Goal: Task Accomplishment & Management: Use online tool/utility

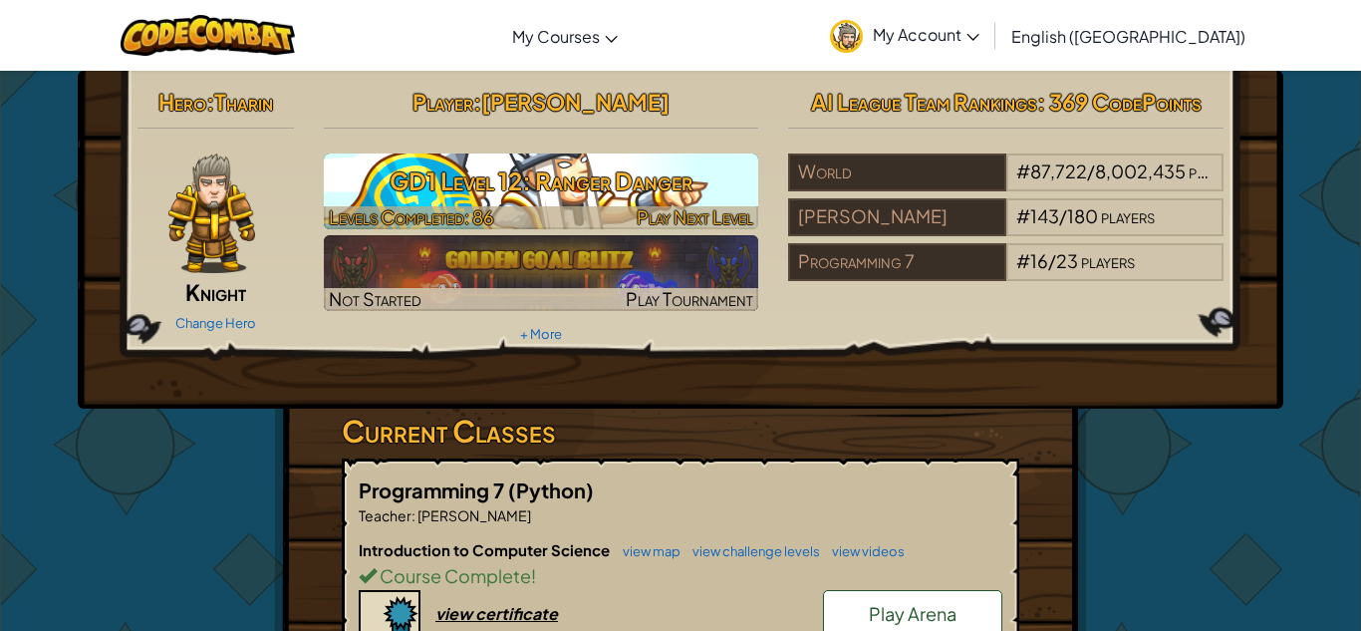
click at [470, 190] on h3 "GD1 Level 12: Ranger Danger" at bounding box center [541, 180] width 435 height 45
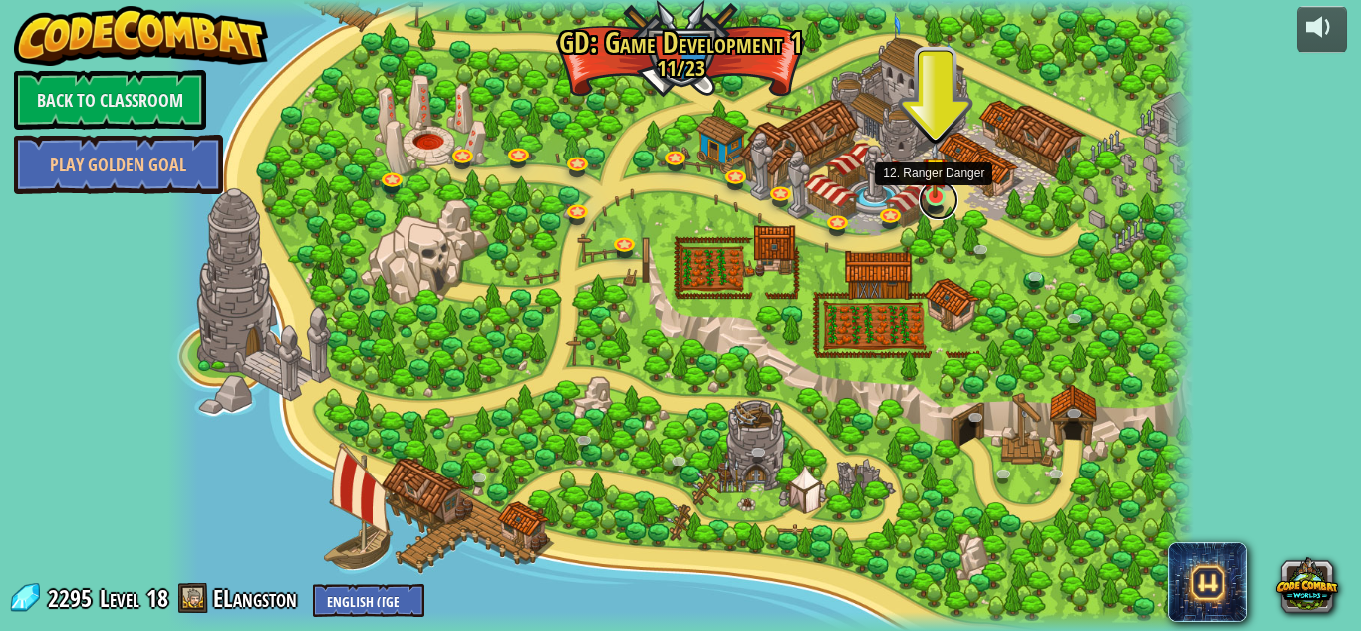
click at [933, 202] on link at bounding box center [938, 200] width 40 height 40
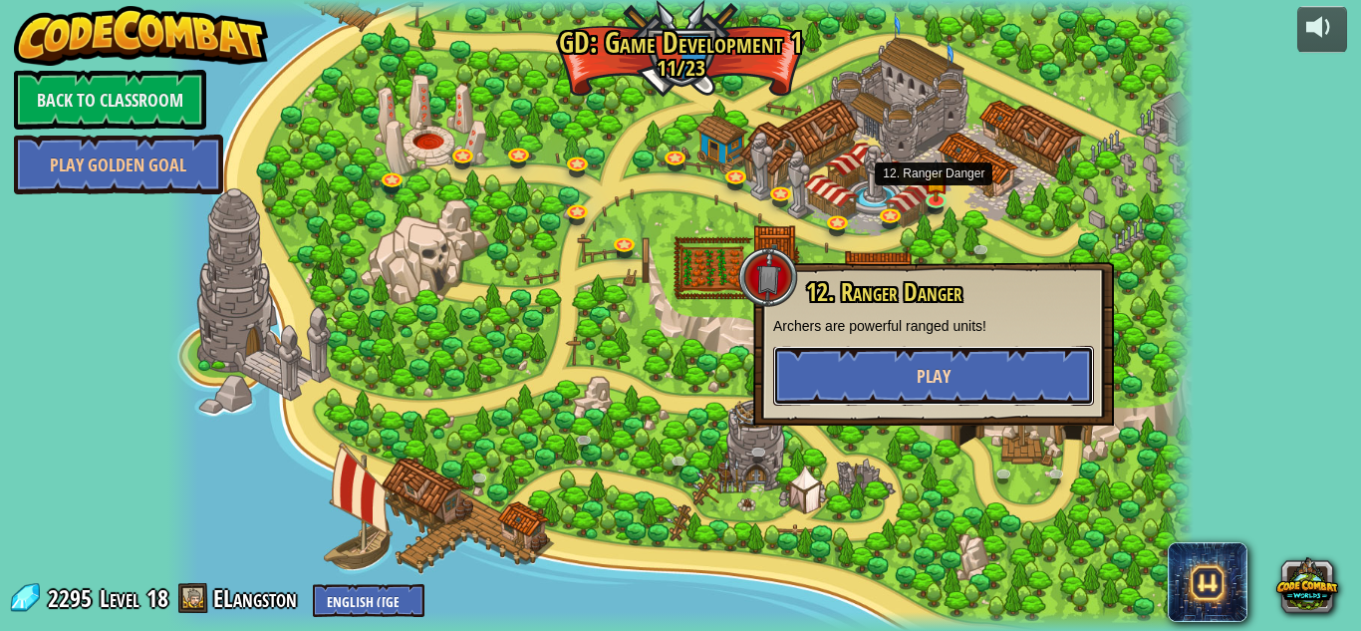
click at [916, 365] on span "Play" at bounding box center [933, 376] width 34 height 25
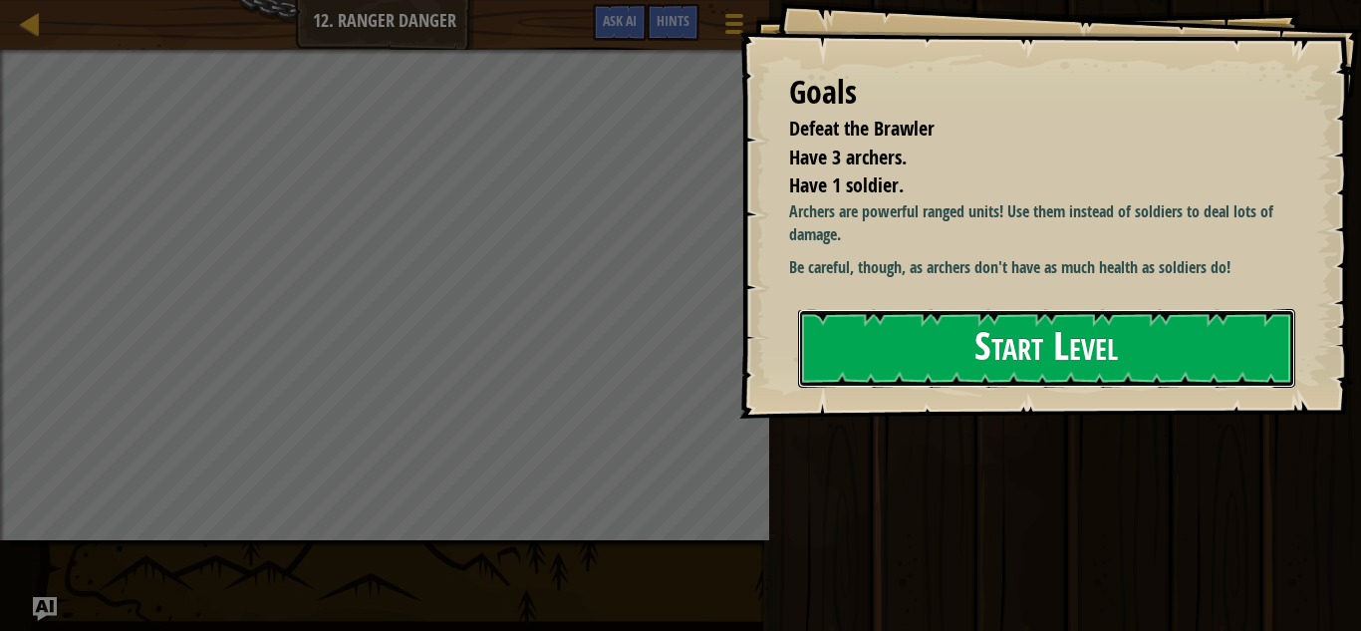
click at [1037, 375] on button "Start Level" at bounding box center [1046, 348] width 497 height 79
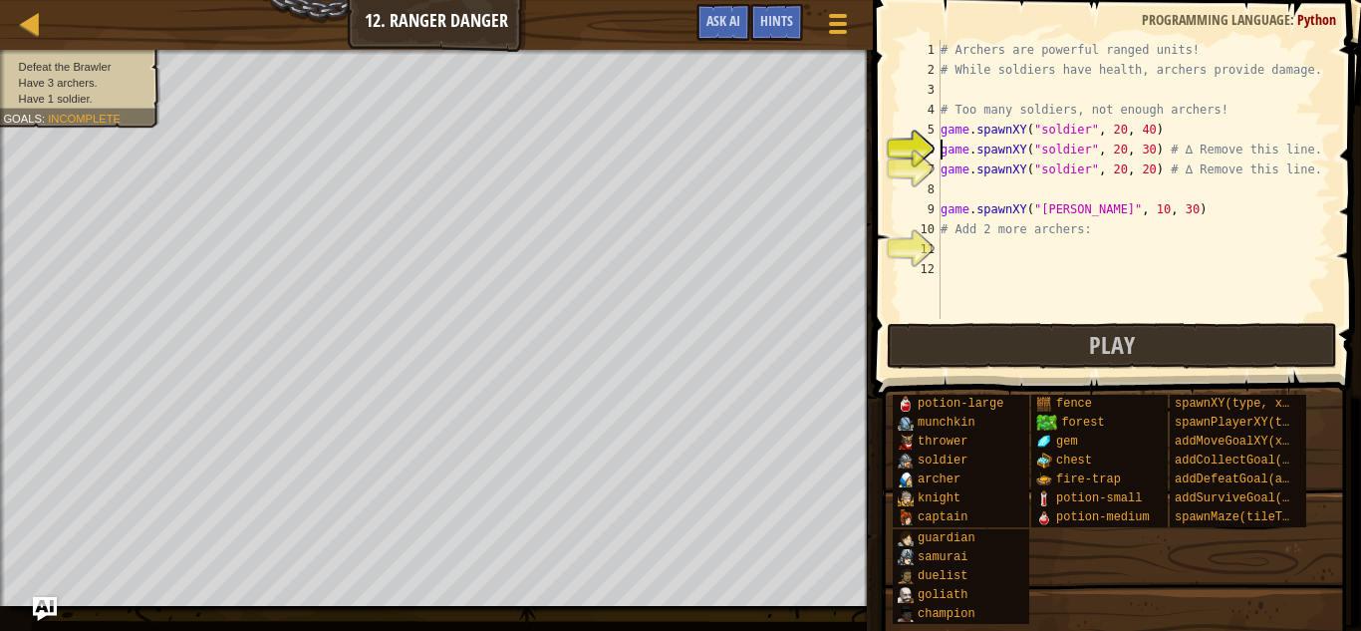
click at [1090, 144] on div "# Archers are powerful ranged units! # While soldiers have health, archers prov…" at bounding box center [1133, 199] width 394 height 319
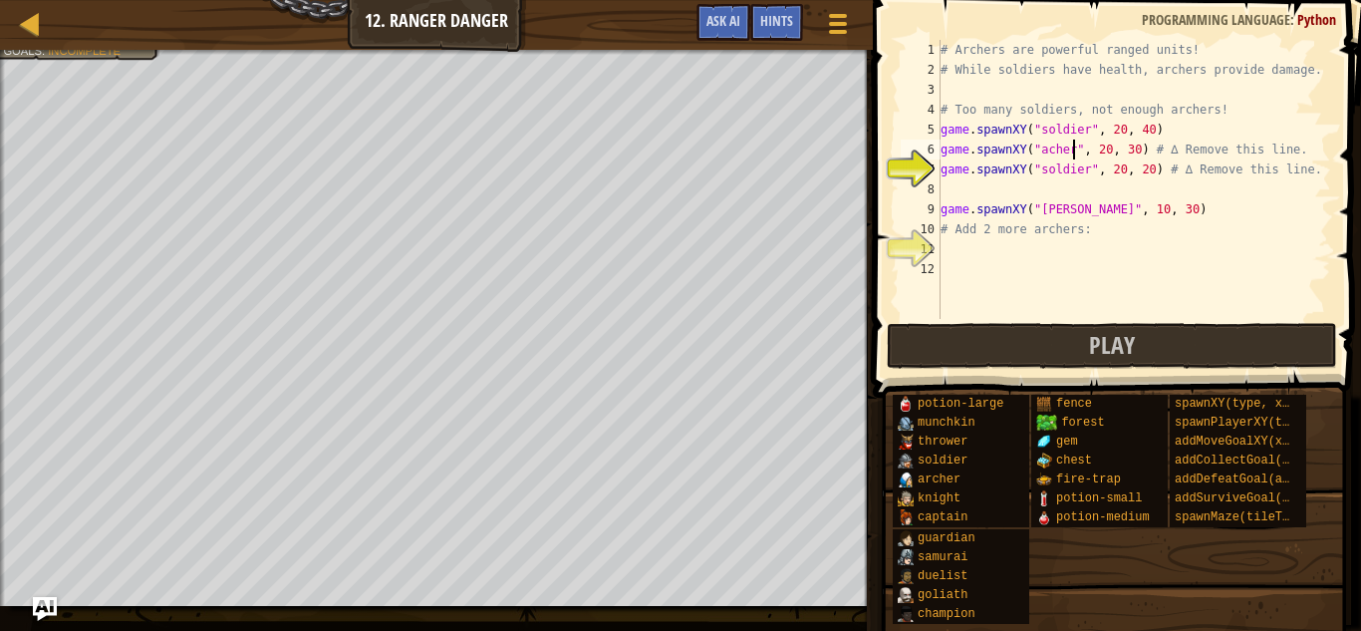
scroll to position [9, 20]
click at [1082, 173] on div "# Archers are powerful ranged units! # While soldiers have health, archers prov…" at bounding box center [1133, 199] width 394 height 319
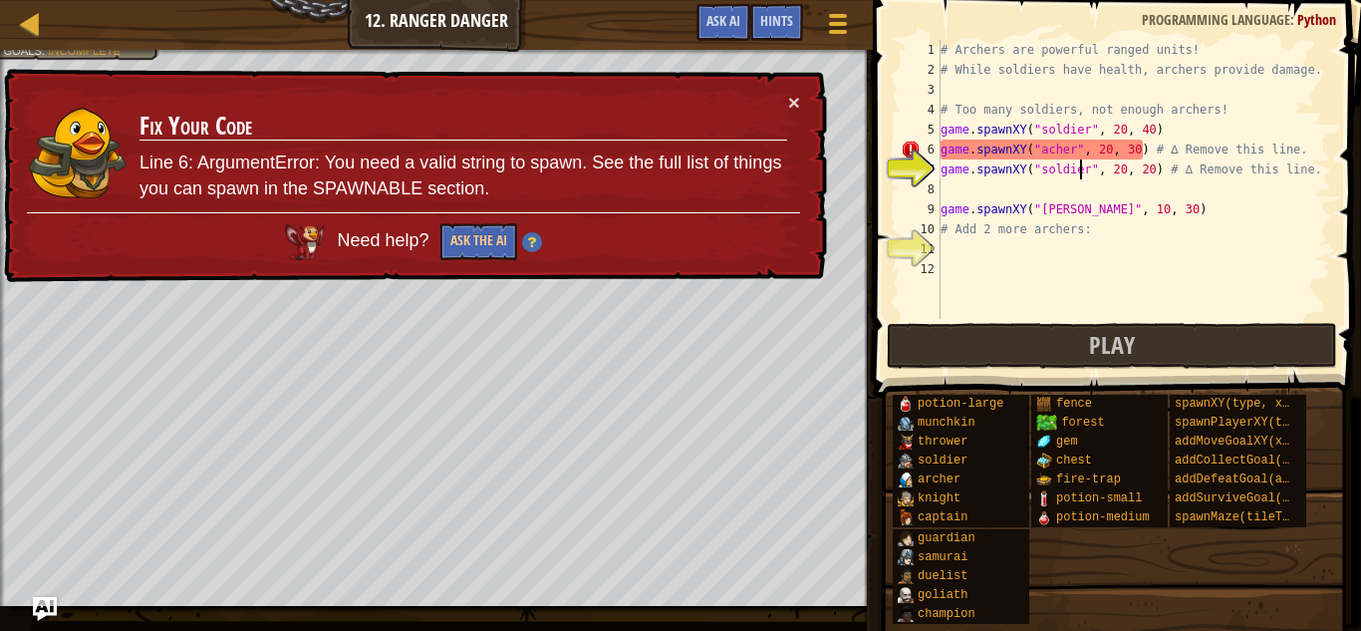
click at [1043, 151] on div "# Archers are powerful ranged units! # While soldiers have health, archers prov…" at bounding box center [1133, 199] width 394 height 319
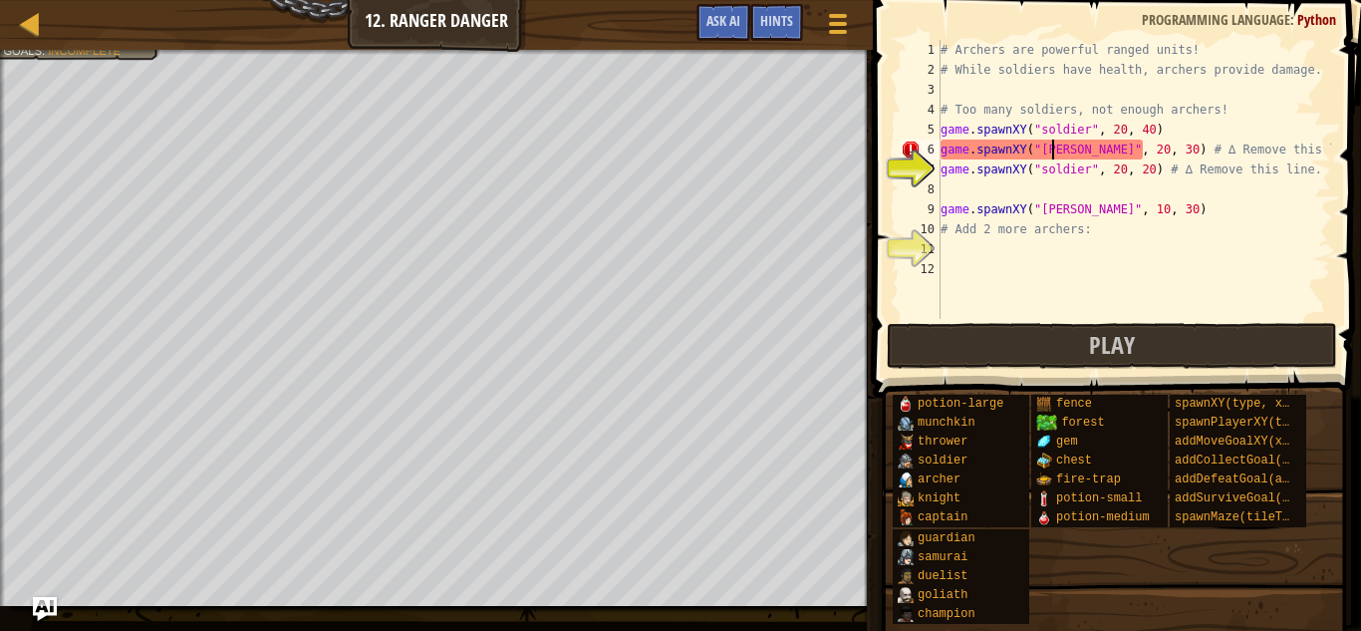
scroll to position [9, 17]
type textarea "game.spawnXY("[PERSON_NAME]", 20, 30) # ∆ Remove this line."
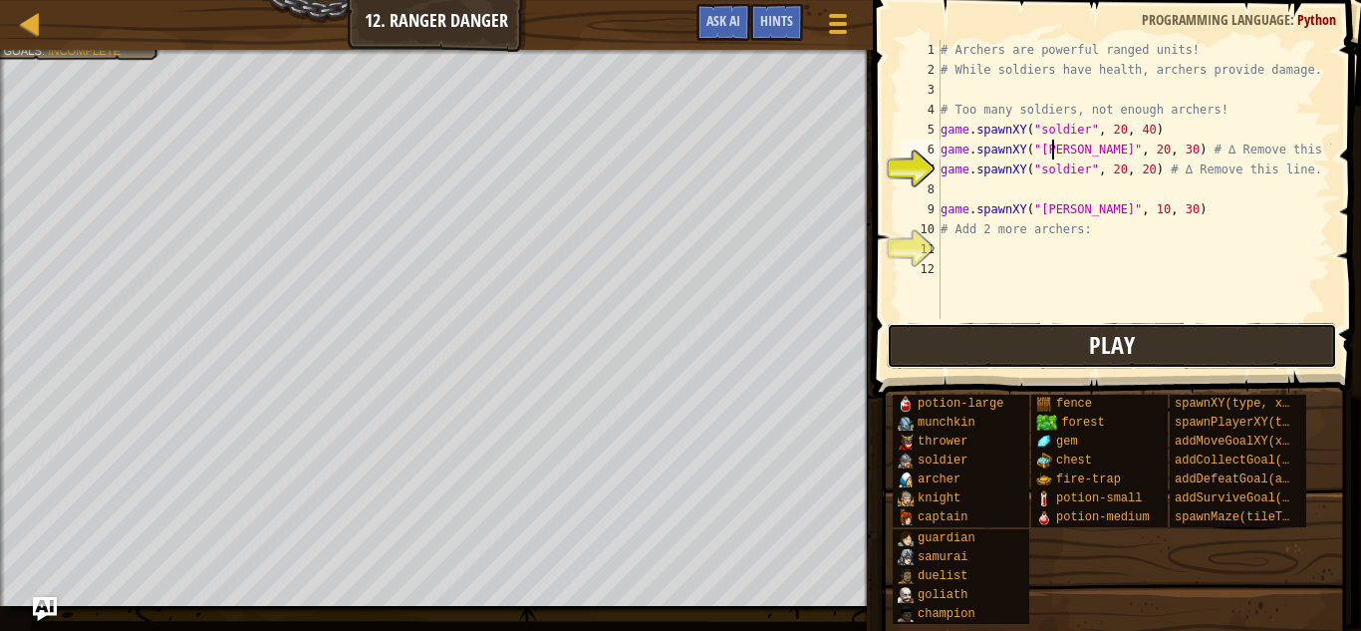
click at [1057, 347] on button "Play" at bounding box center [1112, 346] width 450 height 46
click at [1003, 249] on div "# Archers are powerful ranged units! # While soldiers have health, archers prov…" at bounding box center [1133, 199] width 394 height 319
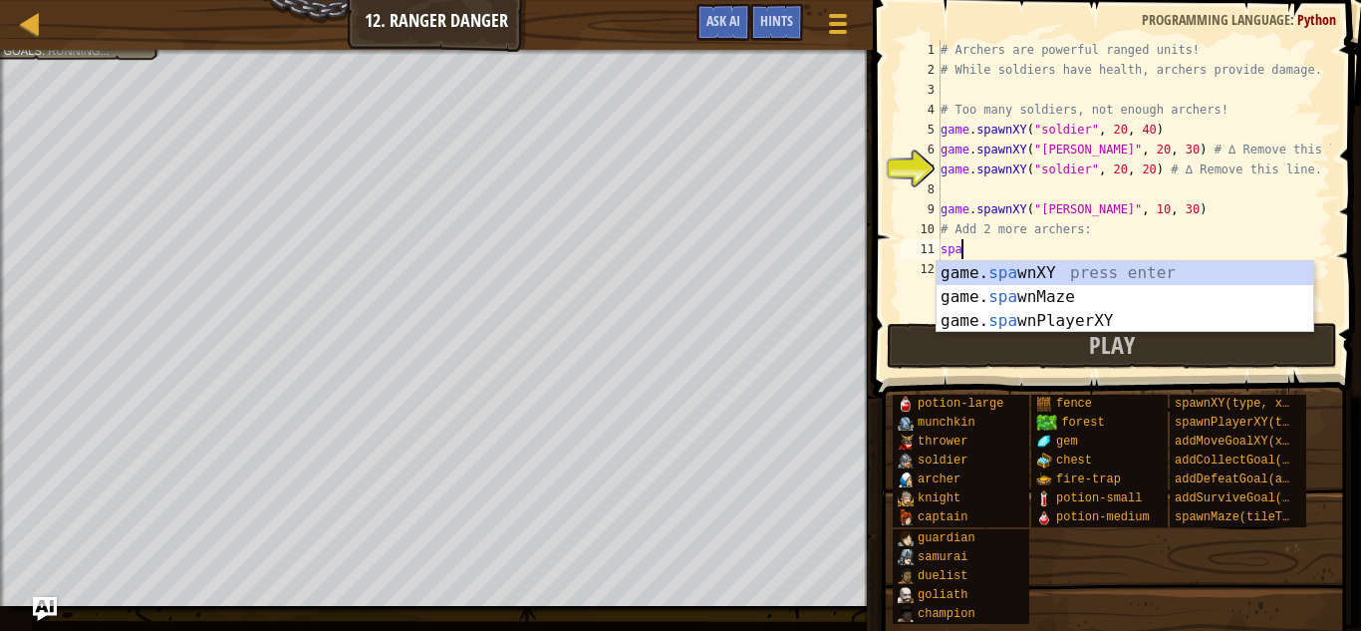
scroll to position [9, 2]
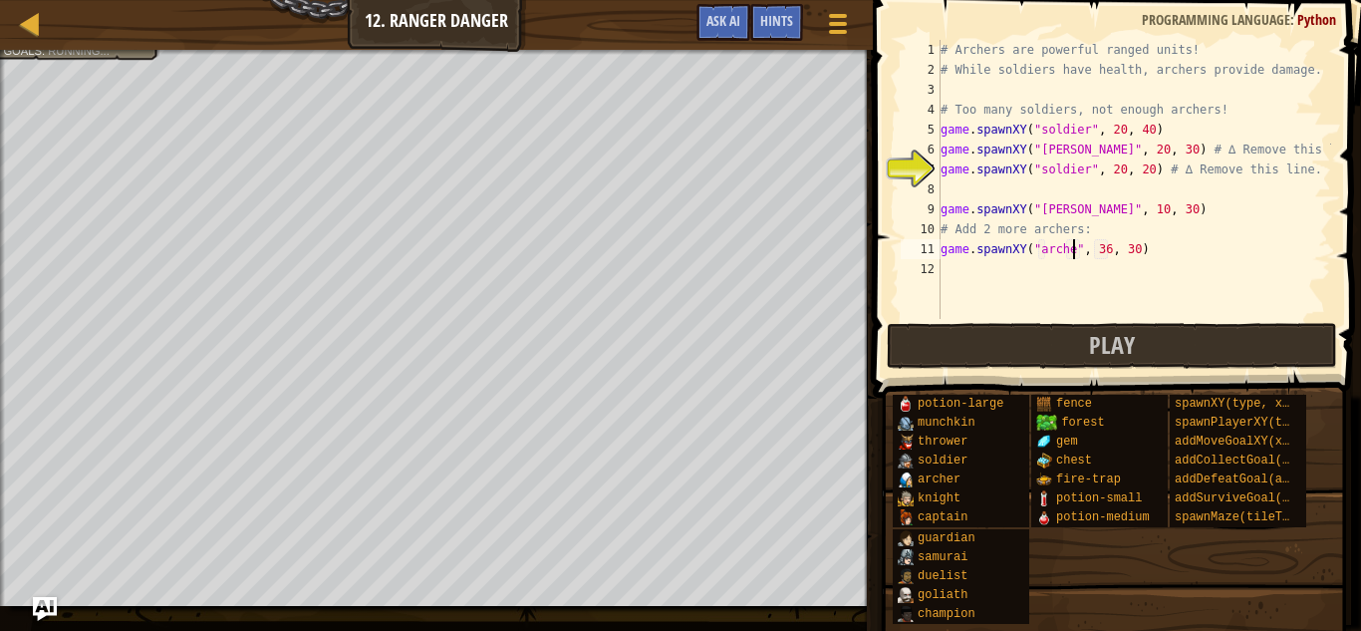
type textarea "game.spawnXY("[PERSON_NAME]", 36, 30)"
click at [1107, 291] on div "# Archers are powerful ranged units! # While soldiers have health, archers prov…" at bounding box center [1133, 199] width 394 height 319
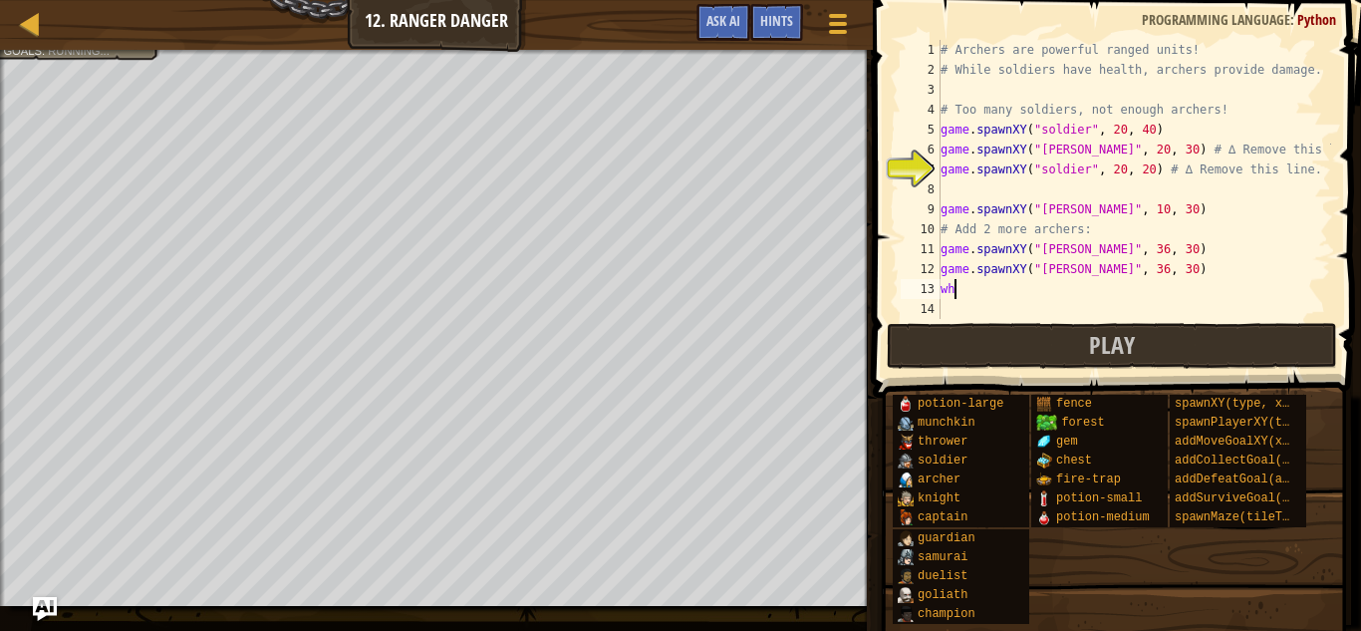
scroll to position [9, 1]
type textarea "w"
type textarea "l"
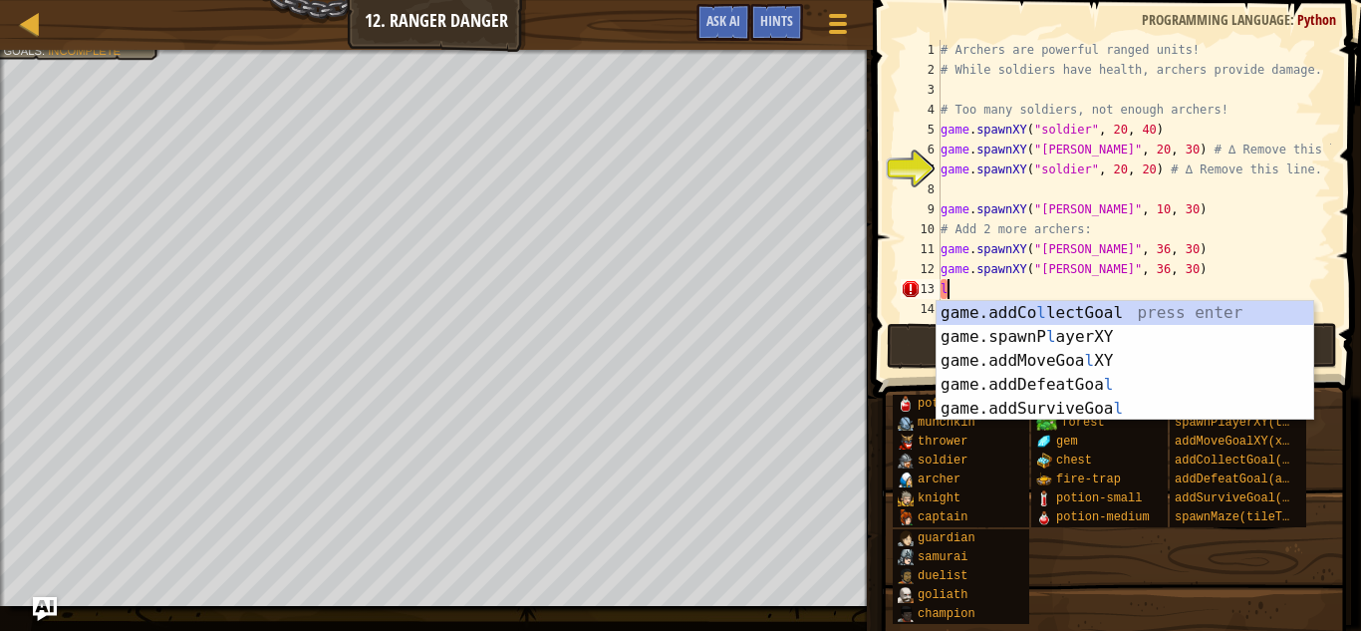
scroll to position [9, 0]
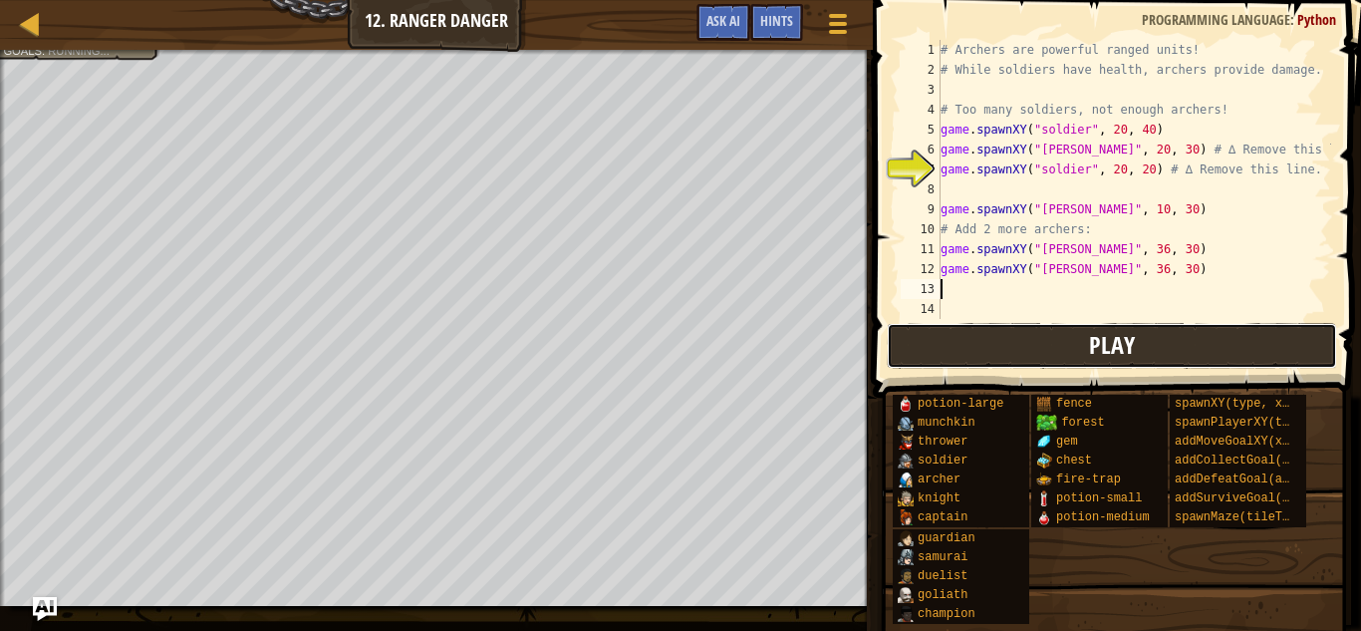
click at [954, 338] on button "Play" at bounding box center [1112, 346] width 450 height 46
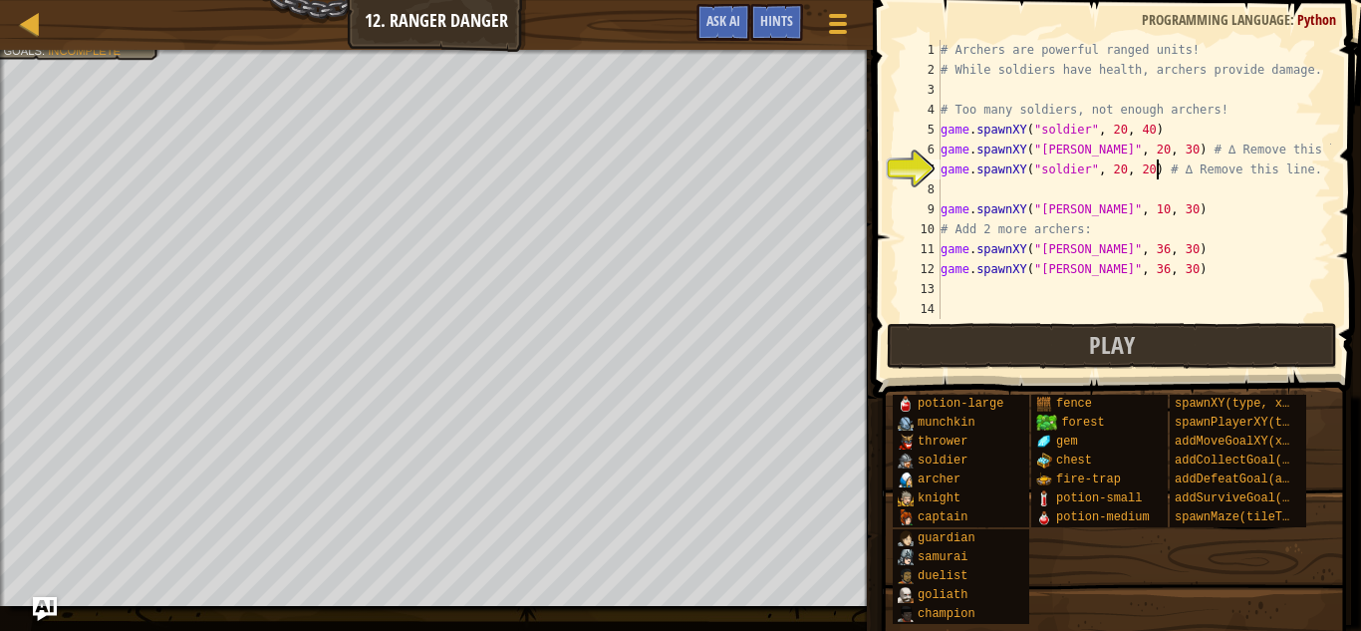
click at [1154, 170] on div "# Archers are powerful ranged units! # While soldiers have health, archers prov…" at bounding box center [1133, 199] width 394 height 319
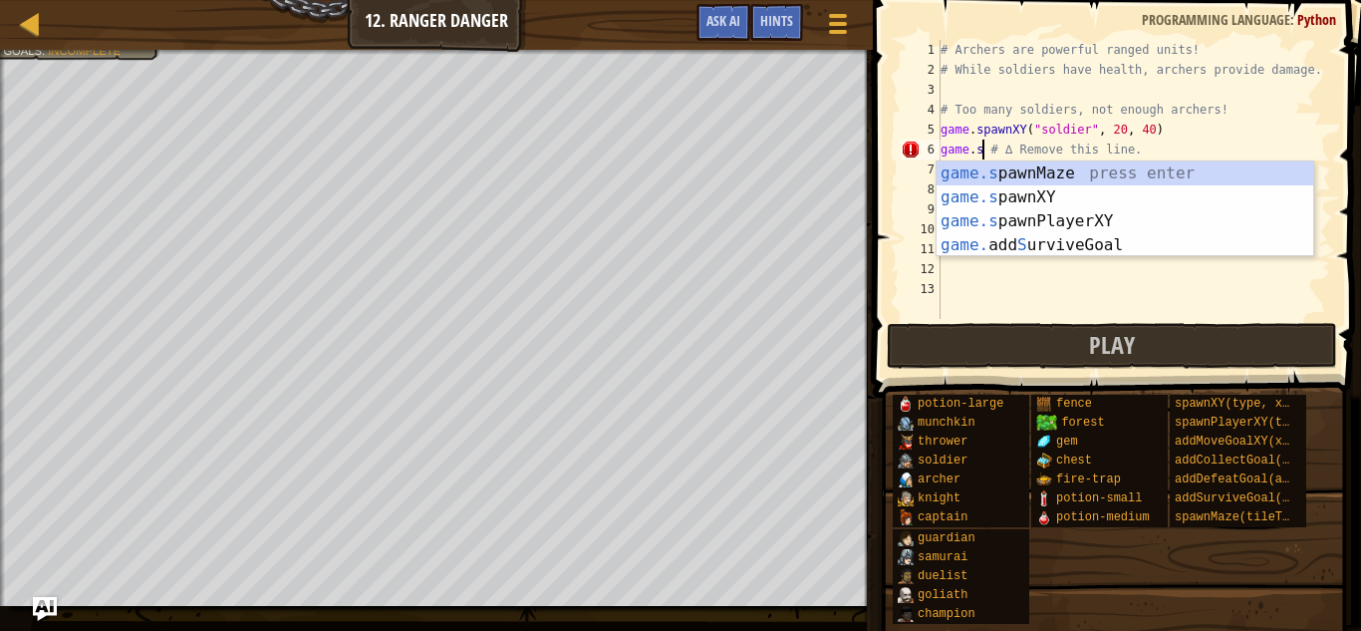
type textarea "# ∆ Remove this line."
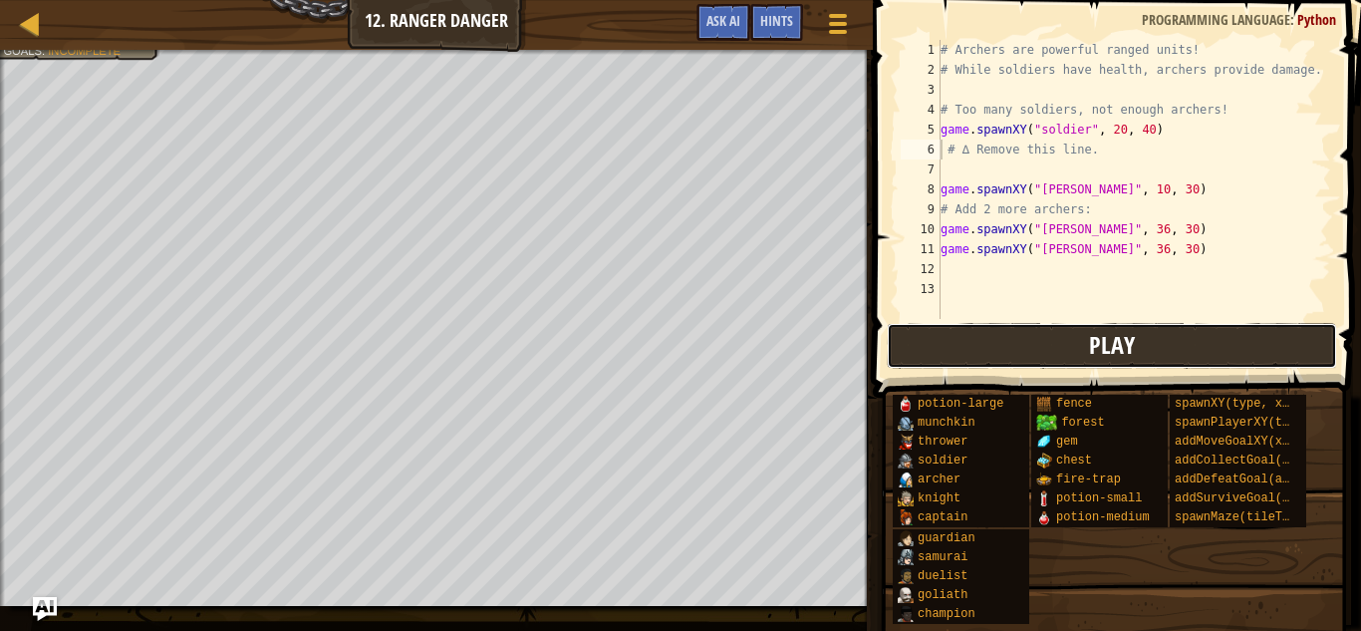
click at [1170, 337] on button "Play" at bounding box center [1112, 346] width 450 height 46
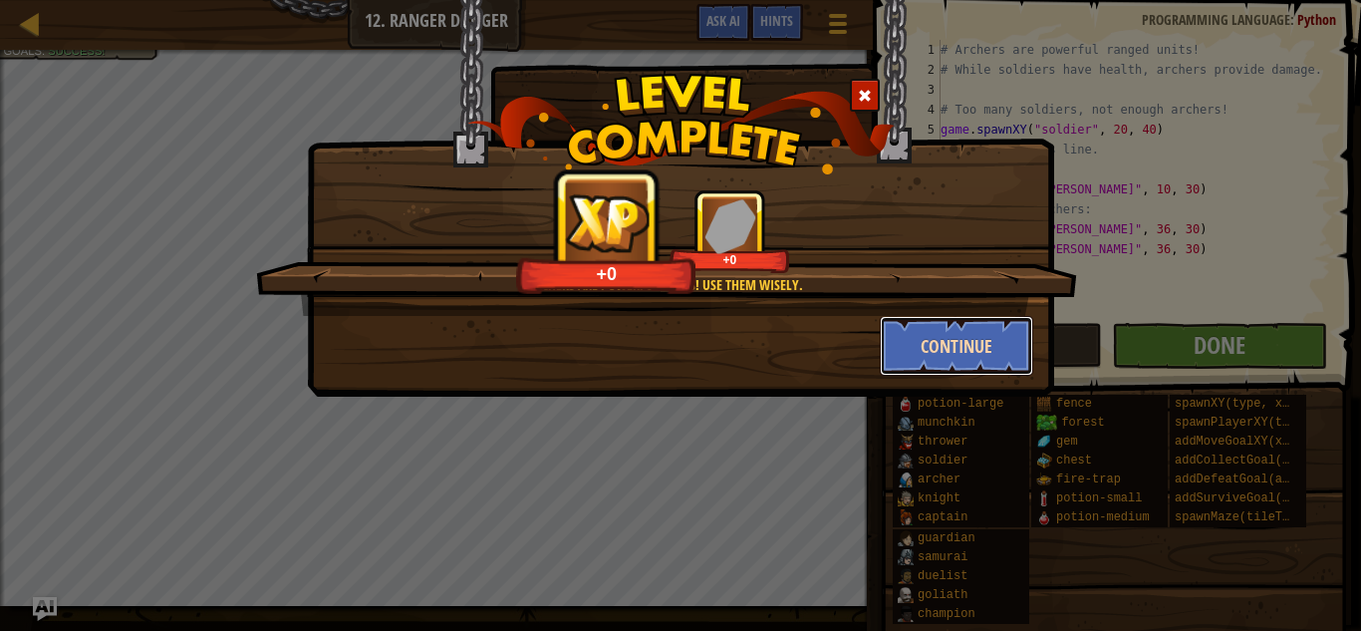
click at [924, 353] on button "Continue" at bounding box center [957, 346] width 154 height 60
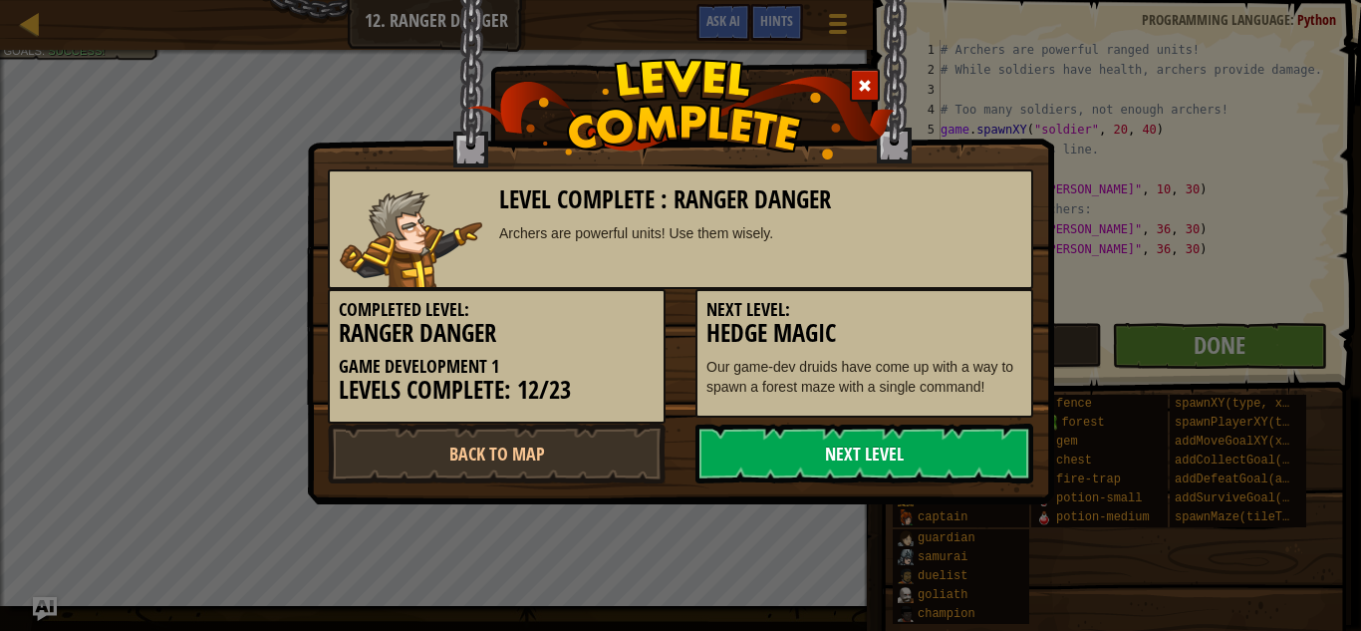
click at [845, 460] on link "Next Level" at bounding box center [864, 453] width 338 height 60
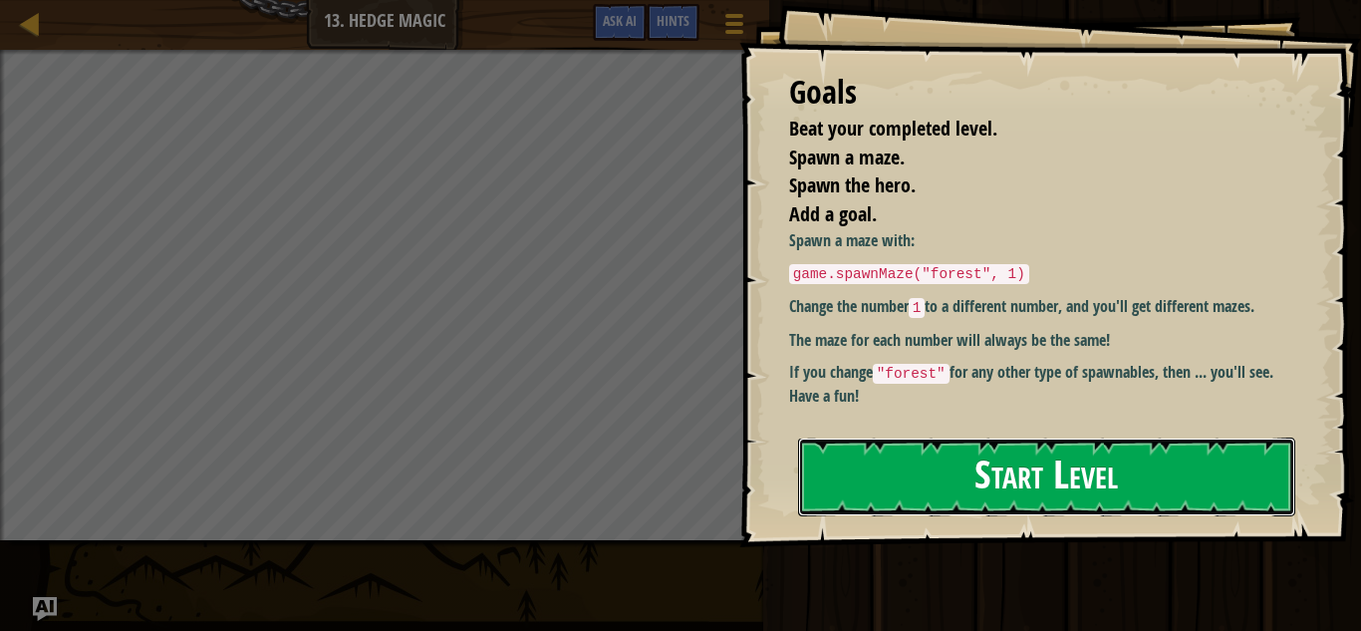
click at [924, 437] on button "Start Level" at bounding box center [1046, 476] width 497 height 79
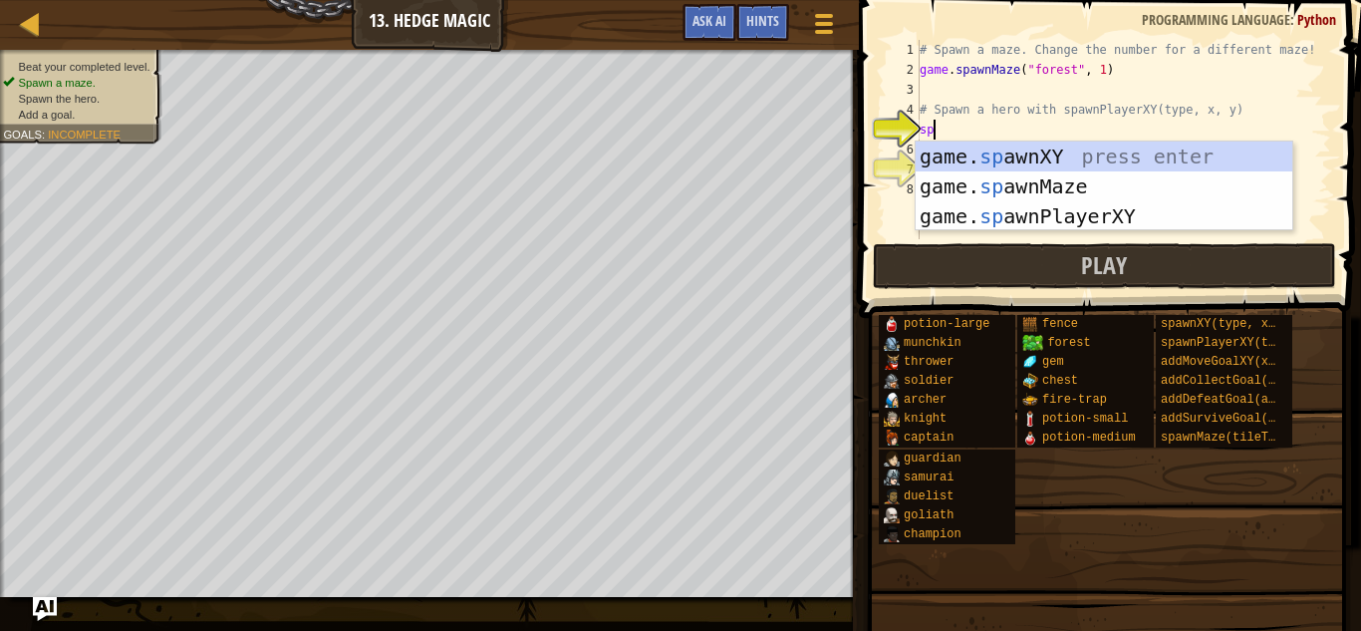
scroll to position [9, 2]
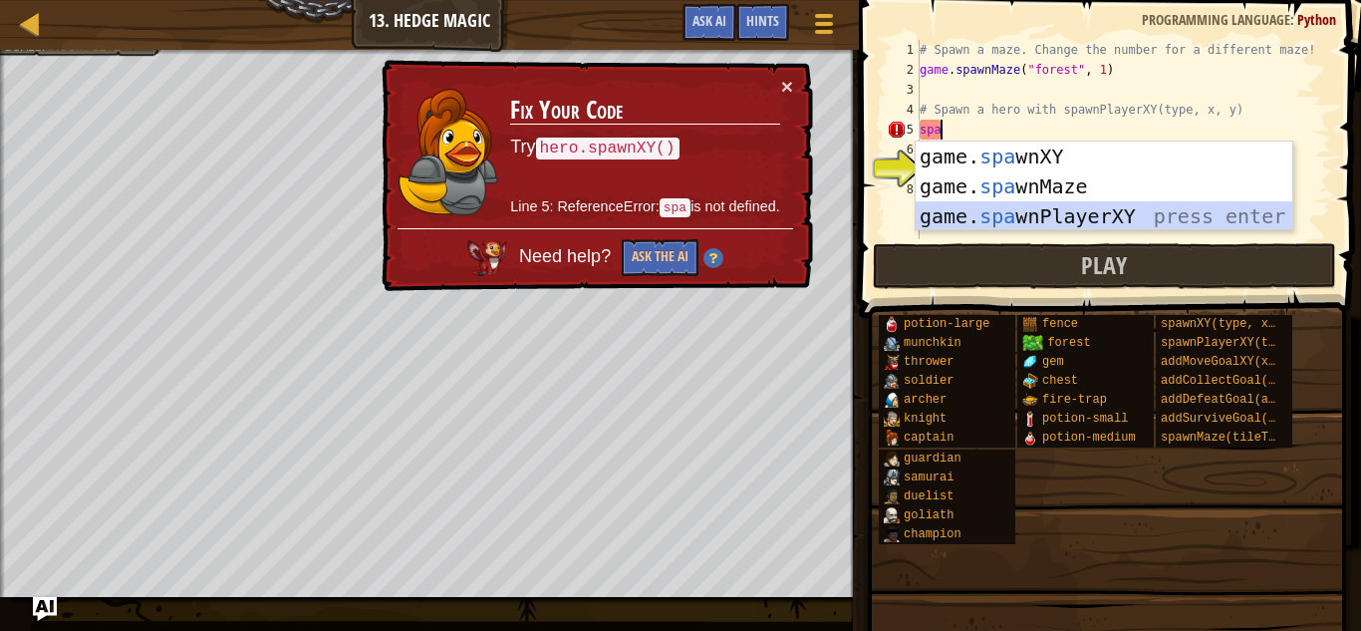
type textarea "player = game.spawnPlayerXY("captain", 36, 30)"
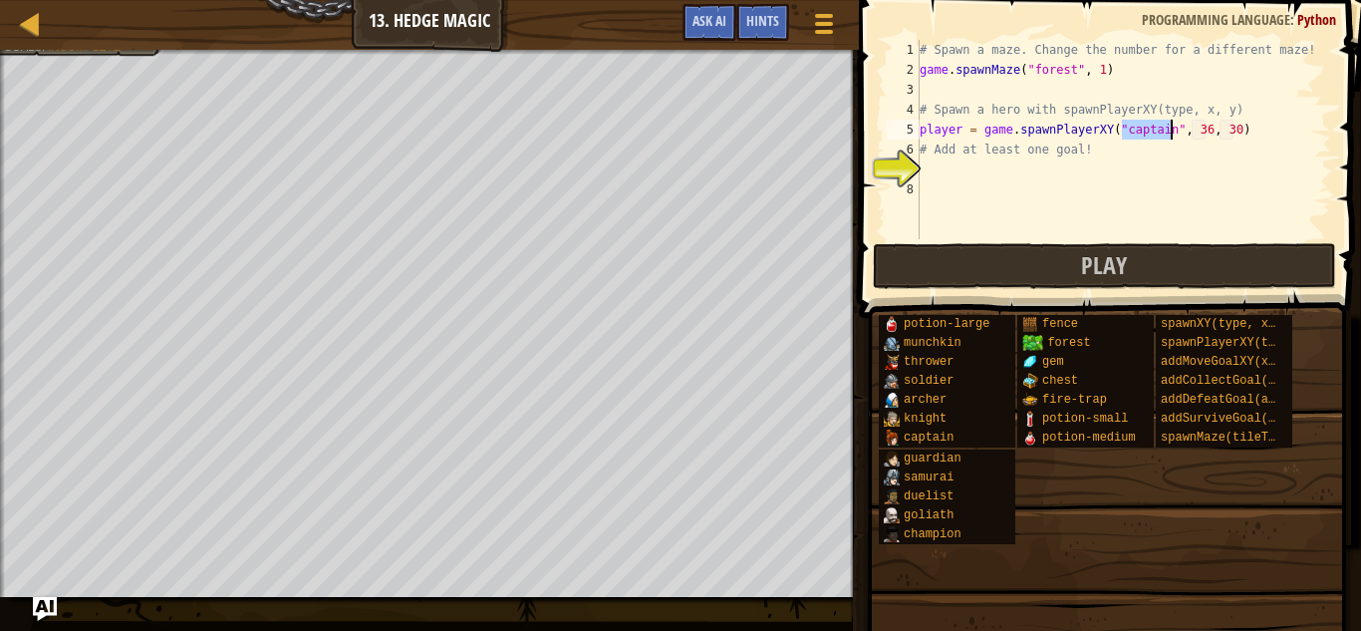
click at [1056, 172] on div "# Spawn a maze. Change the number for a different maze! game . spawnMaze ( "for…" at bounding box center [1122, 159] width 415 height 239
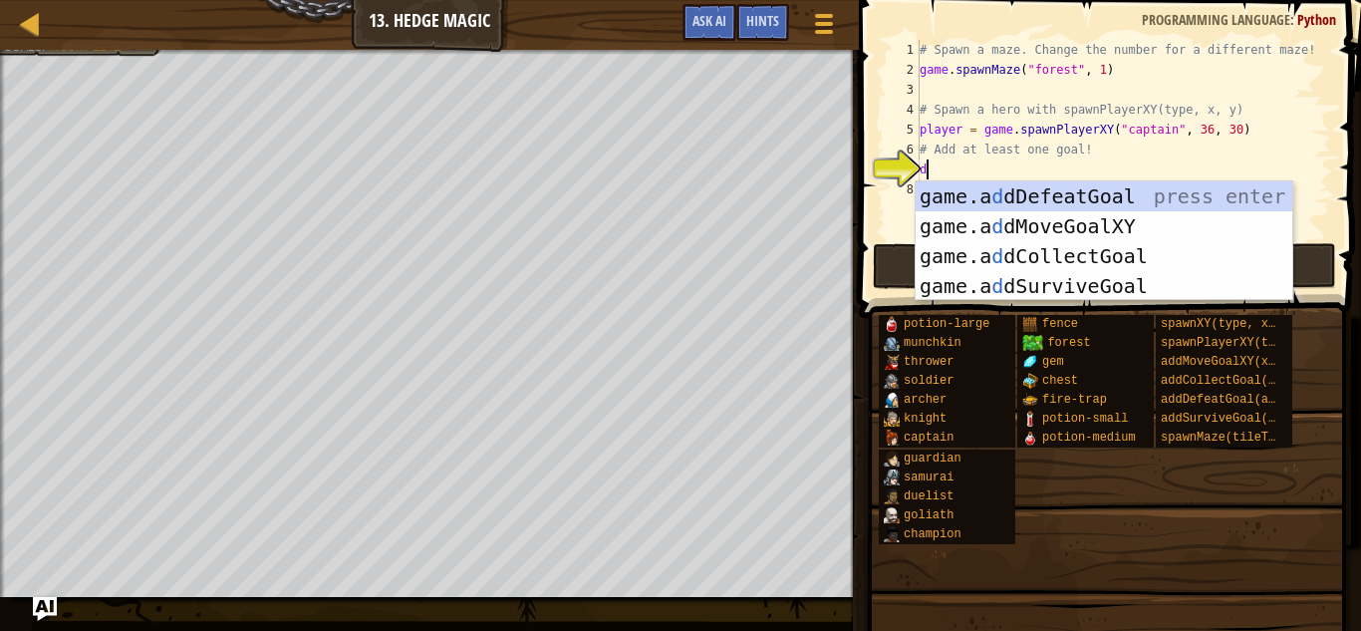
type textarea "de"
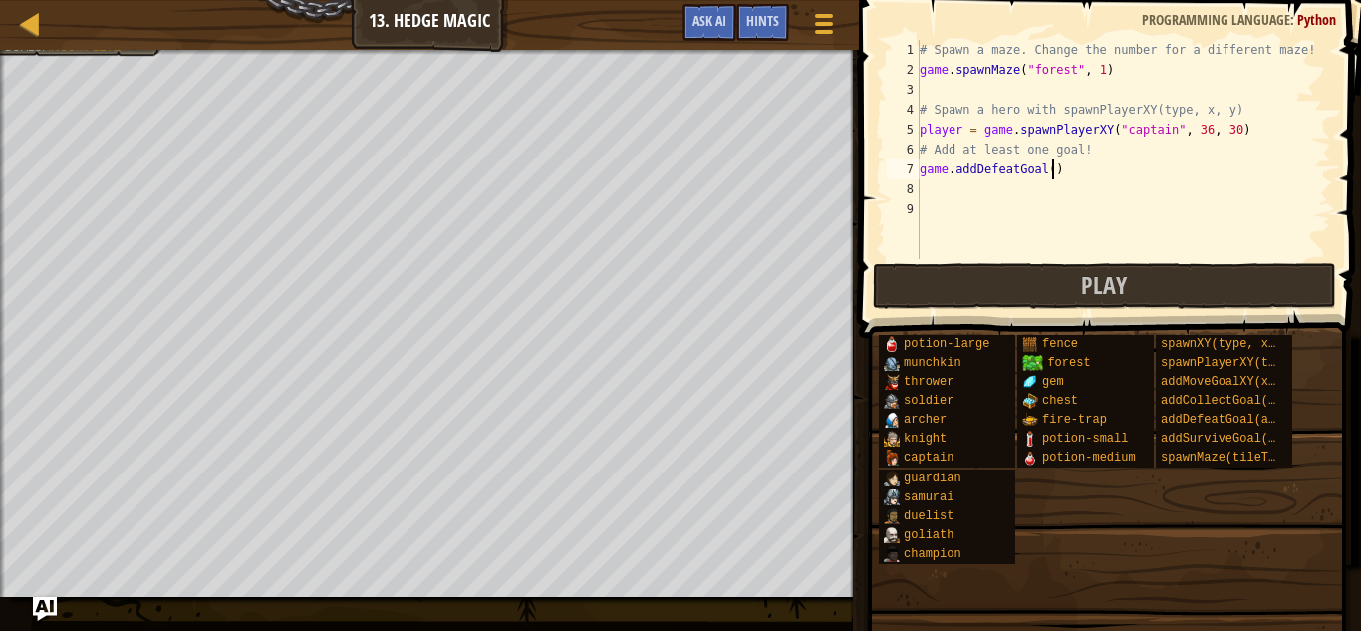
click at [1054, 170] on div "# Spawn a maze. Change the number for a different maze! game . spawnMaze ( "for…" at bounding box center [1122, 169] width 415 height 259
type textarea "game.addDefeatGoal(1)"
click at [1113, 168] on div "# Spawn a maze. Change the number for a different maze! game . spawnMaze ( "for…" at bounding box center [1122, 169] width 415 height 259
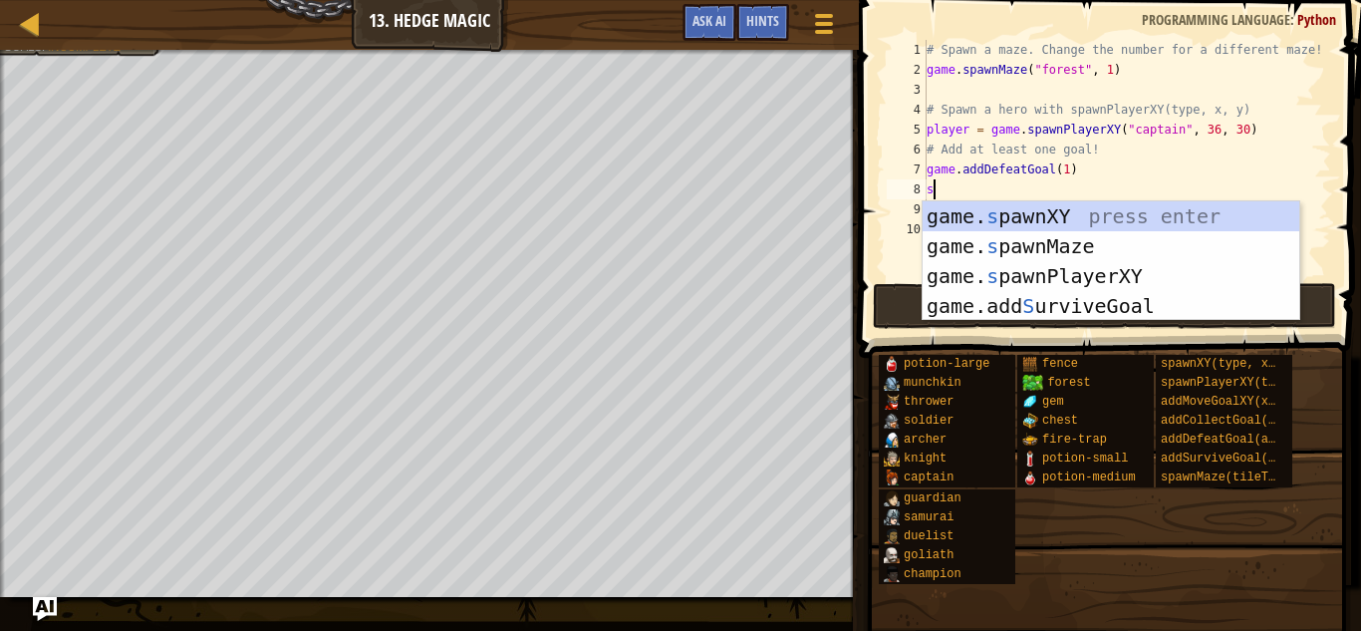
scroll to position [9, 1]
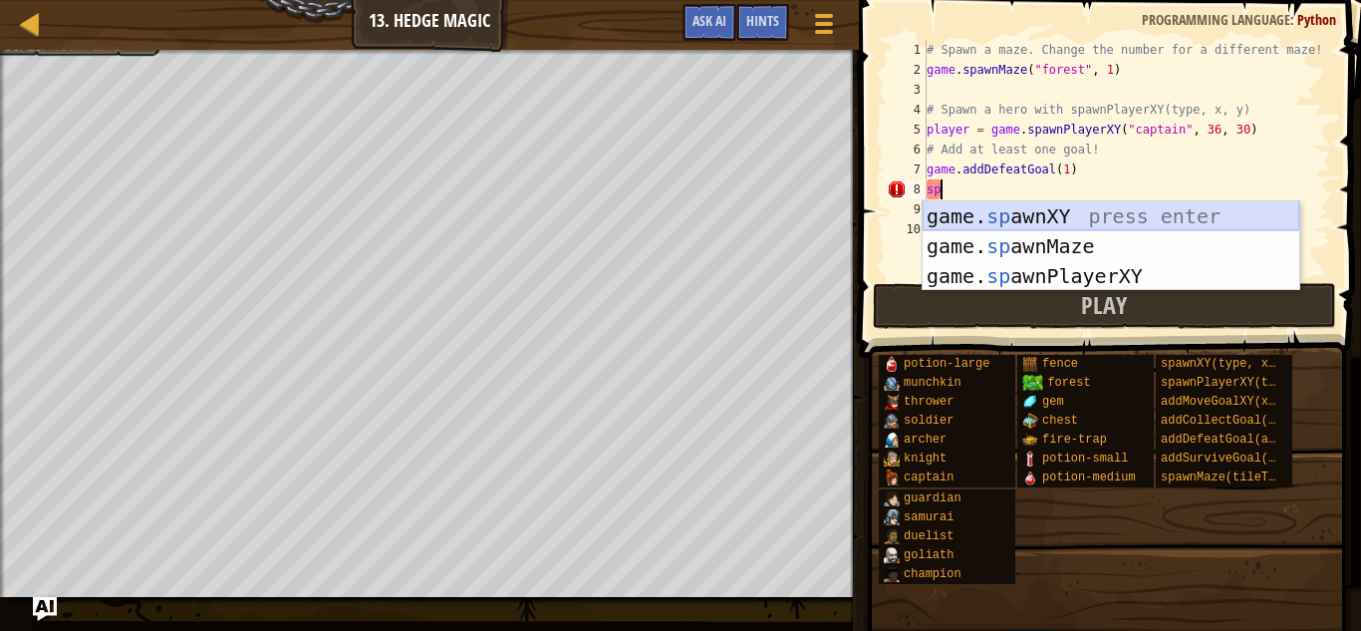
click at [1070, 205] on div "game. sp awnXY press enter game. sp awnMaze press enter game. sp awnPlayerXY pr…" at bounding box center [1110, 275] width 377 height 149
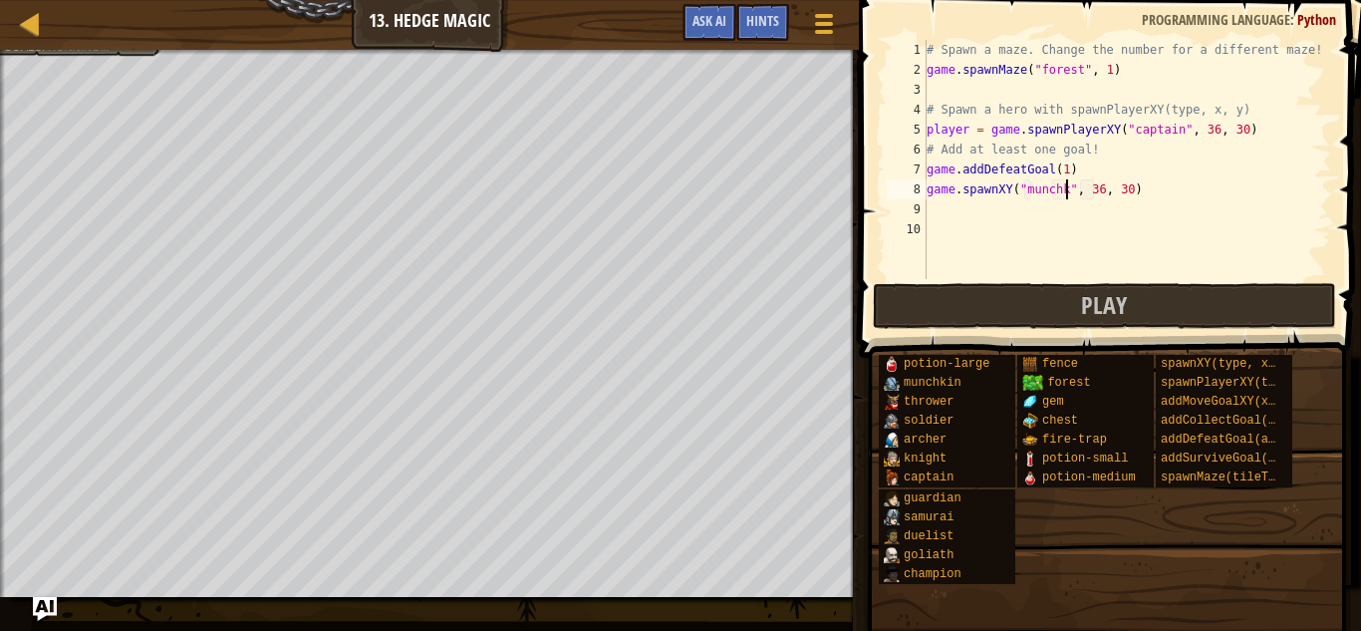
type textarea "game.spawnXY("munchkin", 36, 30)"
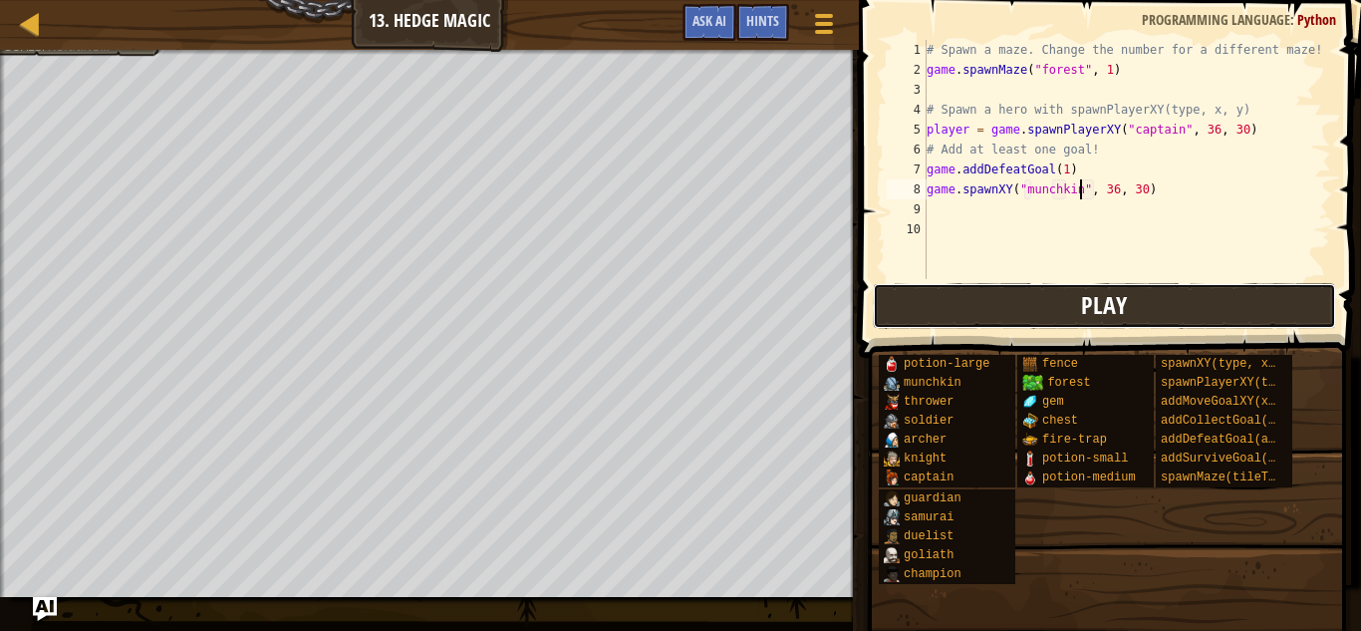
click at [1055, 318] on button "Play" at bounding box center [1105, 306] width 464 height 46
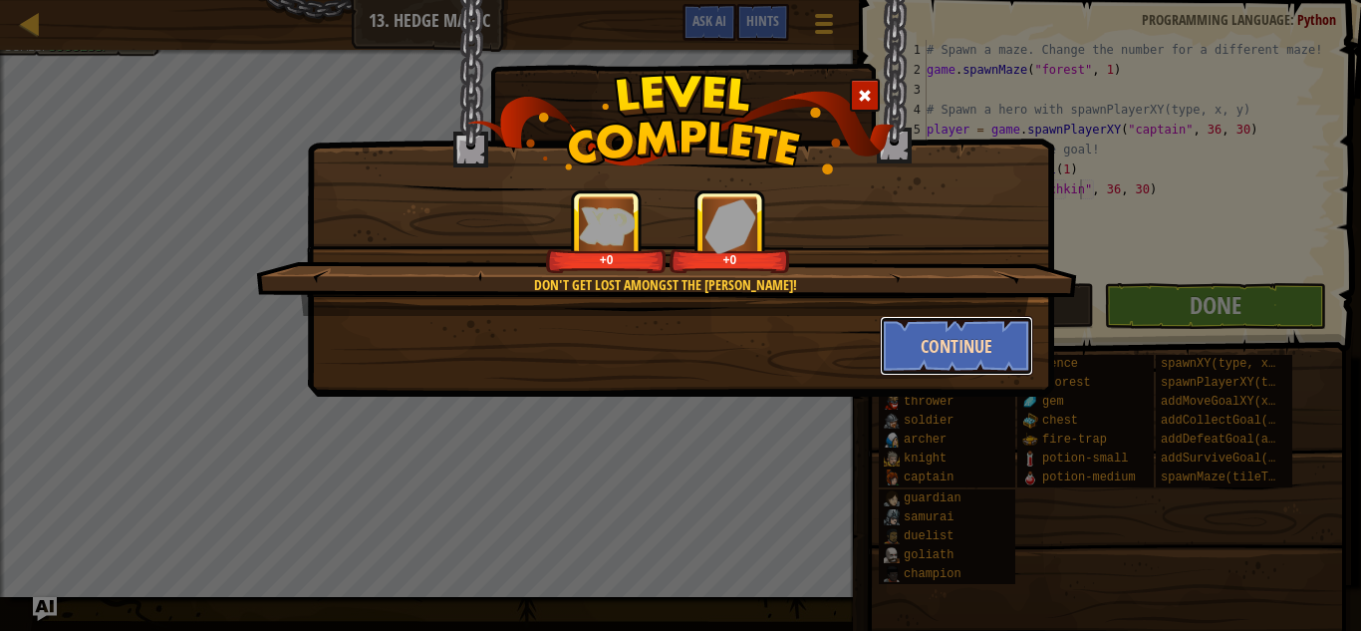
click at [903, 365] on button "Continue" at bounding box center [957, 346] width 154 height 60
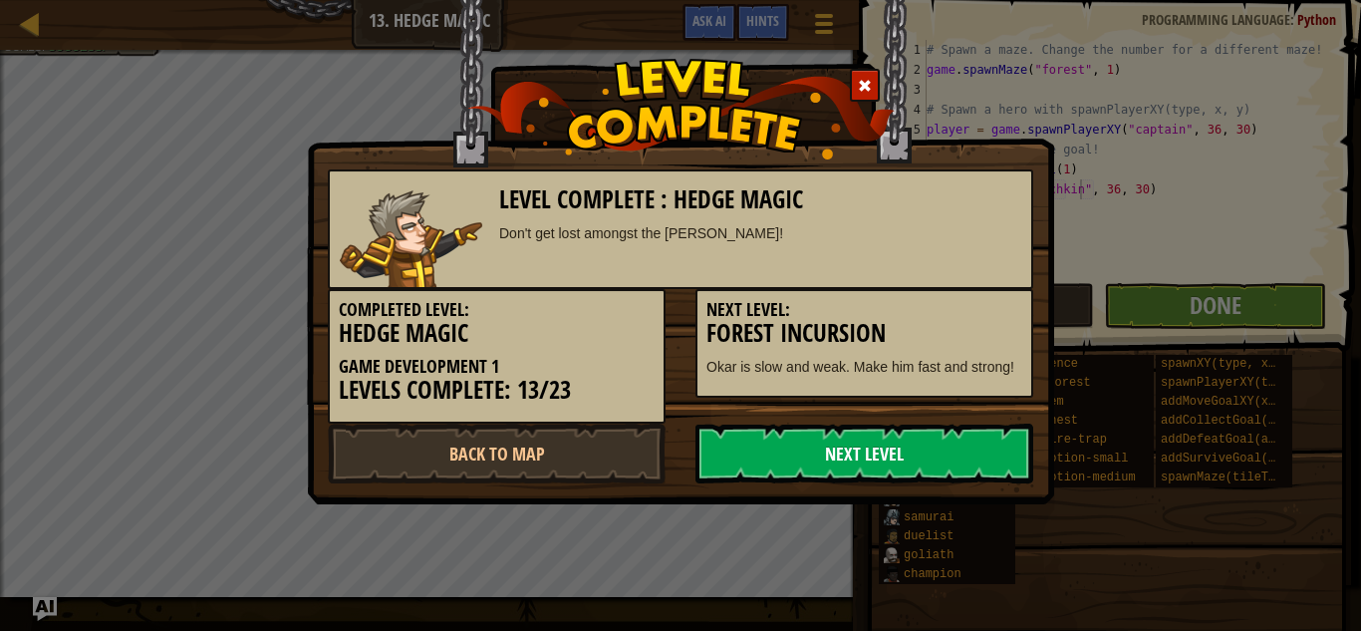
click at [855, 436] on link "Next Level" at bounding box center [864, 453] width 338 height 60
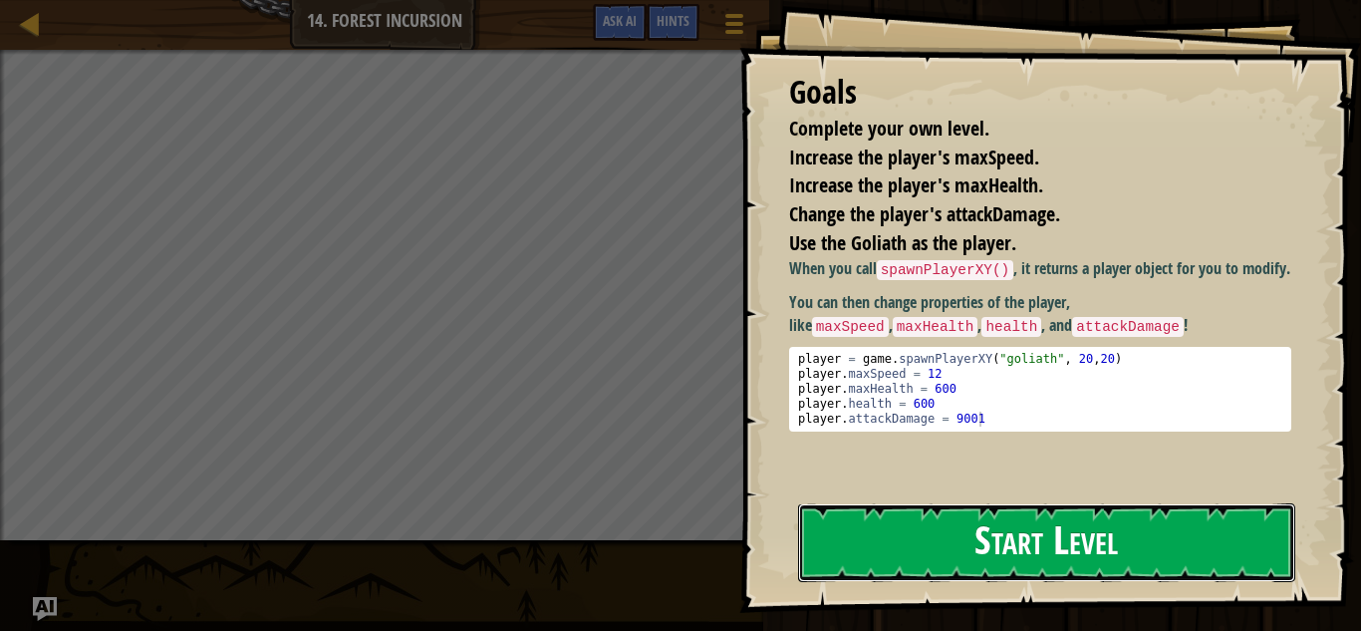
click at [960, 503] on button "Start Level" at bounding box center [1046, 542] width 497 height 79
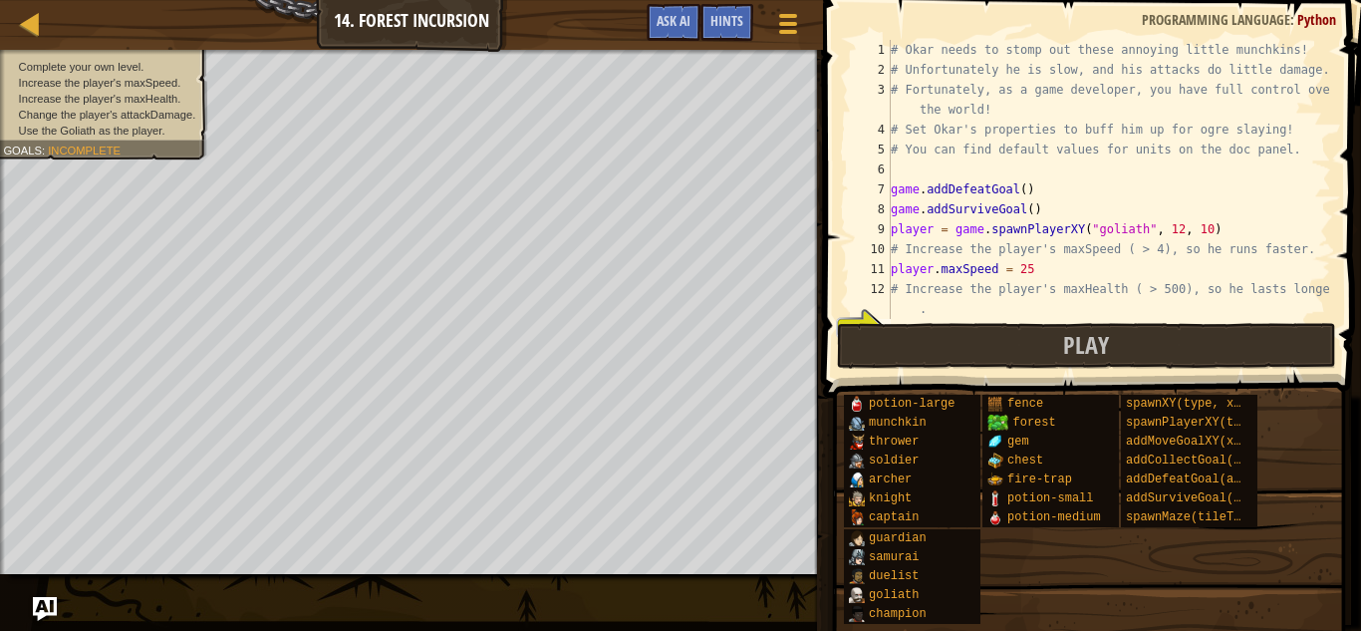
scroll to position [100, 0]
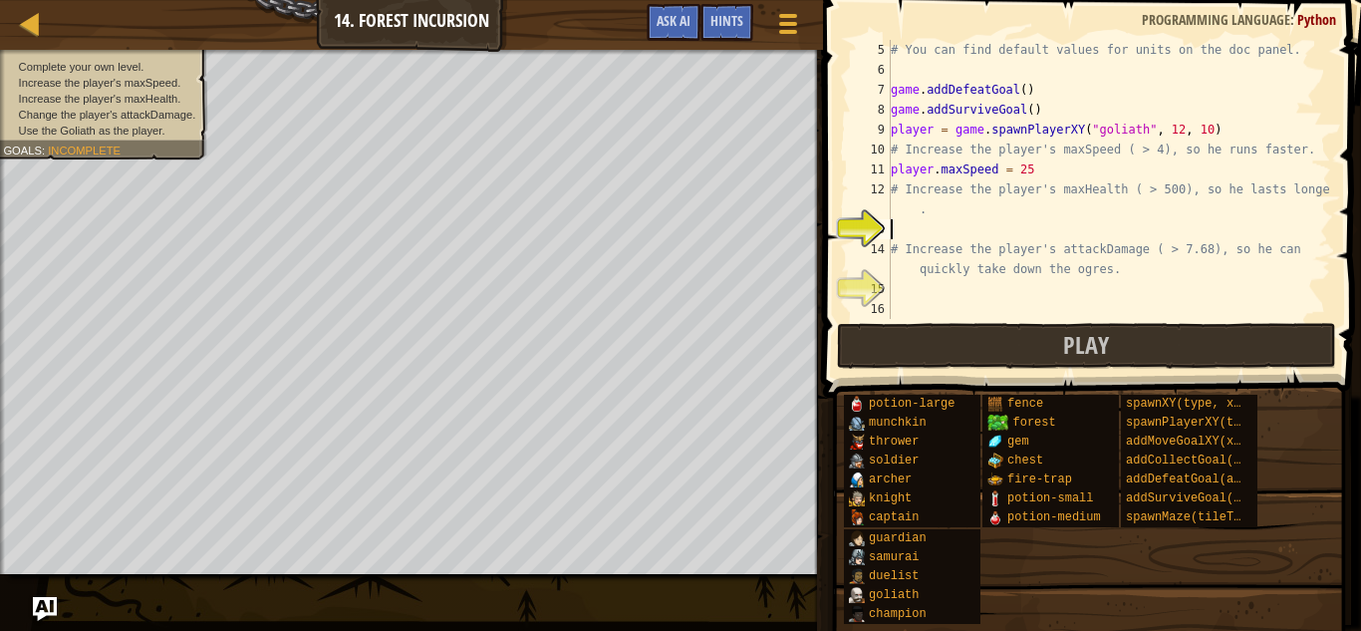
click at [1049, 160] on div "# You can find default values for units on the doc panel. game . addDefeatGoal …" at bounding box center [1109, 199] width 444 height 319
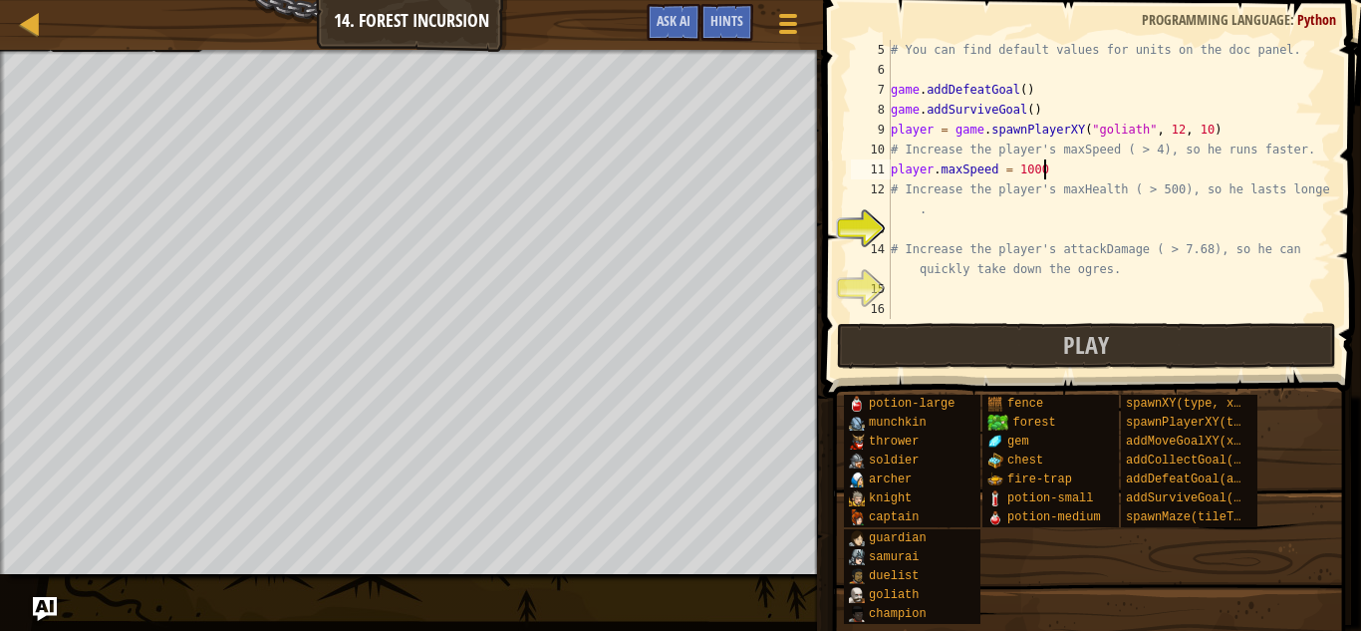
scroll to position [9, 21]
click at [997, 205] on div "# You can find default values for units on the doc panel. game . addDefeatGoal …" at bounding box center [1109, 199] width 444 height 319
type textarea "# Increase the player's maxHealth ( > 500), so he lasts longer"
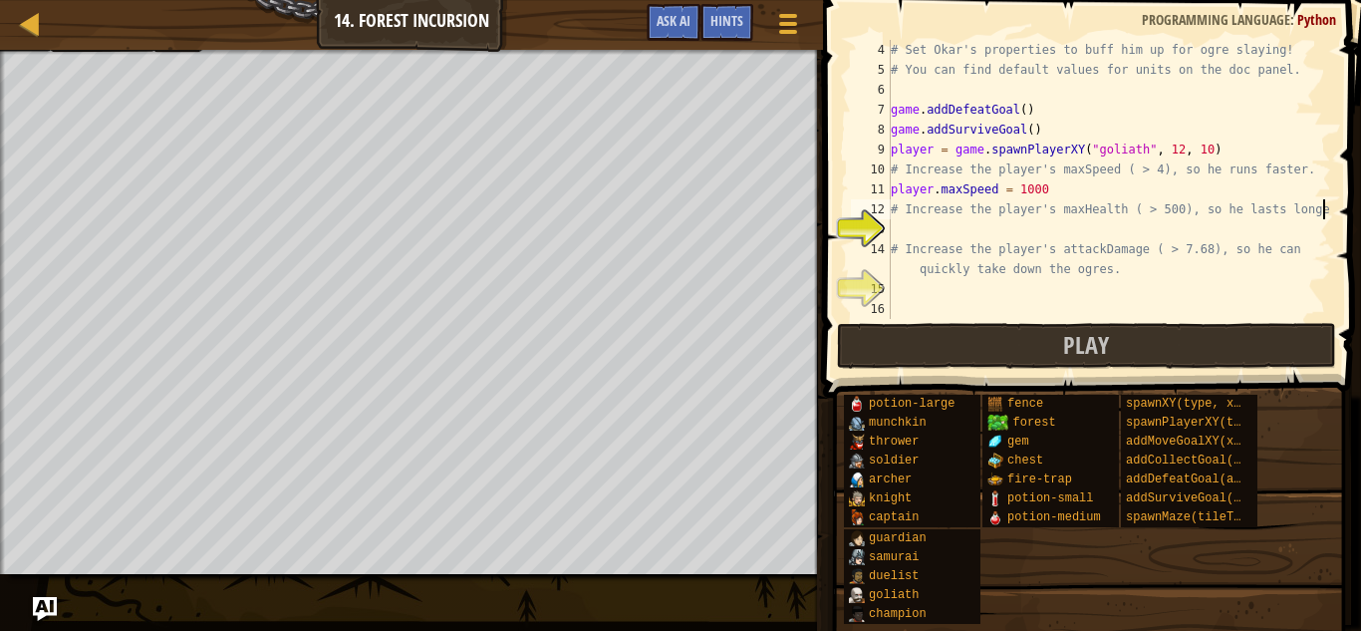
scroll to position [80, 0]
click at [899, 238] on div "# Set Okar's properties to buff him up for ogre slaying! # You can find default…" at bounding box center [1109, 199] width 444 height 319
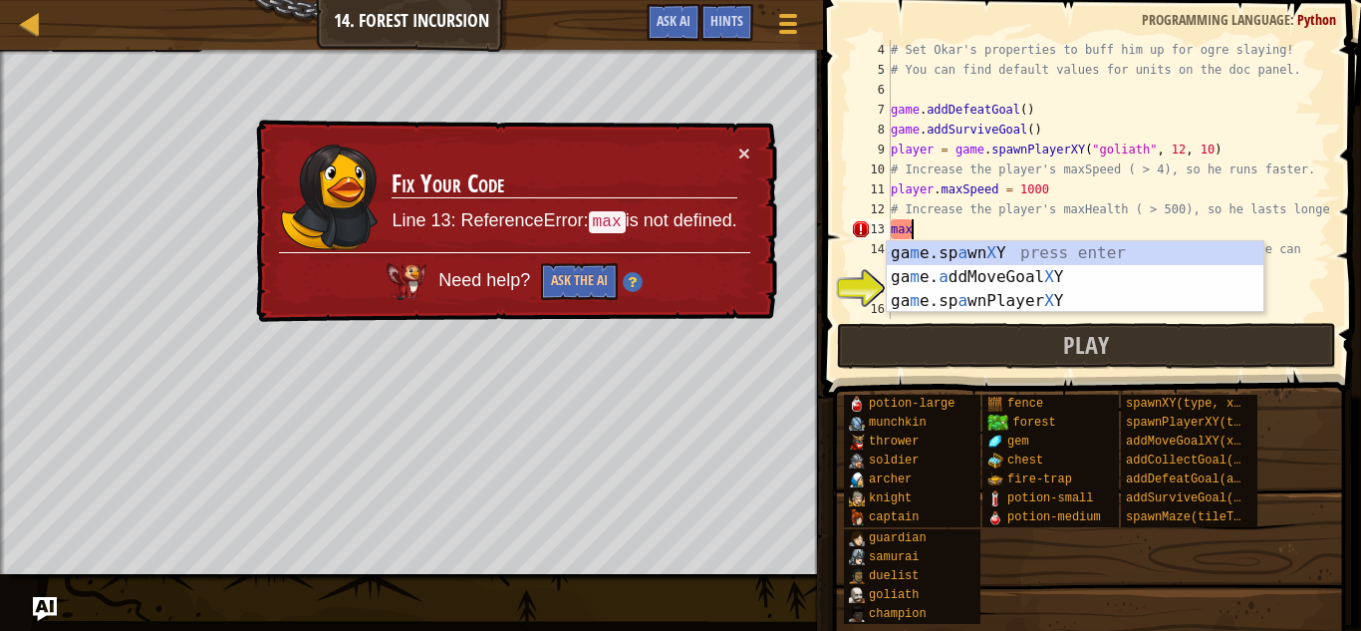
scroll to position [9, 1]
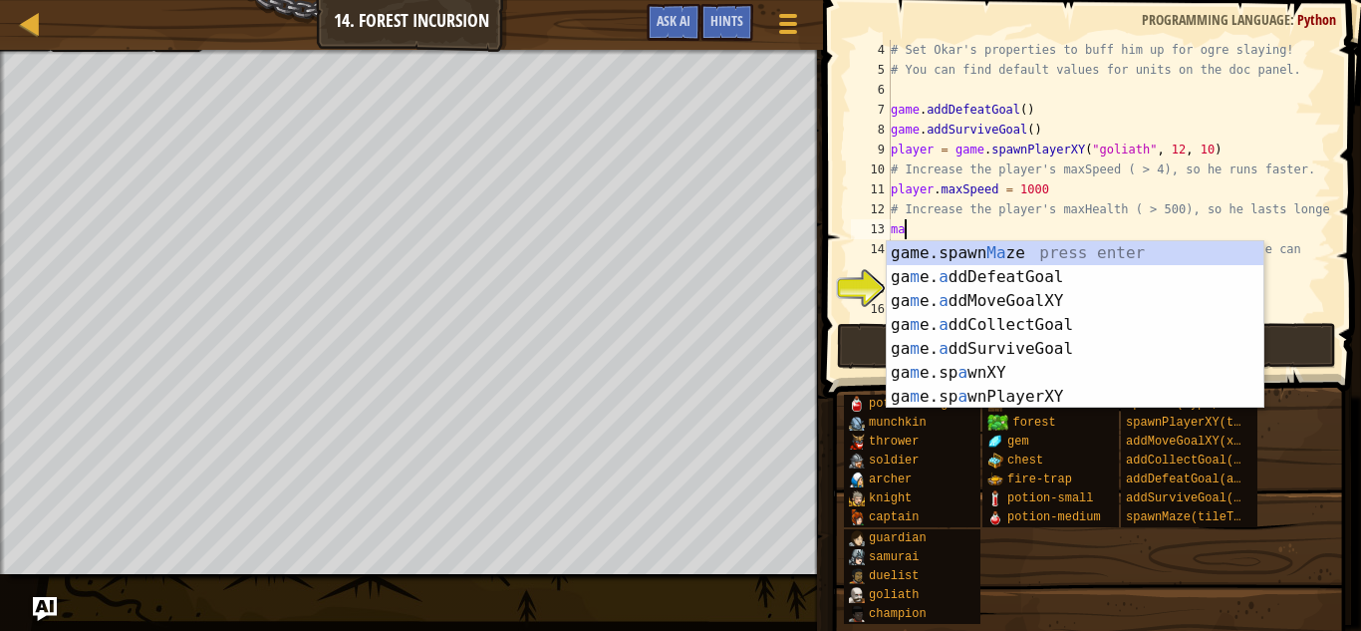
type textarea "m"
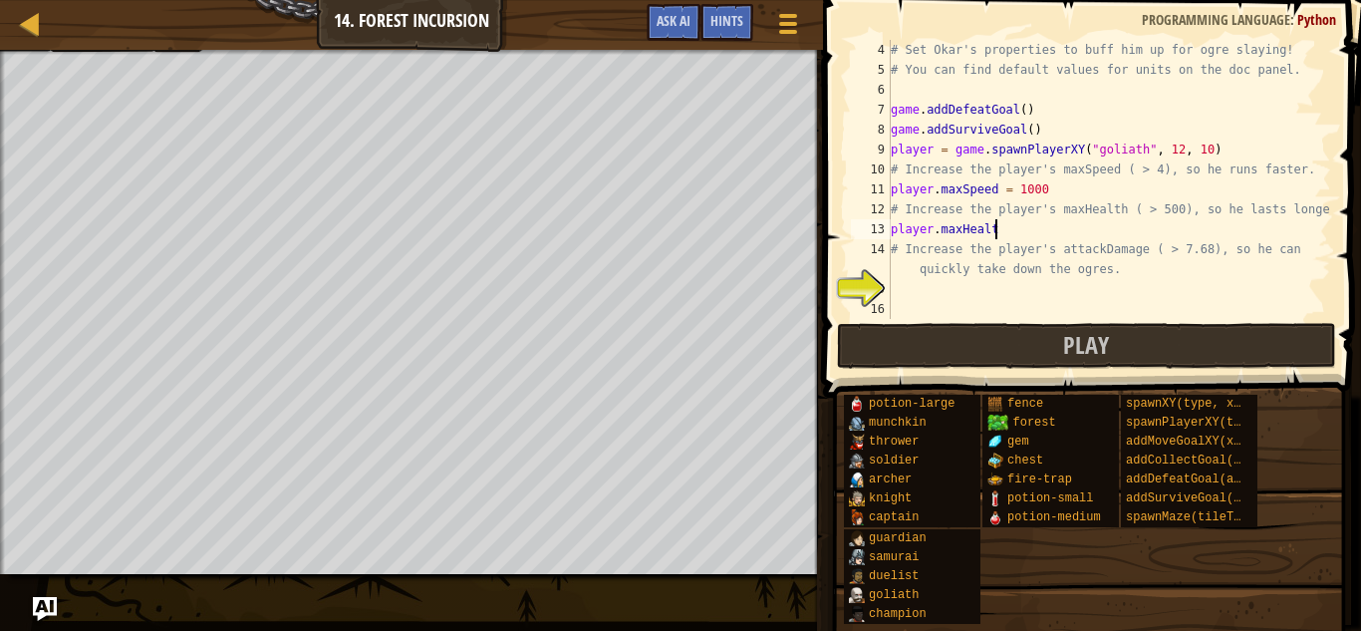
scroll to position [9, 15]
type textarea "player.maxHealth = 1000"
click at [983, 293] on div "# Set Okar's properties to buff him up for ogre slaying! # You can find default…" at bounding box center [1109, 199] width 444 height 319
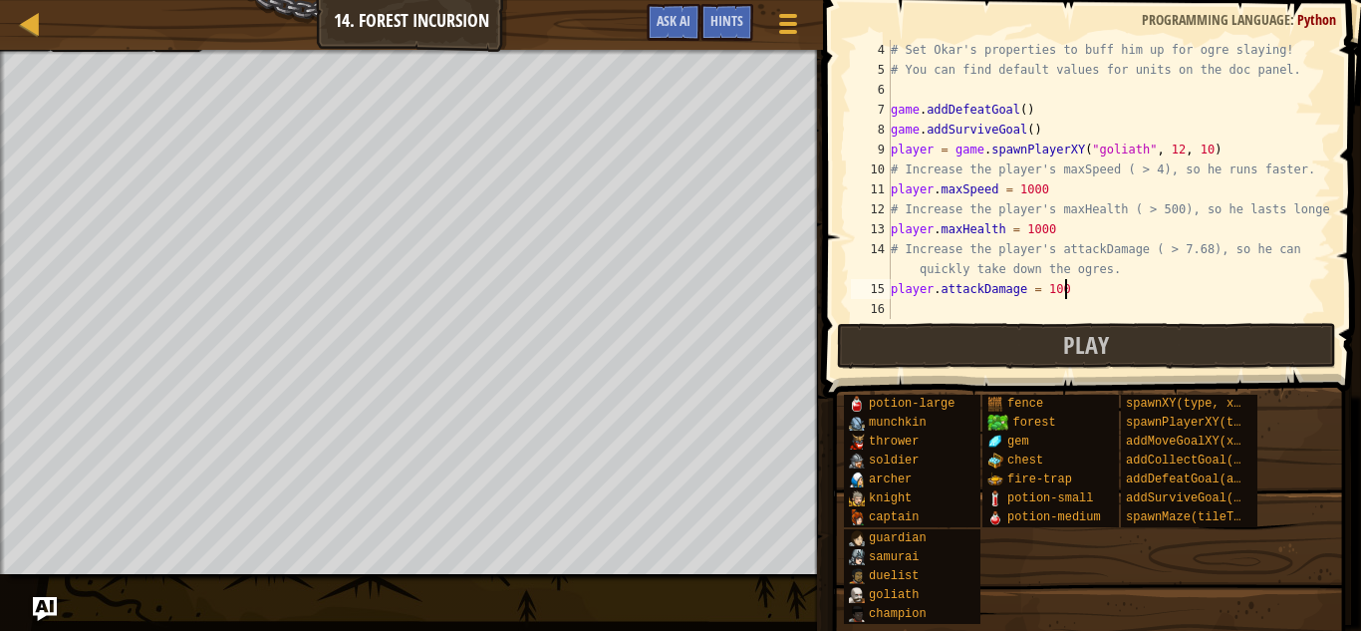
type textarea "player.attackDamage = 1000"
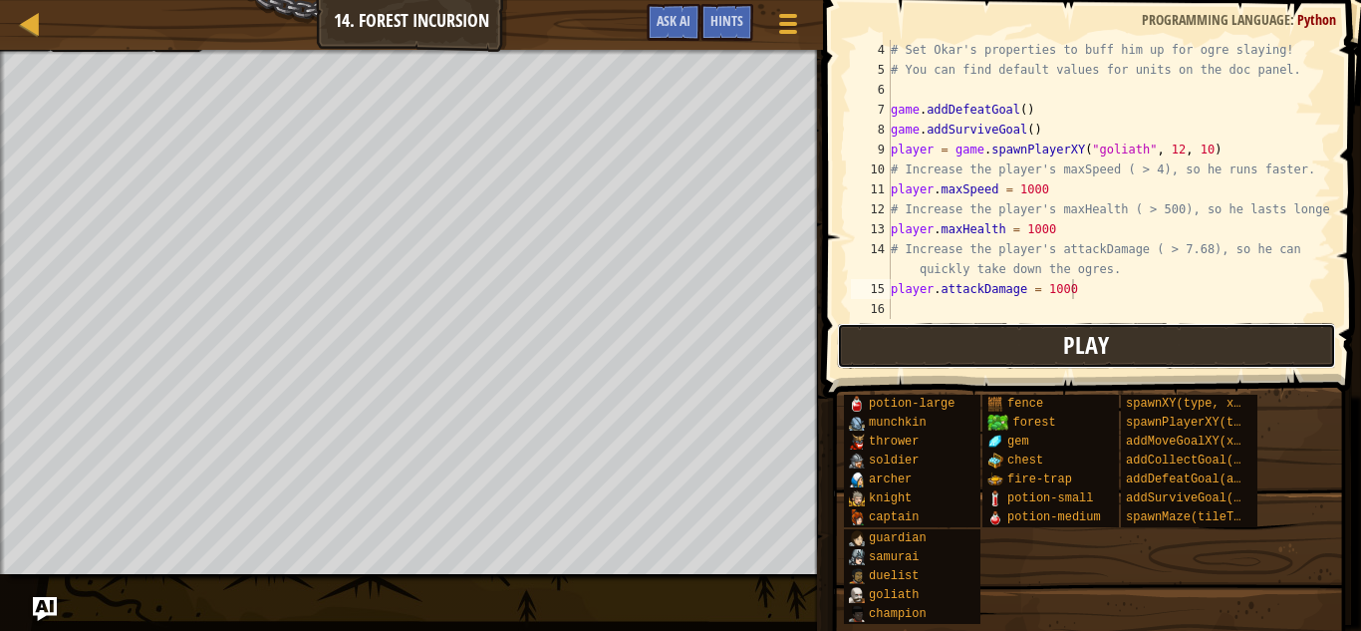
click at [996, 345] on button "Play" at bounding box center [1086, 346] width 499 height 46
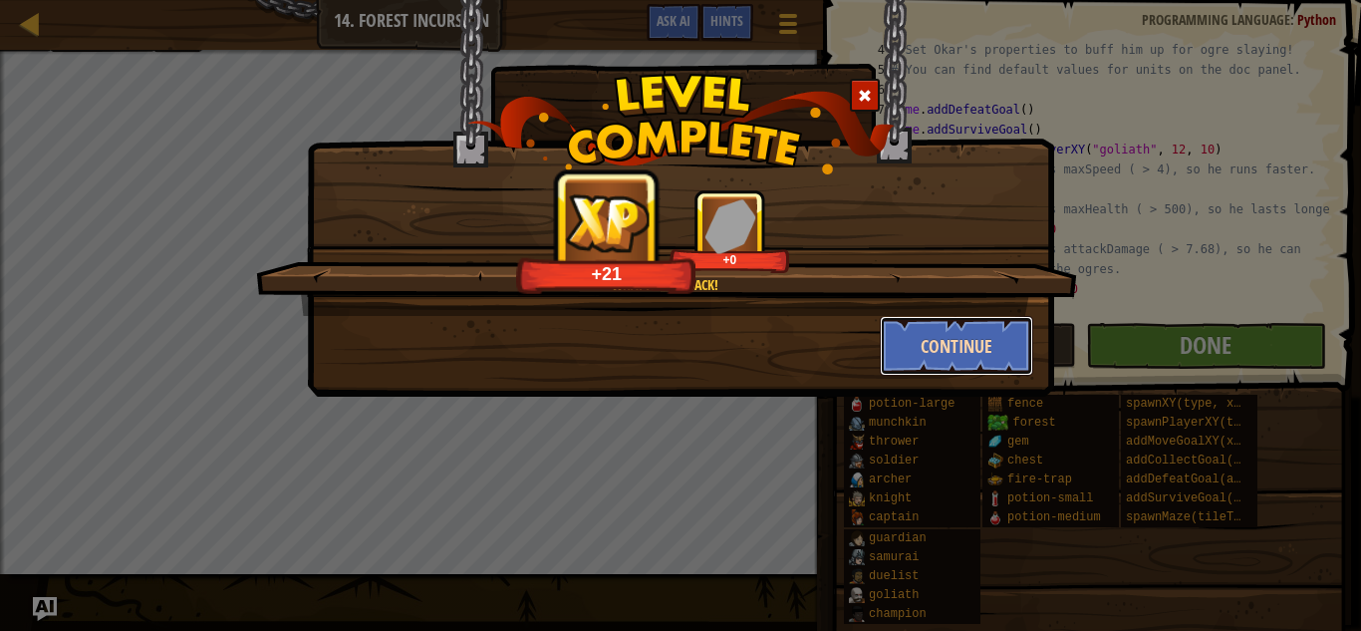
click at [930, 334] on button "Continue" at bounding box center [957, 346] width 154 height 60
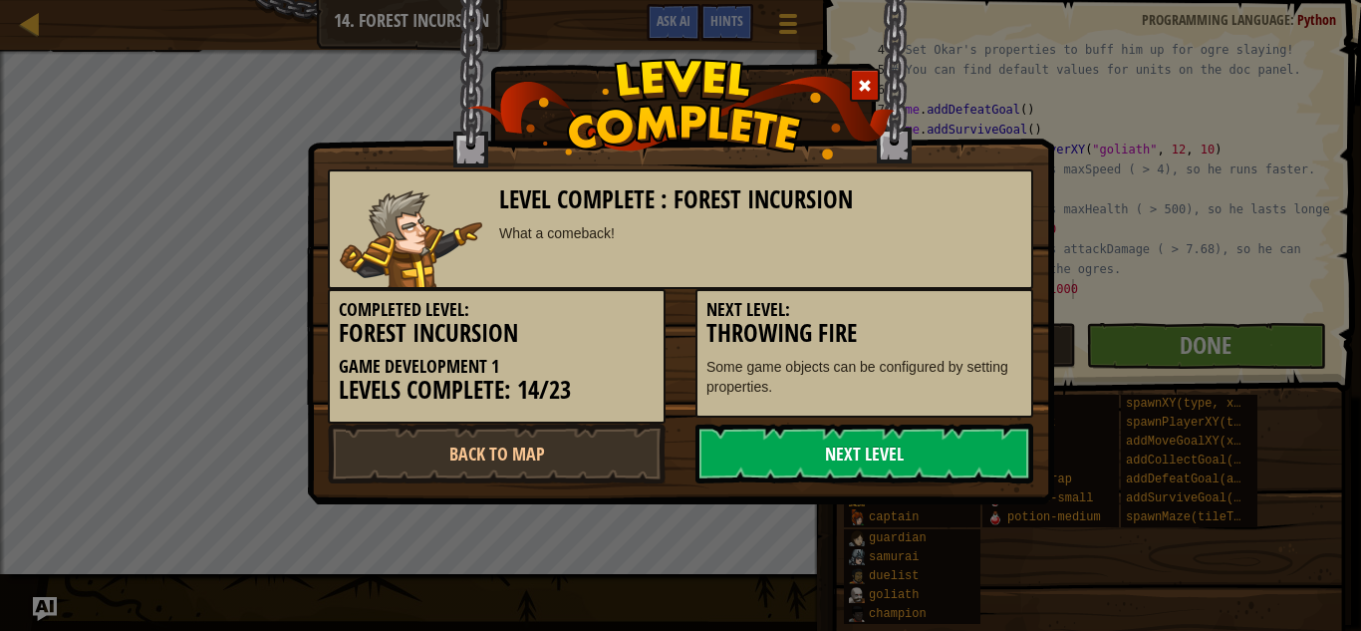
click at [828, 448] on link "Next Level" at bounding box center [864, 453] width 338 height 60
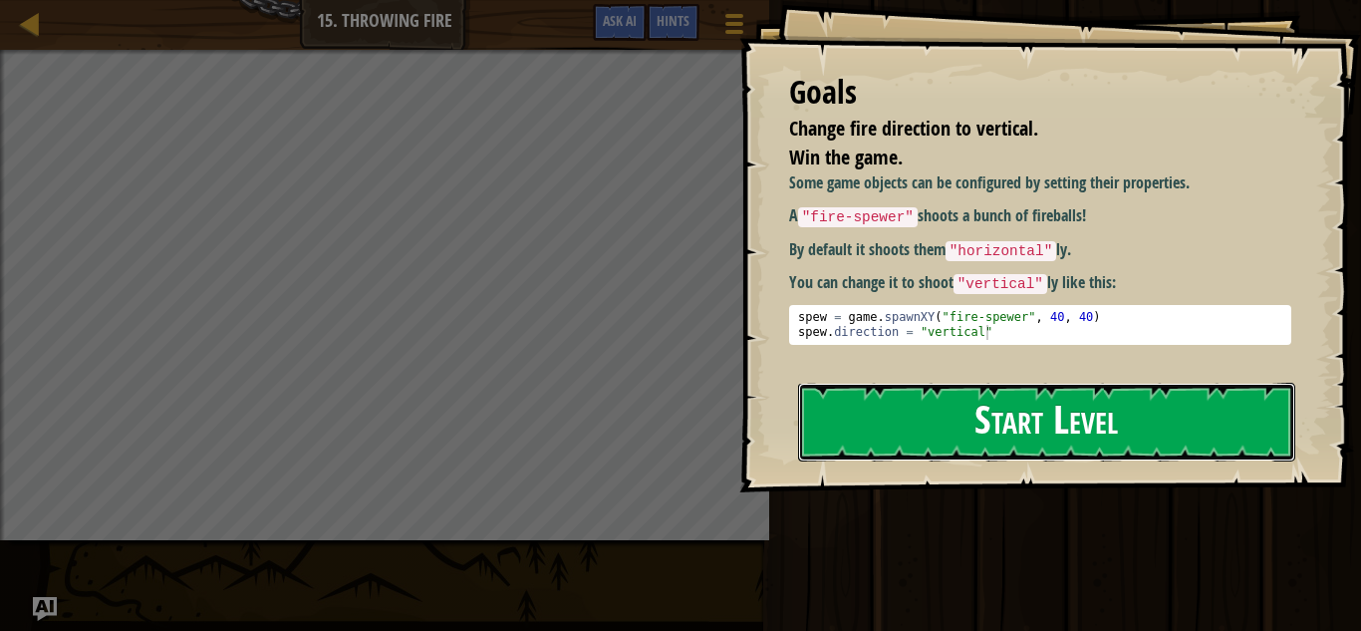
click at [847, 424] on button "Start Level" at bounding box center [1046, 422] width 497 height 79
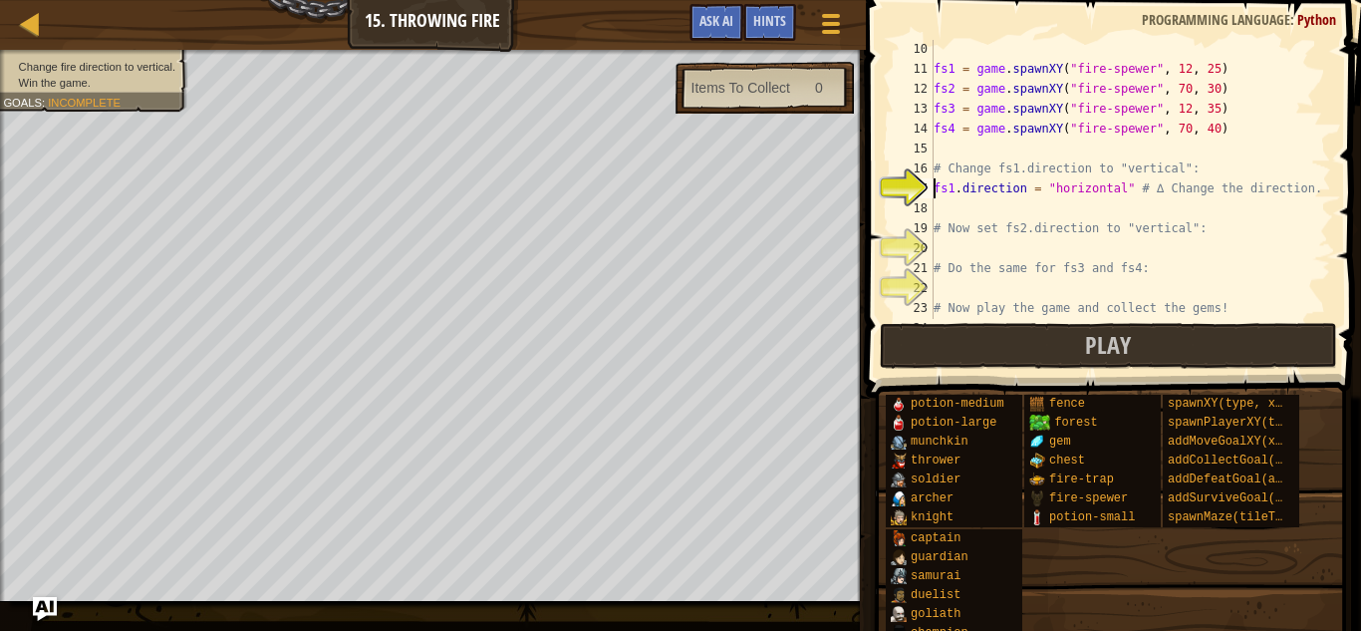
scroll to position [181, 0]
click at [1124, 190] on div "fs1 = game . spawnXY ( "fire-spewer" , 12 , 25 ) fs2 = game . spawnXY ( "fire-s…" at bounding box center [1129, 197] width 401 height 319
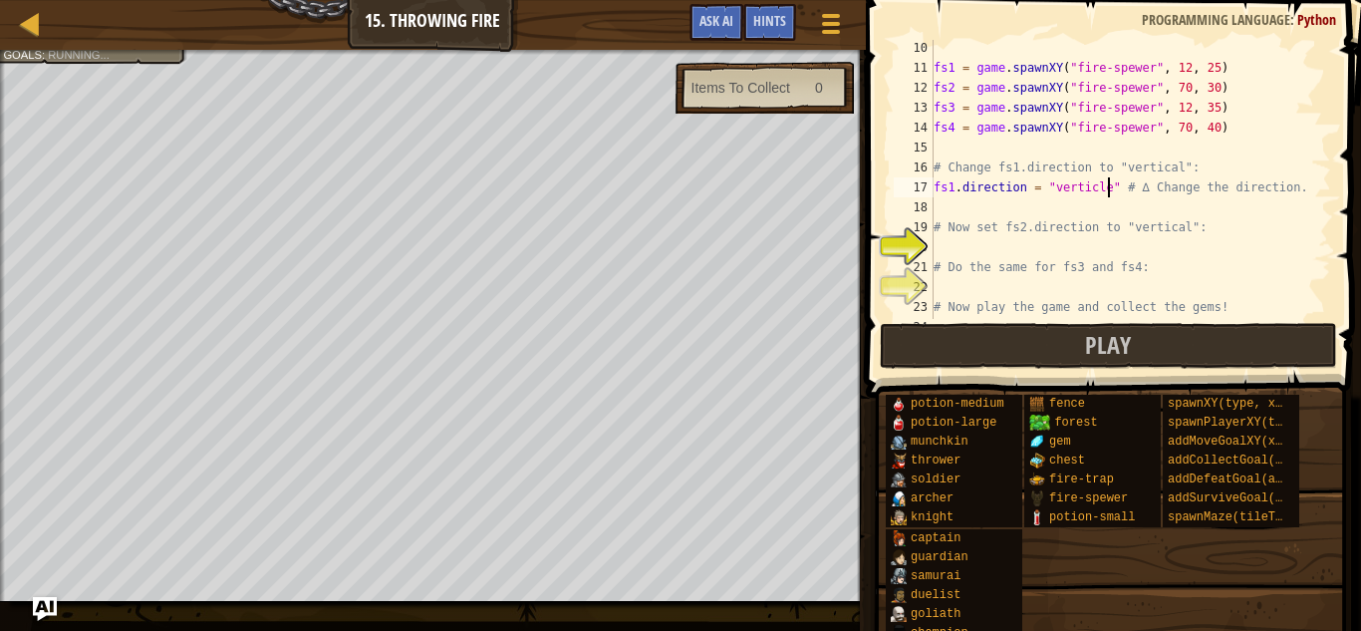
scroll to position [9, 25]
click at [1136, 236] on div "fs1 = game . spawnXY ( "fire-spewer" , 12 , 25 ) fs2 = game . spawnXY ( "fire-s…" at bounding box center [1129, 197] width 401 height 319
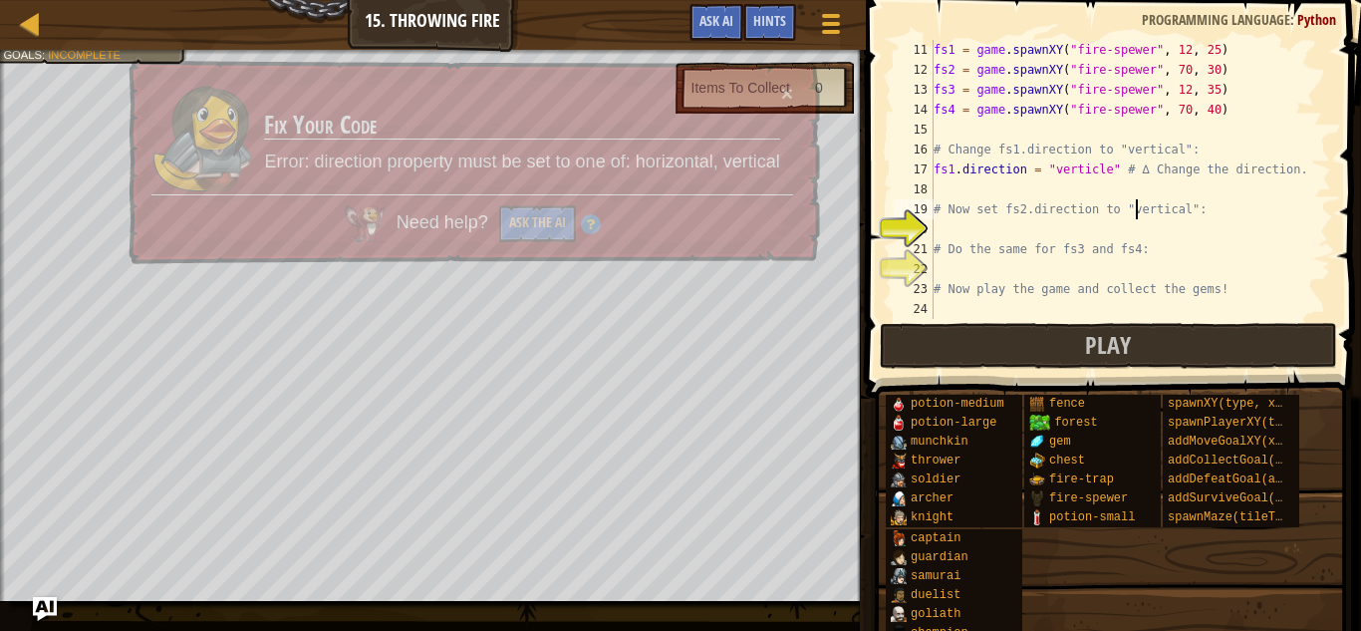
scroll to position [199, 0]
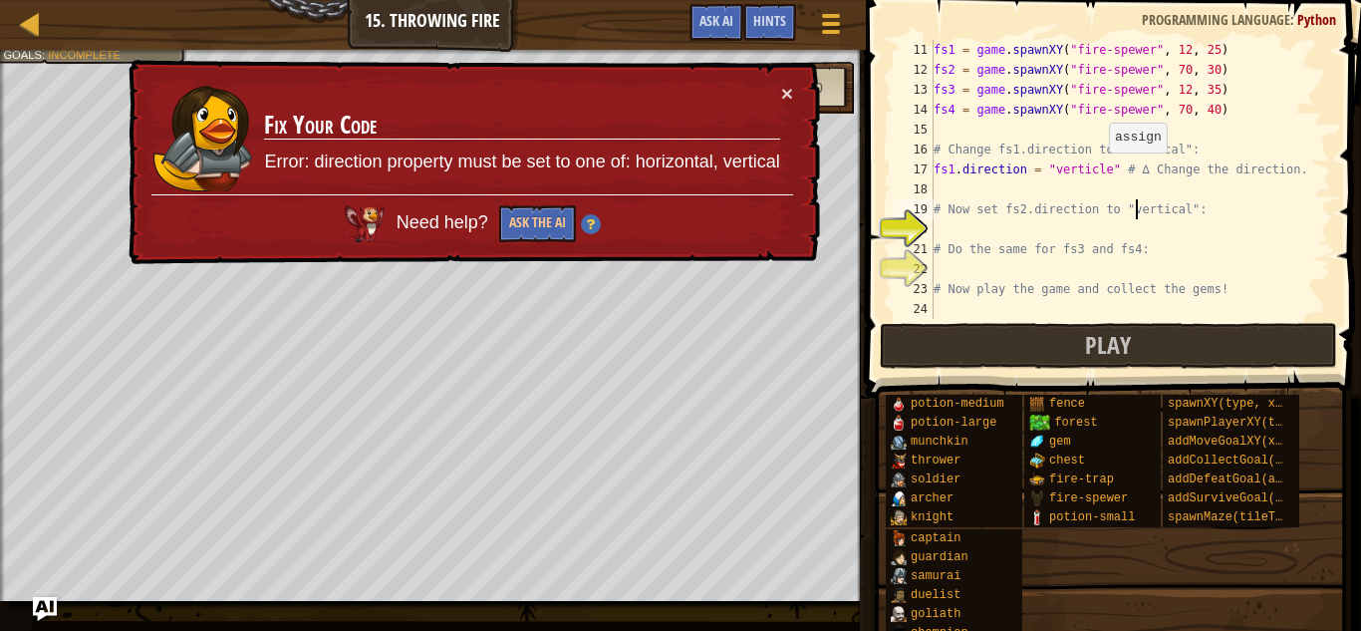
click at [1098, 171] on div "fs1 = game . spawnXY ( "fire-spewer" , 12 , 25 ) fs2 = game . spawnXY ( "fire-s…" at bounding box center [1129, 199] width 401 height 319
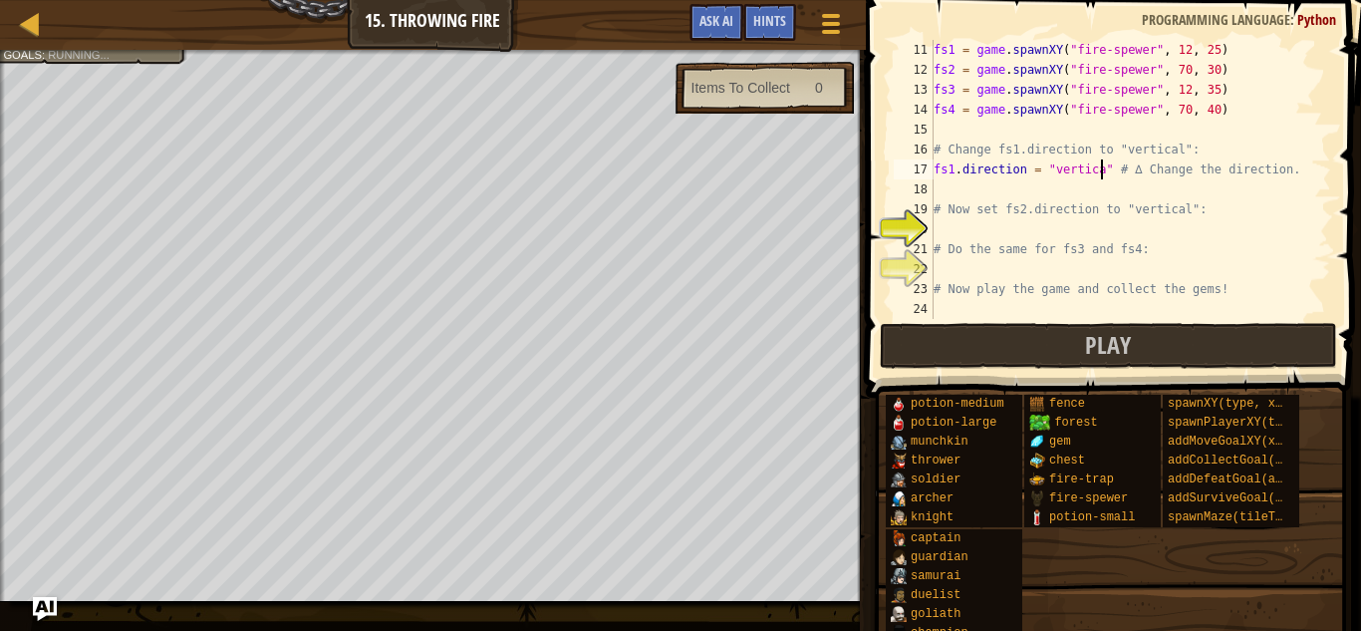
type textarea "fs1.direction = "vertical" # ∆ Change the direction."
click at [1046, 220] on div "fs1 = game . spawnXY ( "fire-spewer" , 12 , 25 ) fs2 = game . spawnXY ( "fire-s…" at bounding box center [1129, 199] width 401 height 319
type textarea "fs2.direction = "vertical""
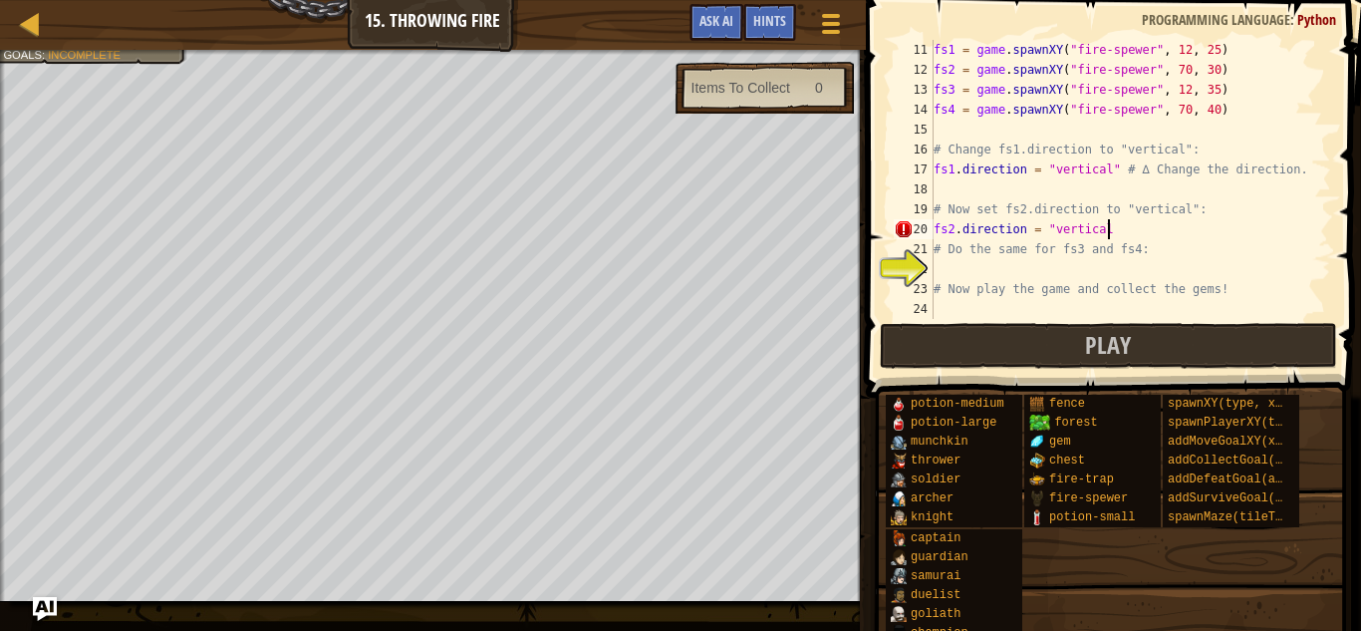
scroll to position [9, 25]
click at [999, 268] on div "fs1 = game . spawnXY ( "fire-spewer" , 12 , 25 ) fs2 = game . spawnXY ( "fire-s…" at bounding box center [1129, 199] width 401 height 319
type textarea "fs3.direction = "vertical""
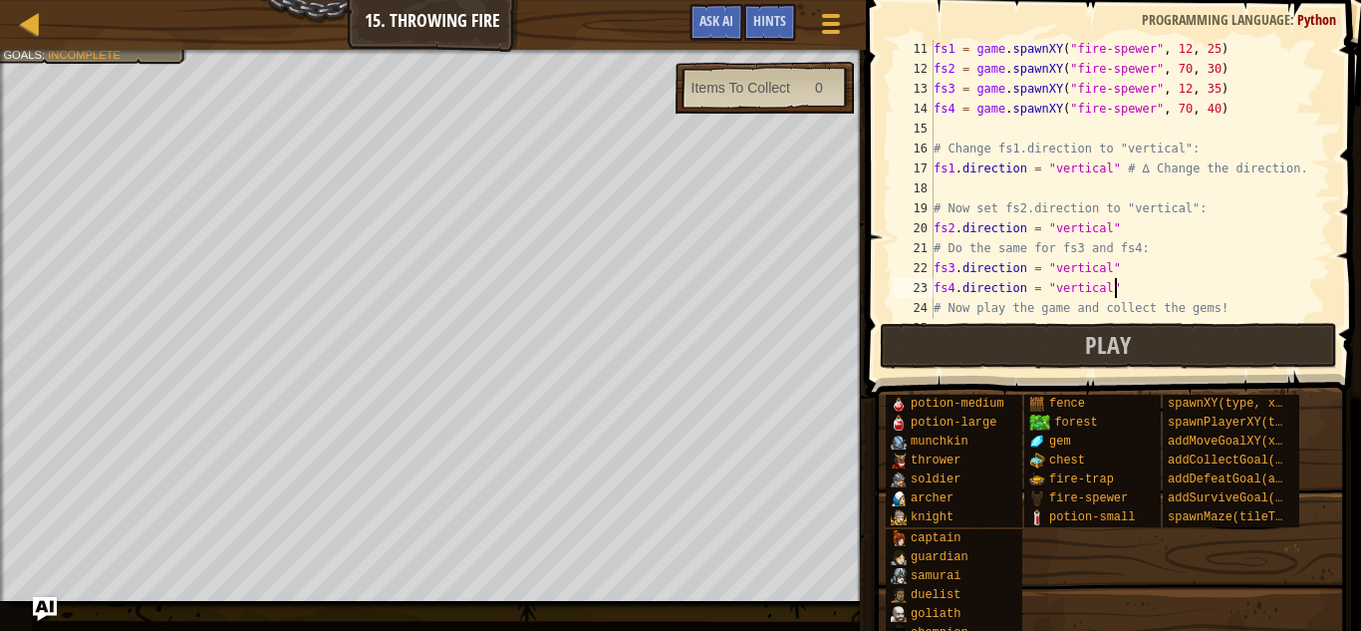
scroll to position [219, 0]
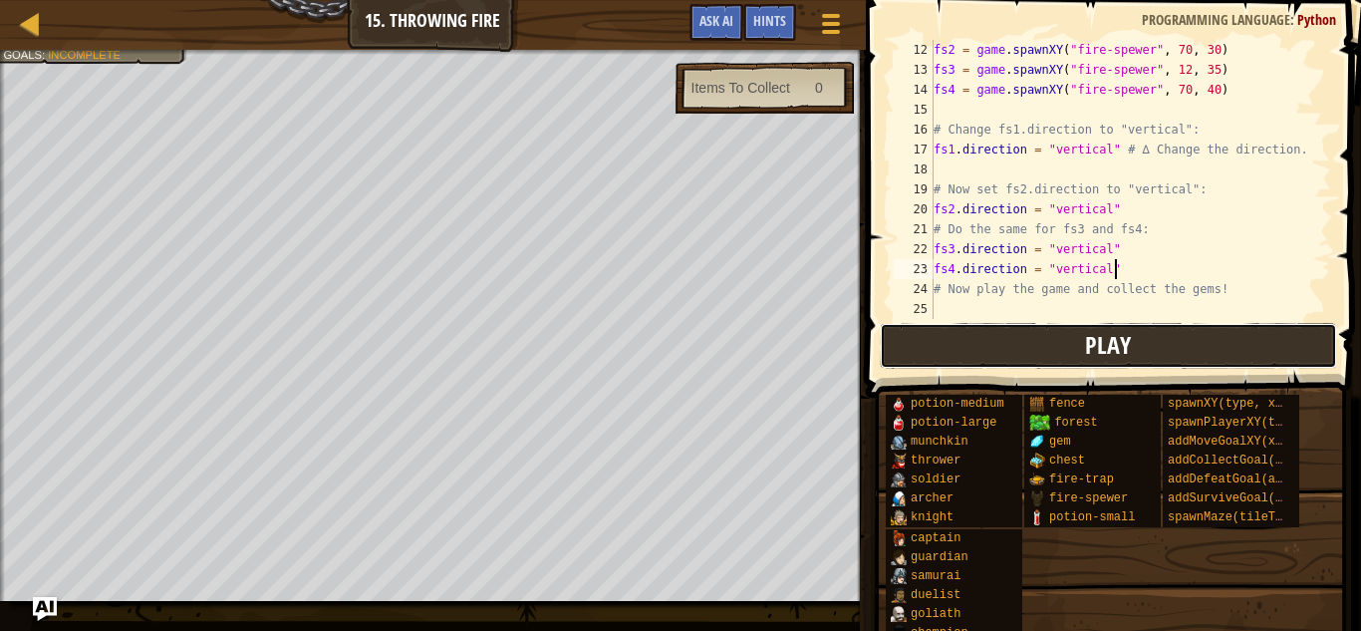
click at [1017, 348] on button "Play" at bounding box center [1108, 346] width 457 height 46
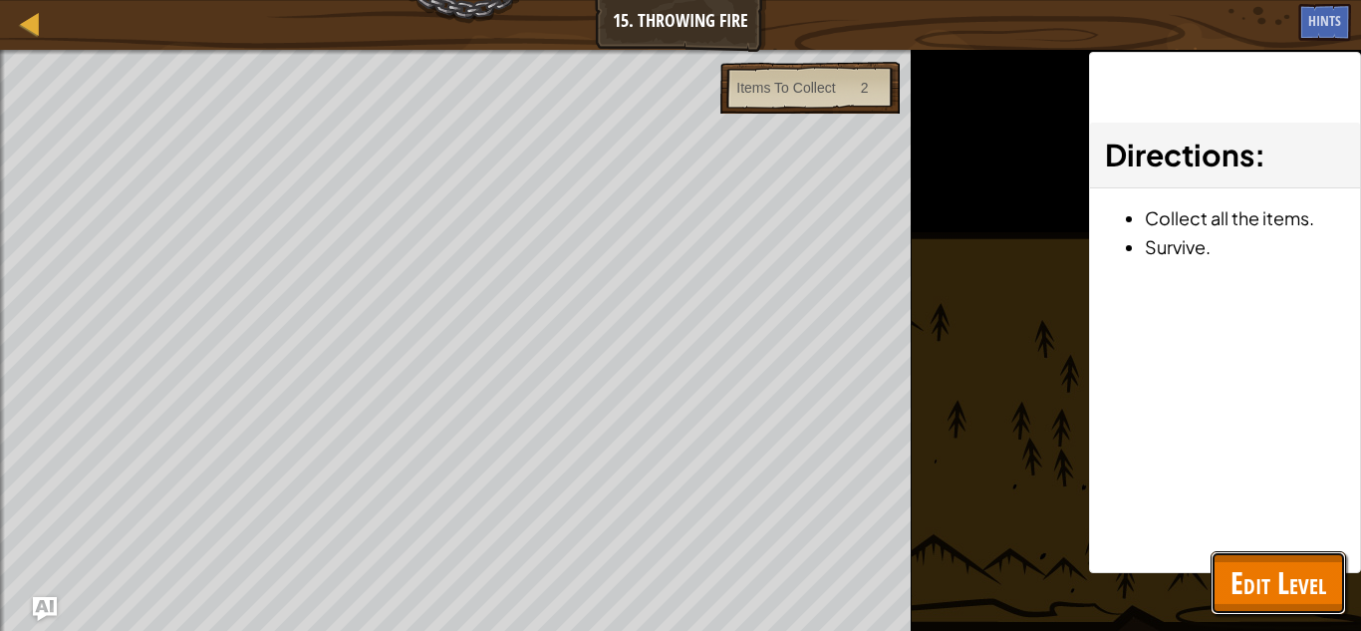
click at [1297, 599] on span "Edit Level" at bounding box center [1278, 582] width 96 height 41
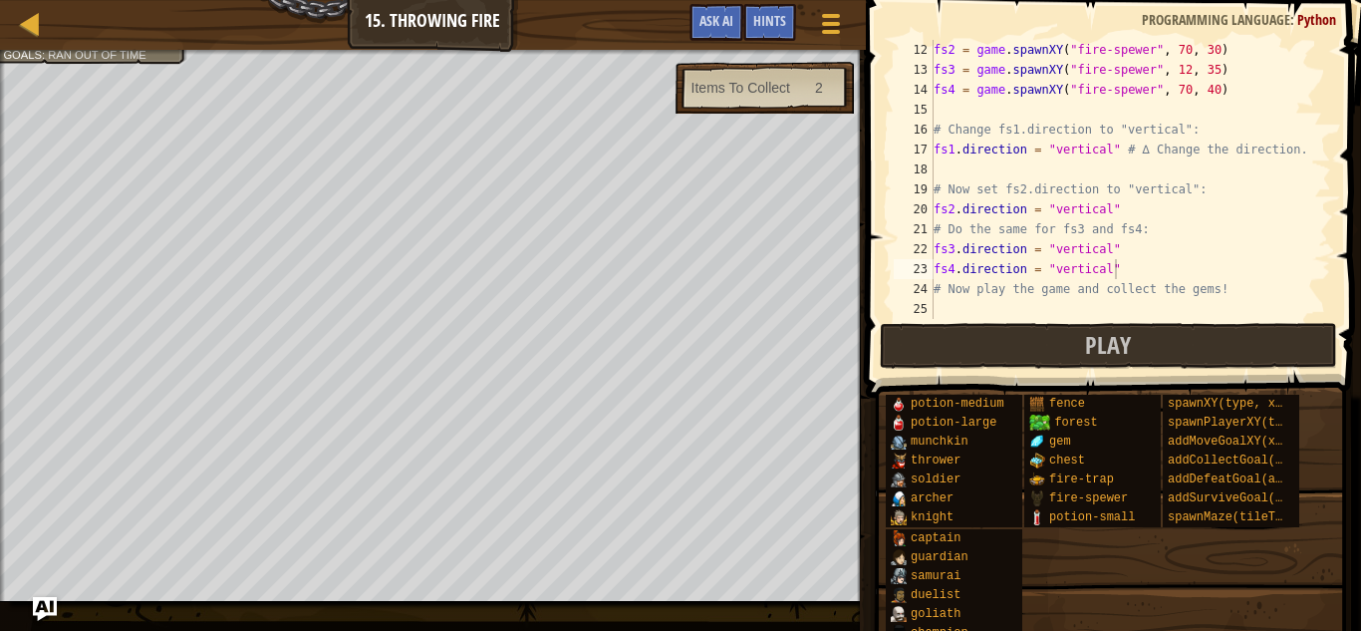
click at [1229, 290] on div "fs2 = game . spawnXY ( "fire-spewer" , 70 , 30 ) fs3 = game . spawnXY ( "fire-s…" at bounding box center [1129, 199] width 401 height 319
type textarea "# Now play the game and collect the gems!"
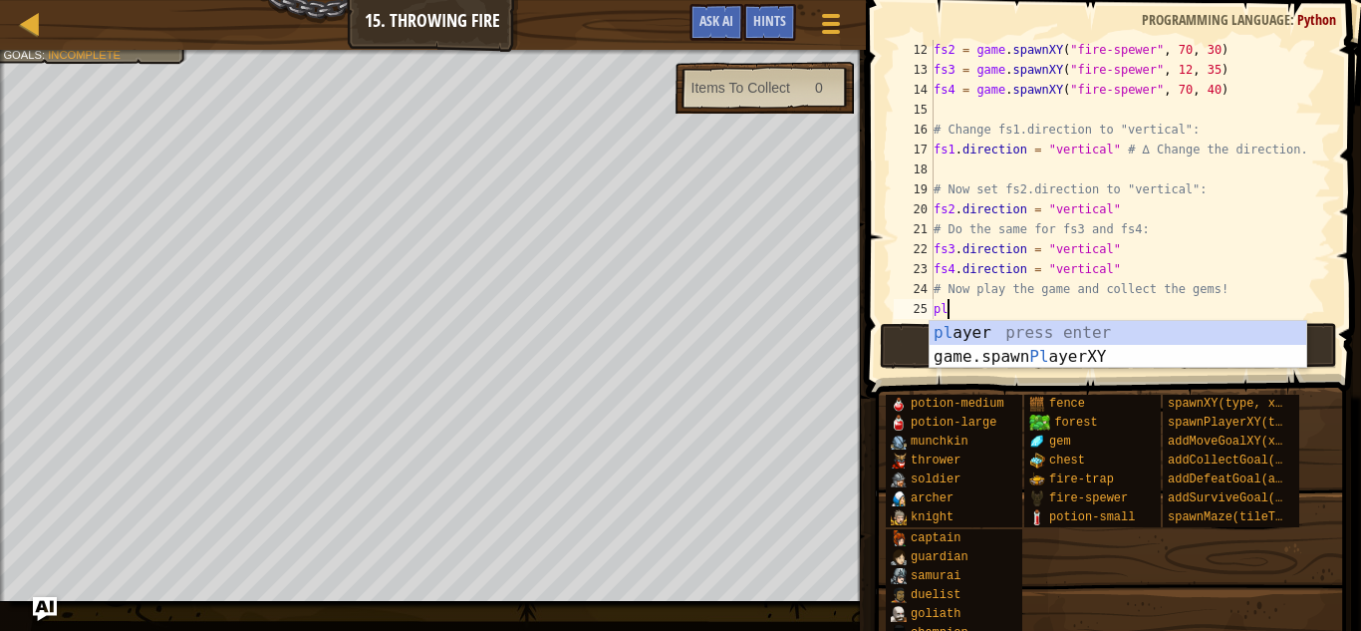
scroll to position [9, 1]
type textarea "p"
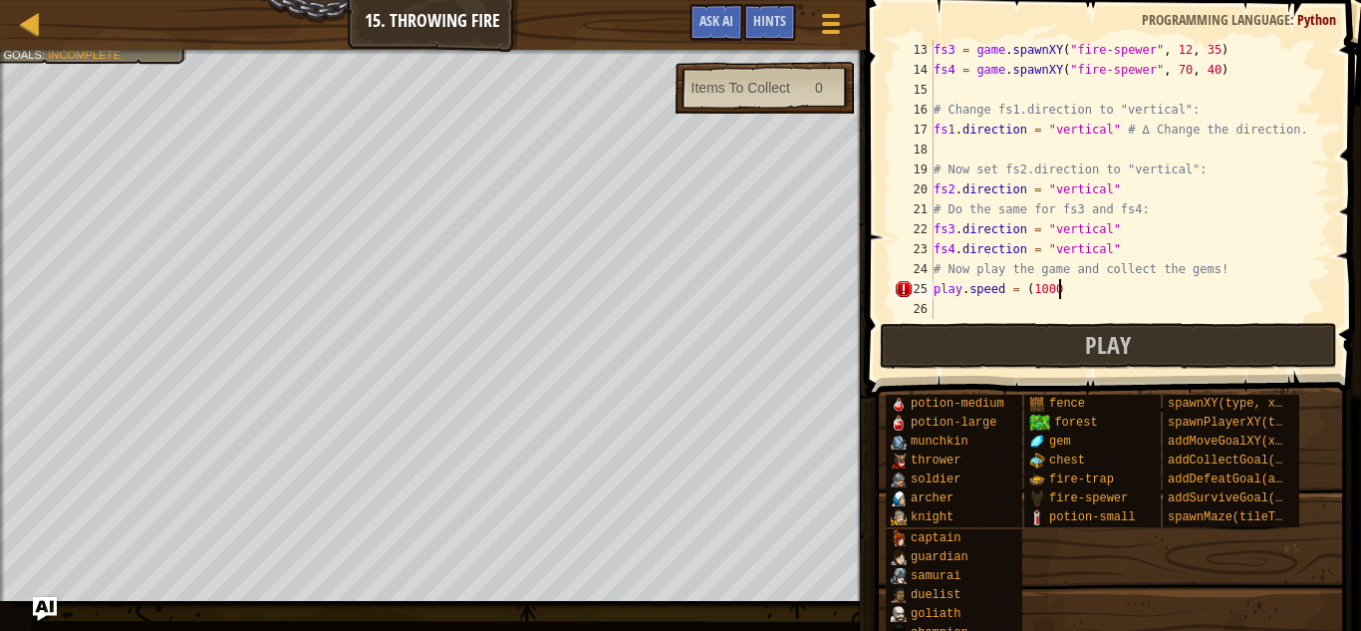
scroll to position [9, 18]
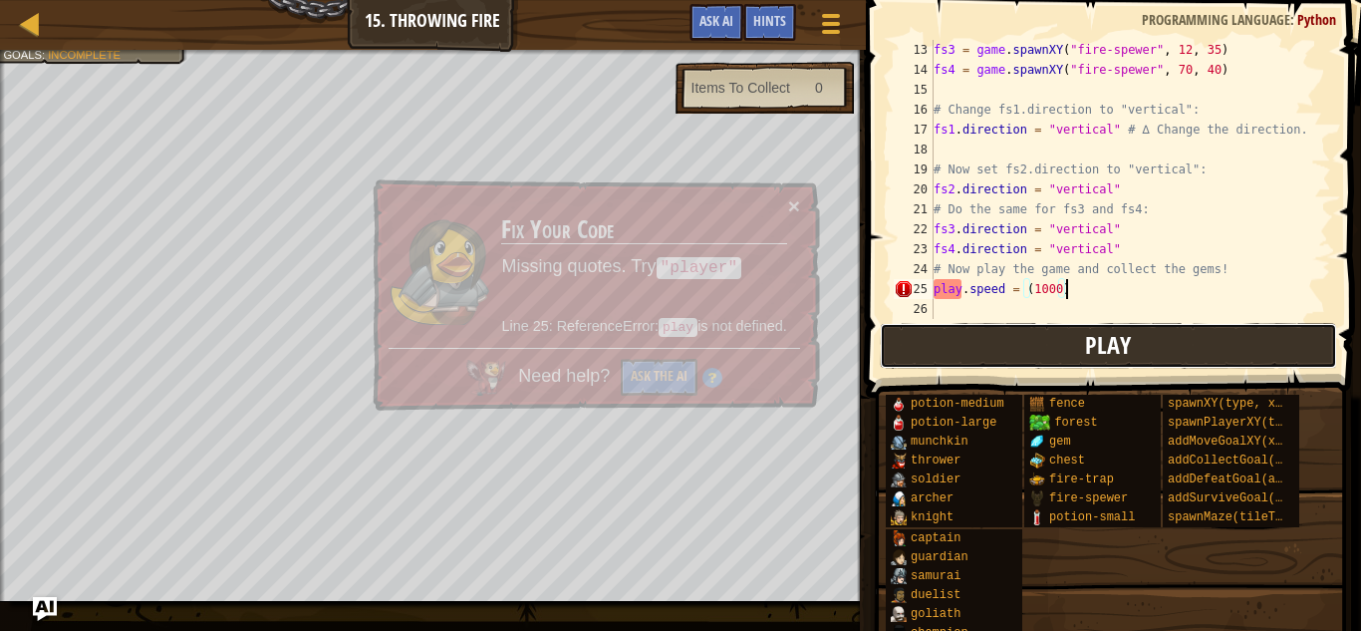
click at [1051, 327] on button "Play" at bounding box center [1108, 346] width 457 height 46
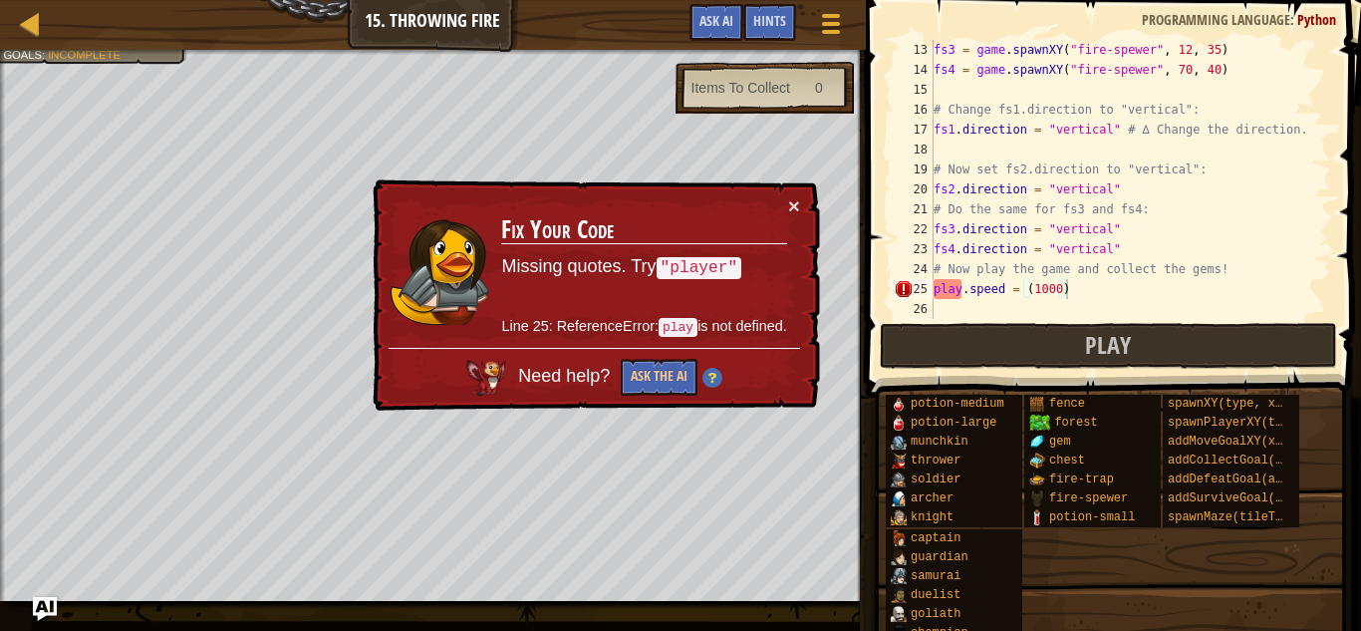
click at [965, 290] on div "fs3 = game . spawnXY ( "fire-spewer" , 12 , 35 ) fs4 = game . spawnXY ( "fire-s…" at bounding box center [1129, 199] width 401 height 319
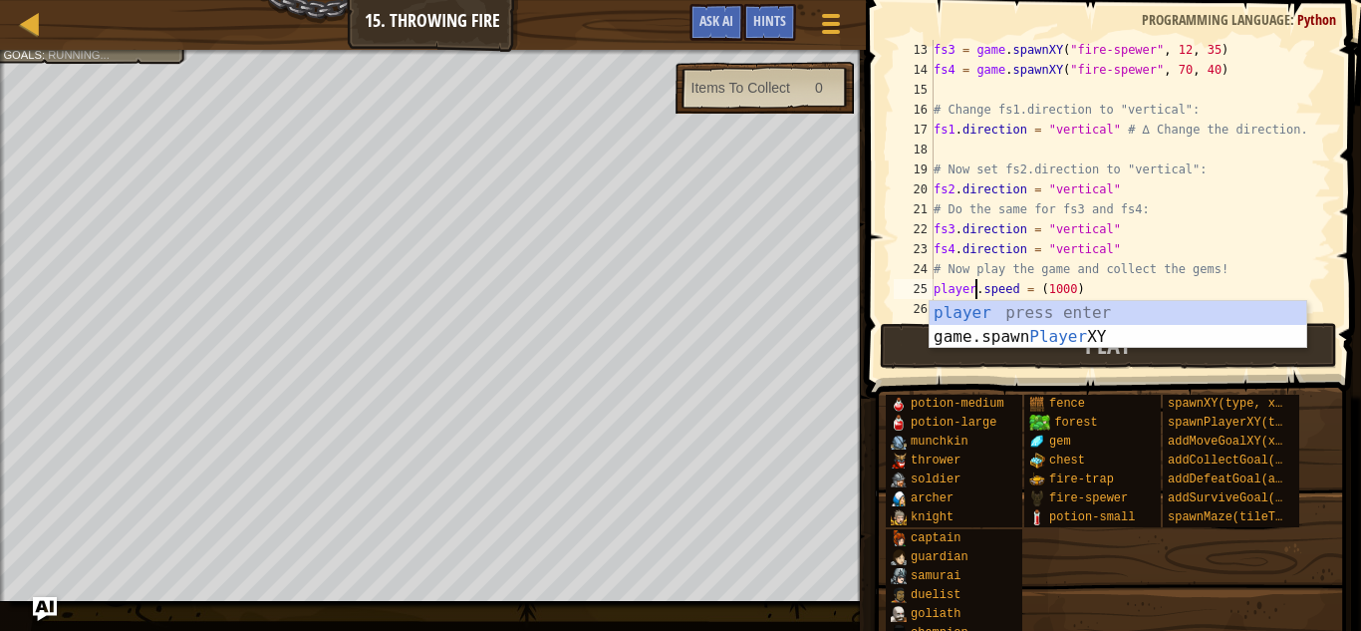
scroll to position [9, 6]
type textarea "player.speed = (1000)"
click at [1050, 360] on button "Play" at bounding box center [1108, 346] width 457 height 46
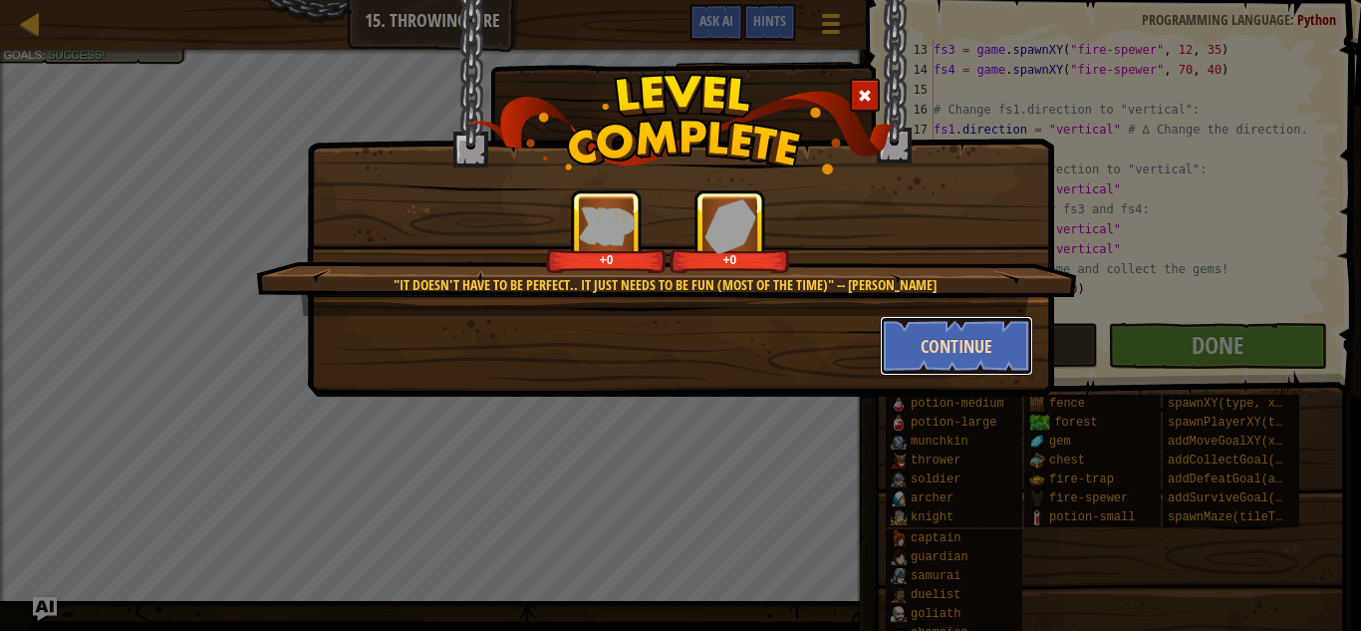
click at [952, 328] on button "Continue" at bounding box center [957, 346] width 154 height 60
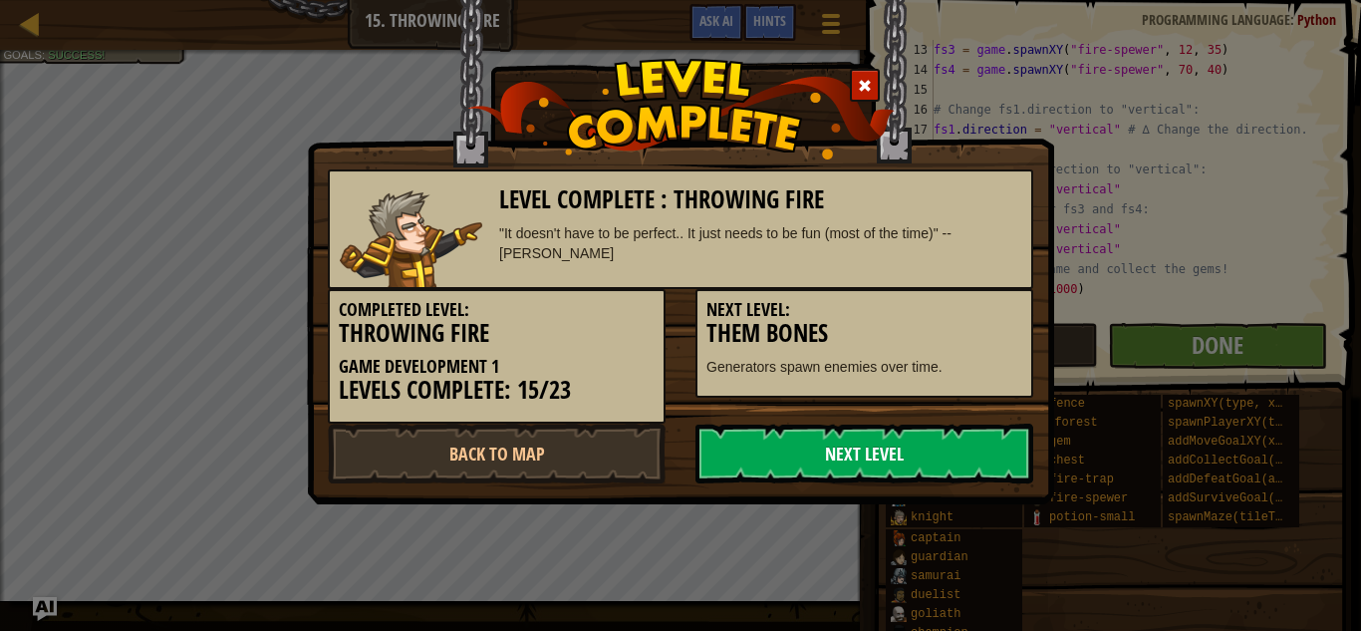
click at [952, 459] on link "Next Level" at bounding box center [864, 453] width 338 height 60
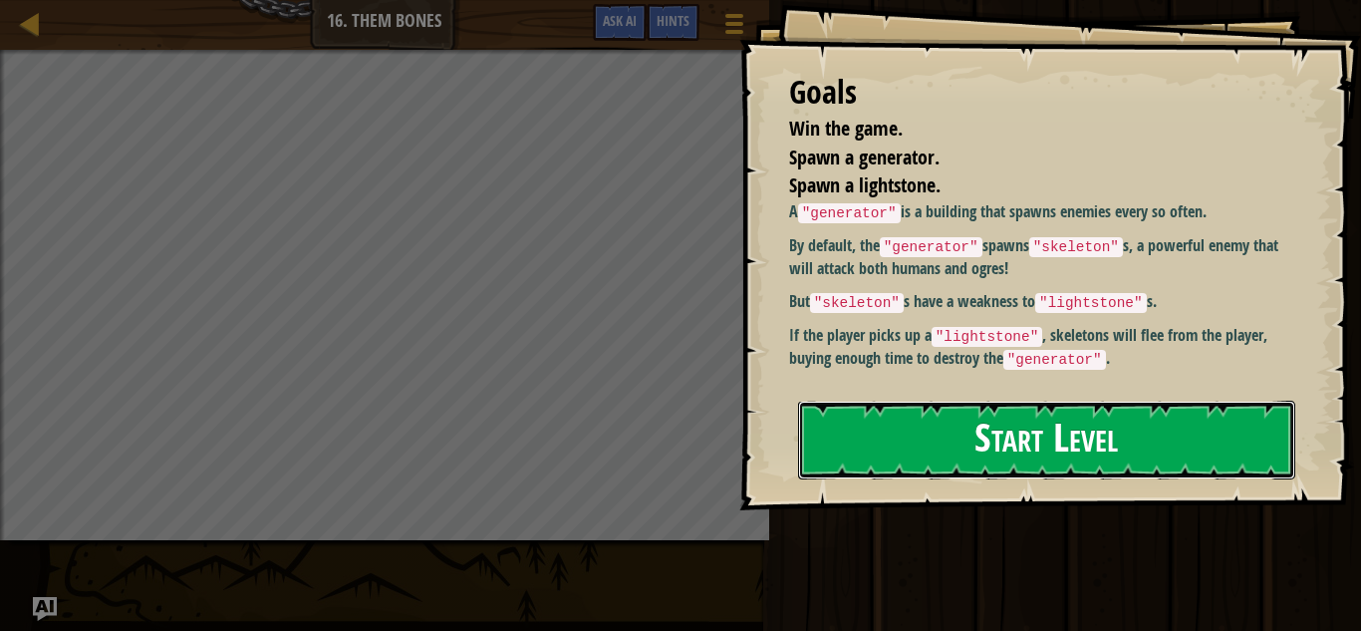
click at [990, 439] on button "Start Level" at bounding box center [1046, 439] width 497 height 79
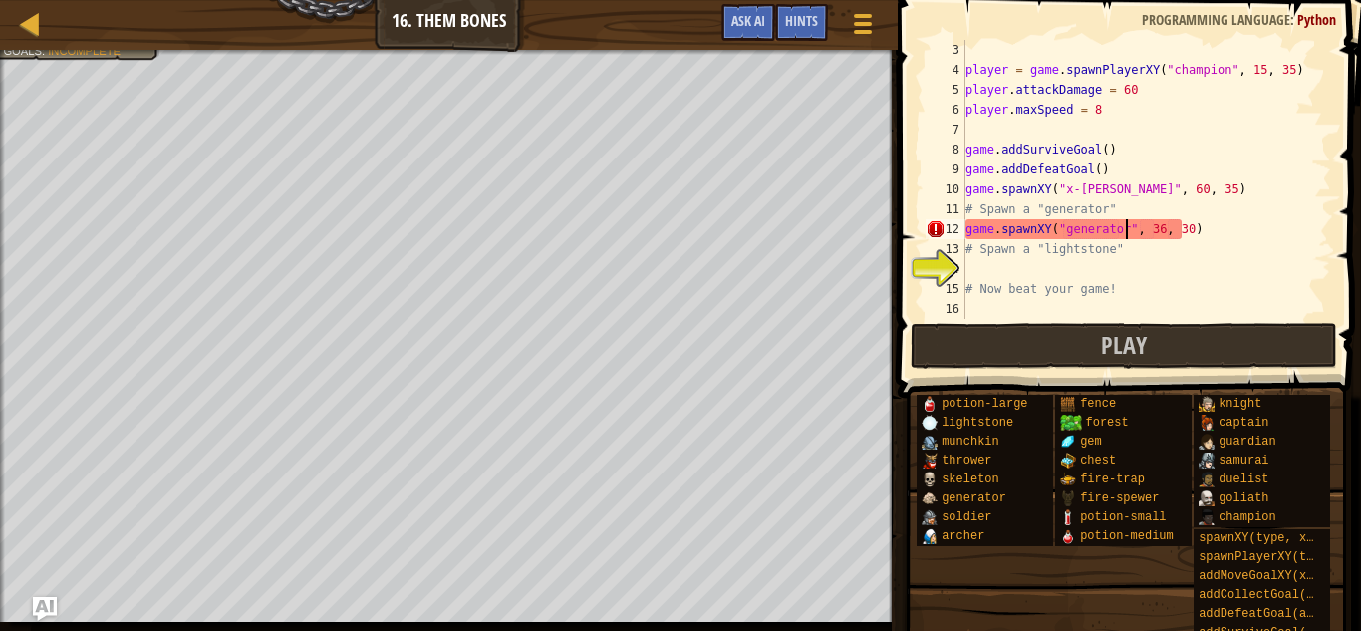
scroll to position [9, 23]
click at [1053, 281] on div "player = game . spawnPlayerXY ( "champion" , 15 , 35 ) player . attackDamage = …" at bounding box center [1146, 199] width 370 height 319
type textarea "# Now beat your game!"
click at [1036, 260] on div "player = game . spawnPlayerXY ( "champion" , 15 , 35 ) player . attackDamage = …" at bounding box center [1146, 199] width 370 height 319
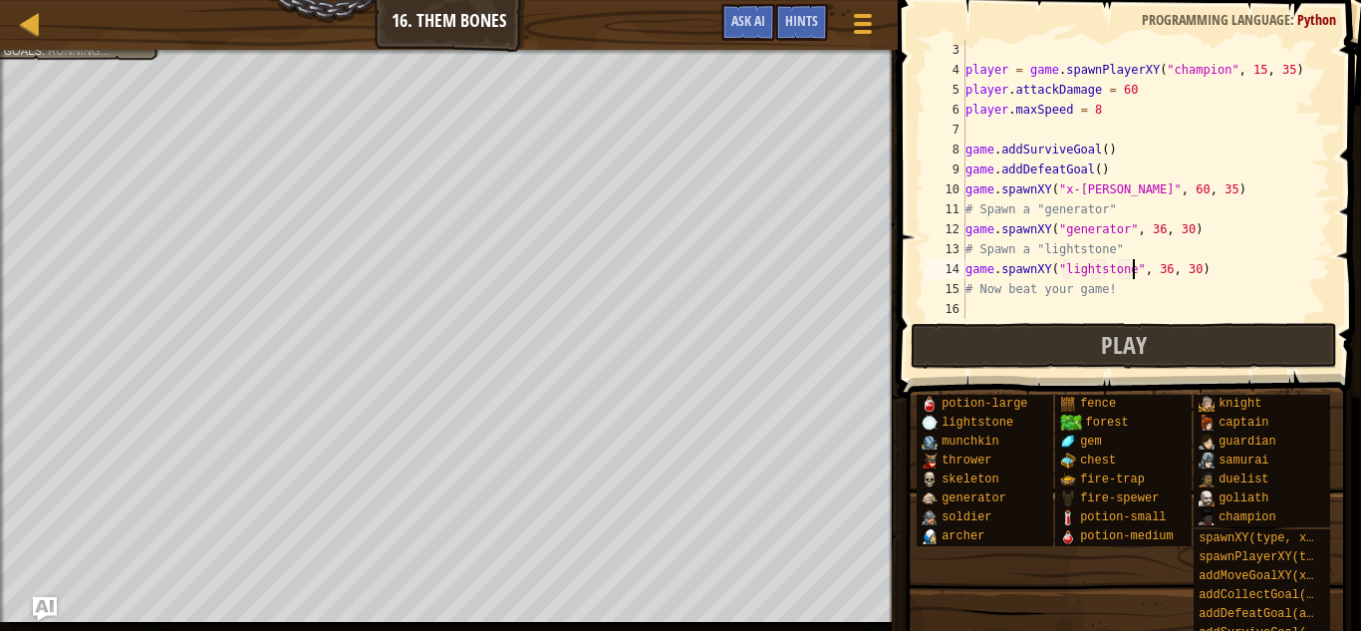
scroll to position [9, 24]
click at [1165, 273] on div "player = game . spawnPlayerXY ( "champion" , 15 , 35 ) player . attackDamage = …" at bounding box center [1146, 199] width 370 height 319
type textarea "game.spawnXY("lightstone", 48, 30)"
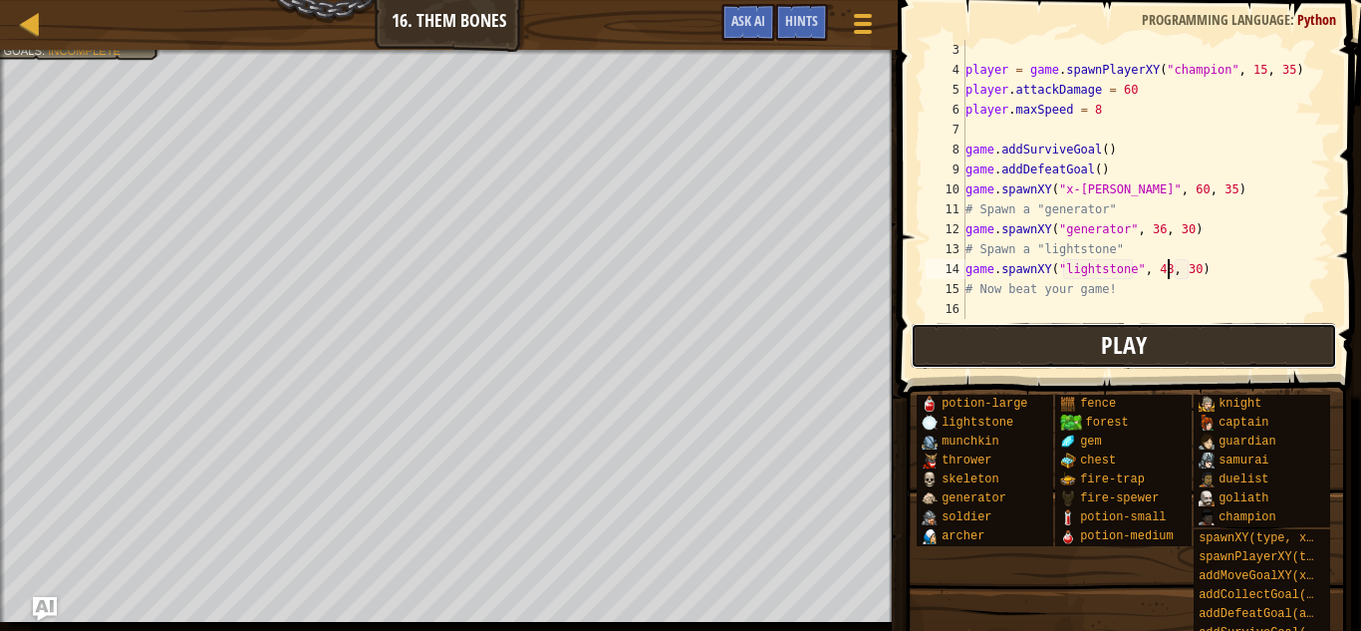
click at [1074, 337] on button "Play" at bounding box center [1123, 346] width 426 height 46
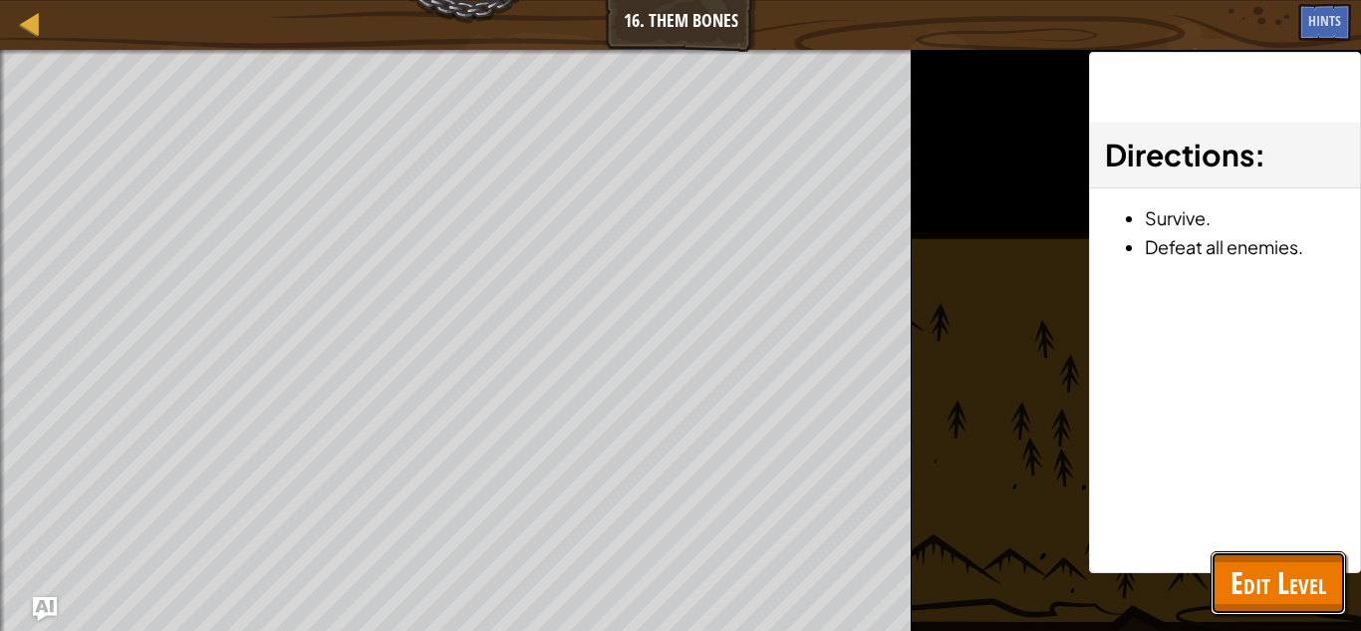
click at [1286, 577] on span "Edit Level" at bounding box center [1278, 582] width 96 height 41
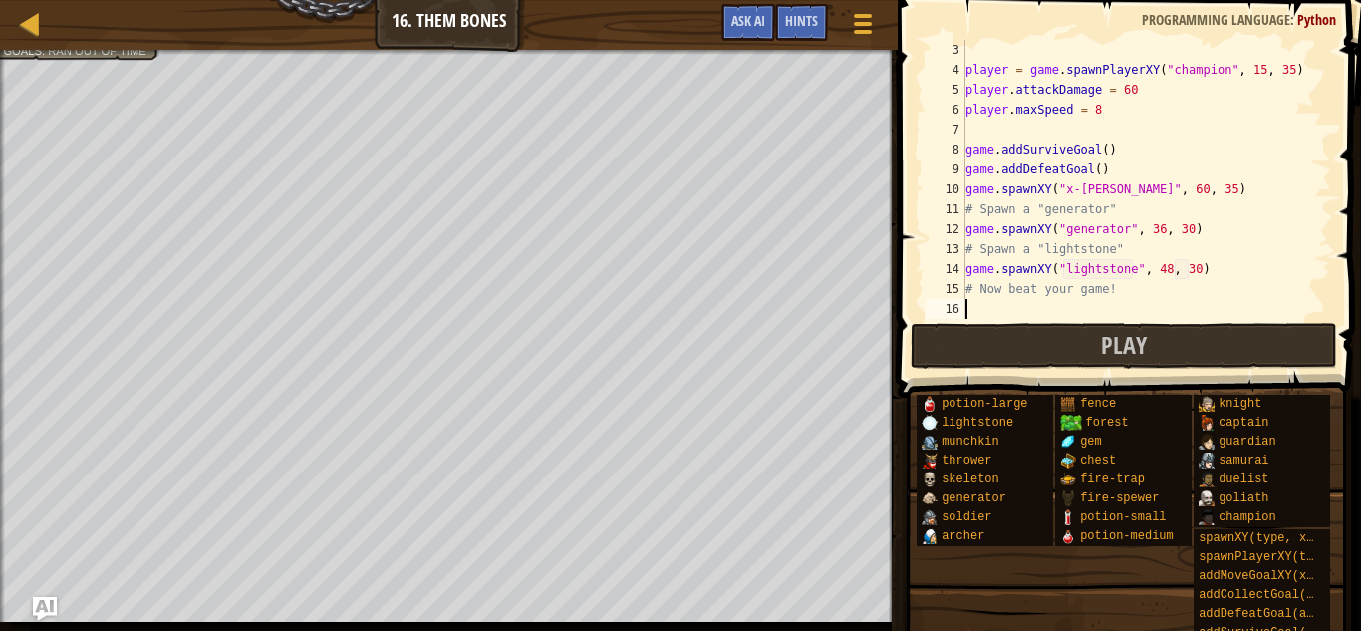
click at [1123, 299] on div "player = game . spawnPlayerXY ( "champion" , 15 , 35 ) player . attackDamage = …" at bounding box center [1146, 199] width 370 height 319
type textarea "h"
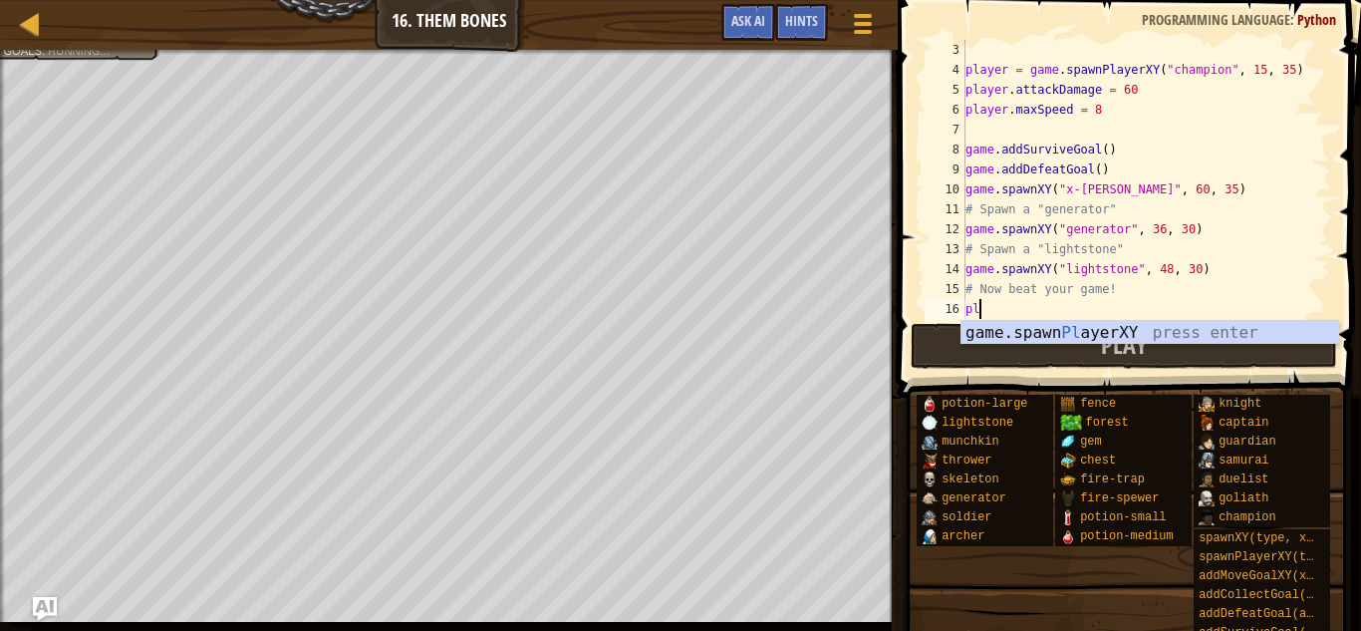
type textarea "p"
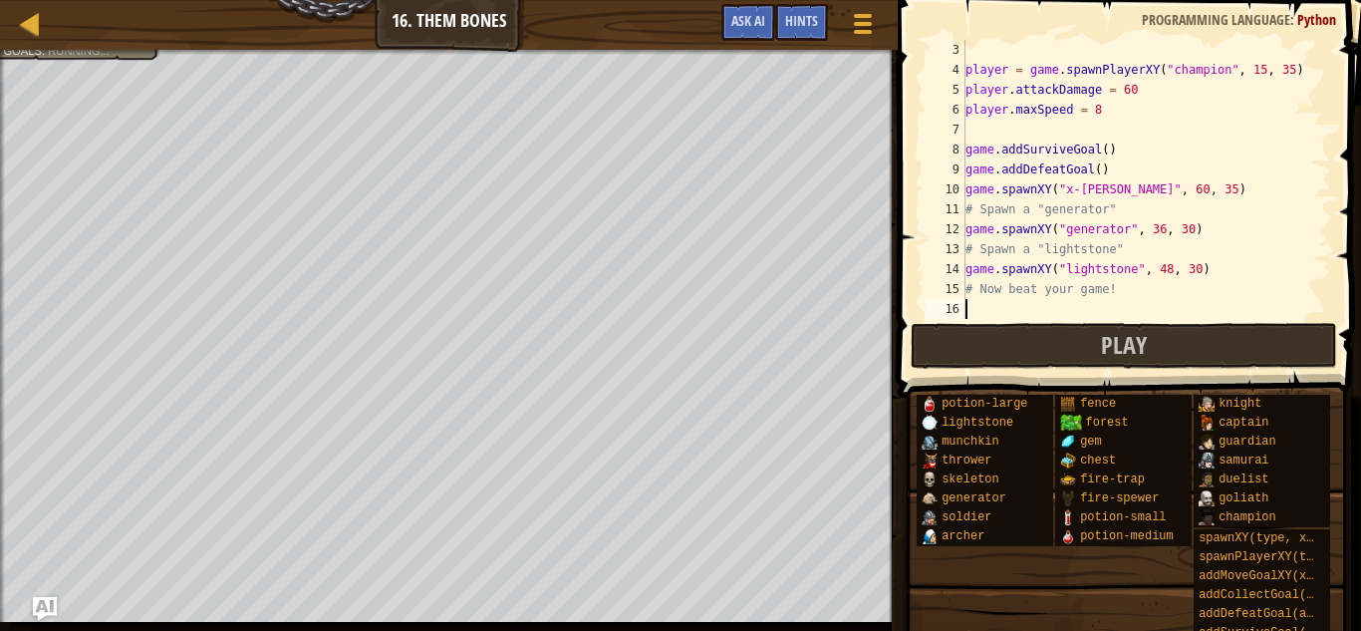
click at [1176, 74] on div "player = game . spawnPlayerXY ( "champion" , 15 , 35 ) player . attackDamage = …" at bounding box center [1146, 199] width 370 height 319
click at [1174, 89] on div "player = game . spawnPlayerXY ( "champion" , 15 , 35 ) player . attackDamage = …" at bounding box center [1146, 199] width 370 height 319
click at [1134, 107] on div "player = game . spawnPlayerXY ( "champion" , 15 , 35 ) player . attackDamage = …" at bounding box center [1146, 199] width 370 height 319
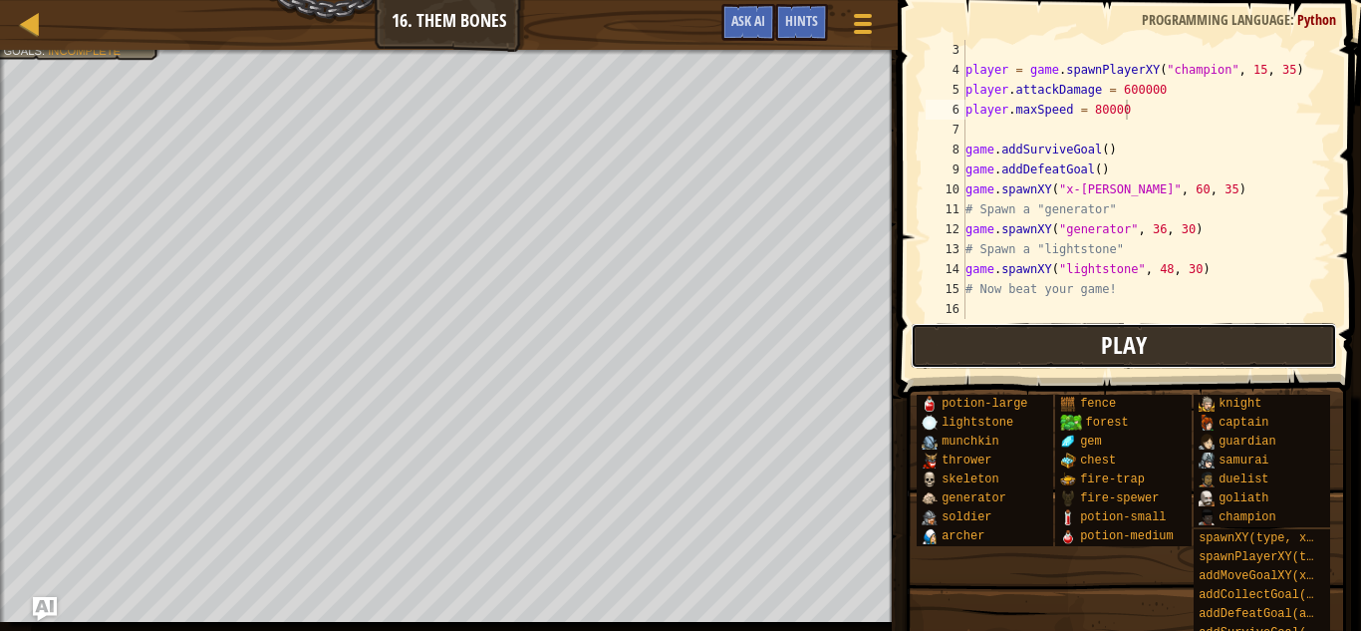
click at [1141, 335] on span "Play" at bounding box center [1124, 345] width 46 height 32
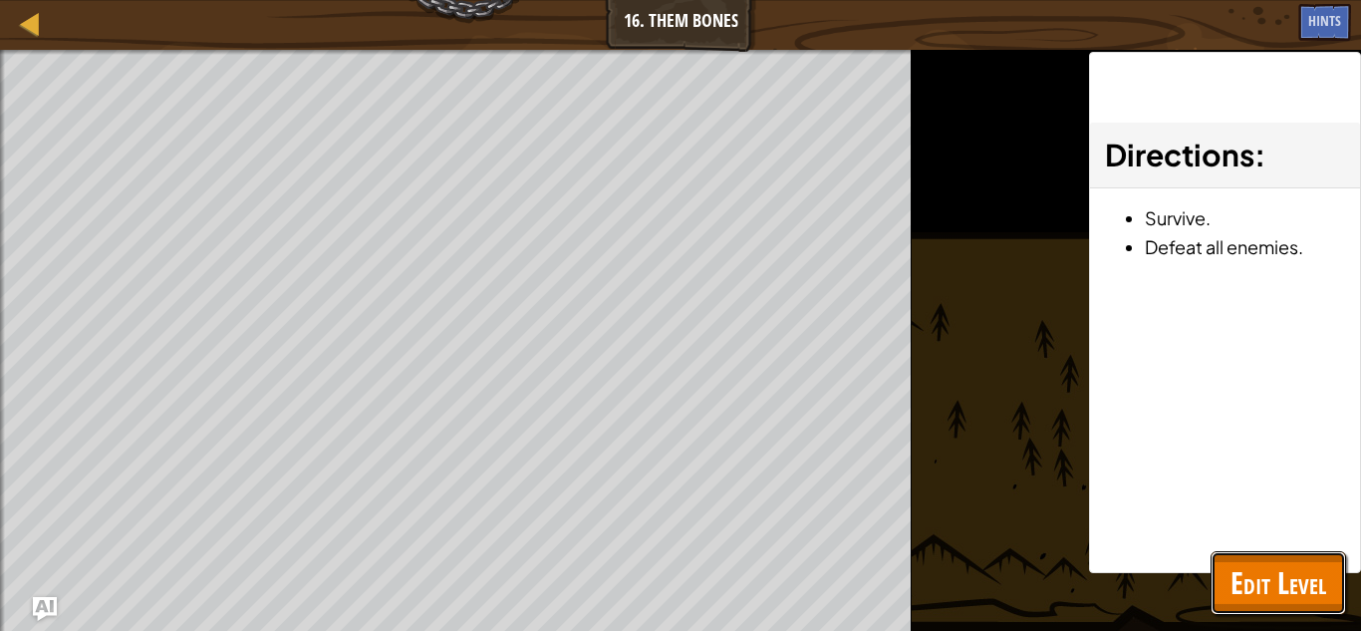
click at [1232, 577] on span "Edit Level" at bounding box center [1278, 582] width 96 height 41
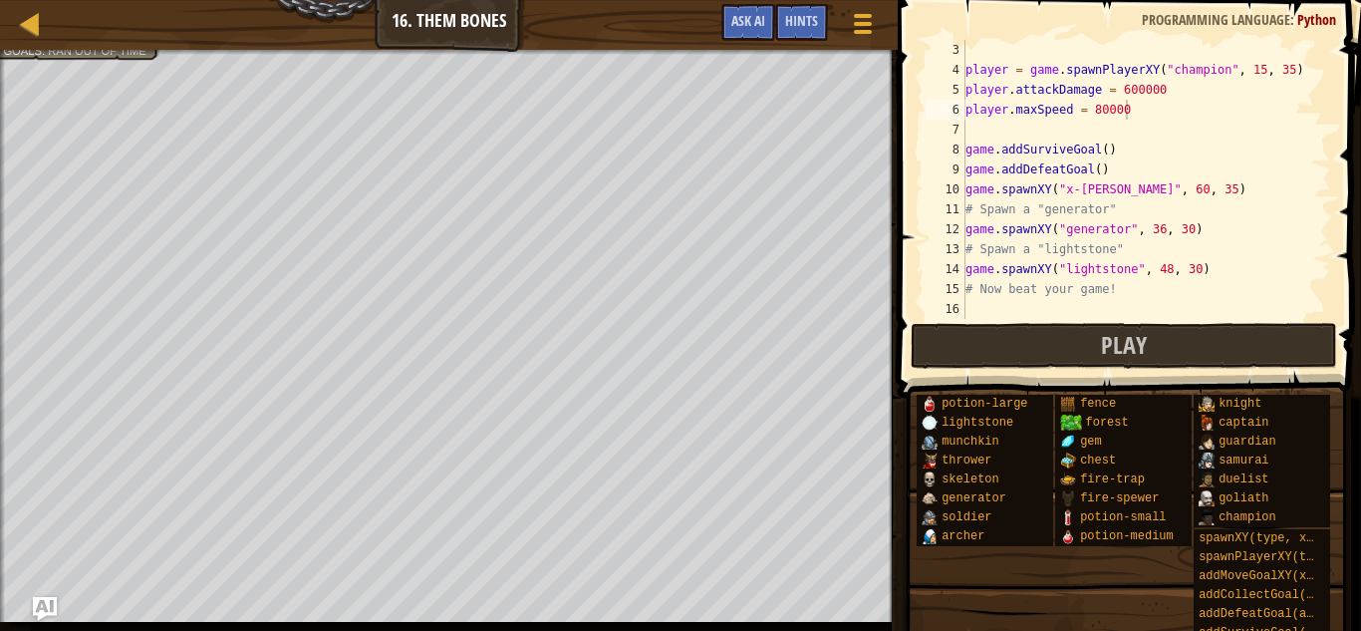
click at [1099, 165] on div "player = game . spawnPlayerXY ( "champion" , 15 , 35 ) player . attackDamage = …" at bounding box center [1146, 199] width 370 height 319
type textarea "game.addDefeatGoal(1)"
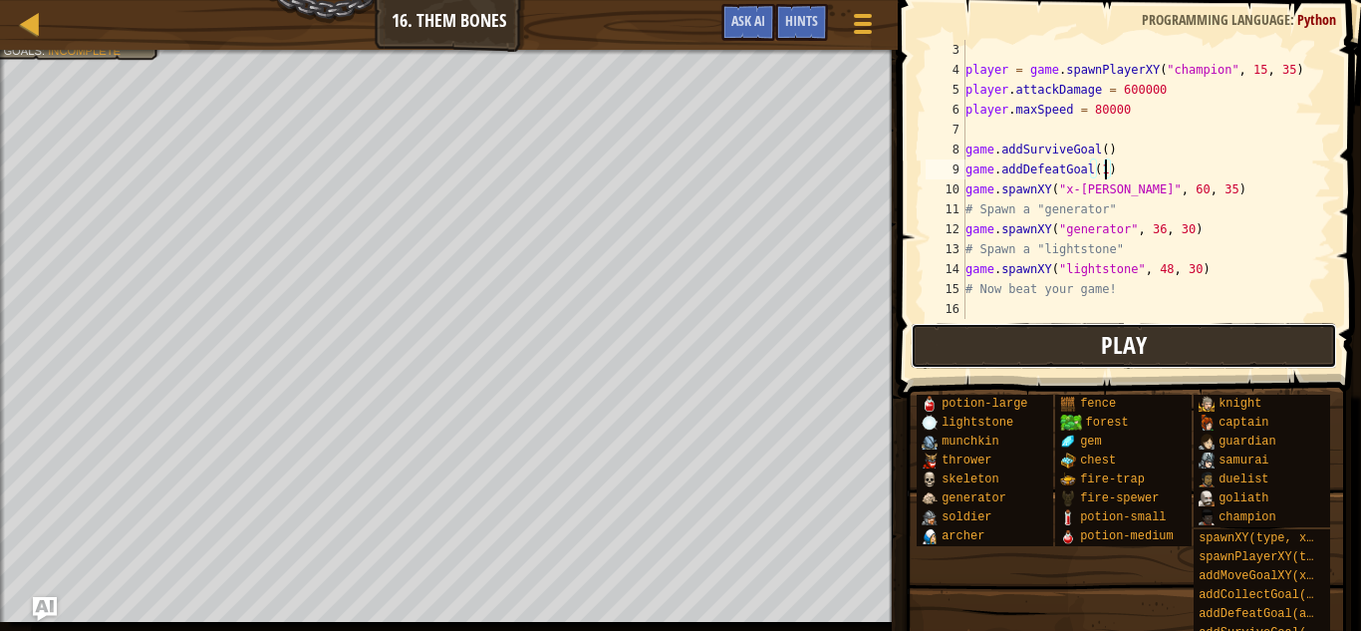
click at [1095, 341] on button "Play" at bounding box center [1123, 346] width 426 height 46
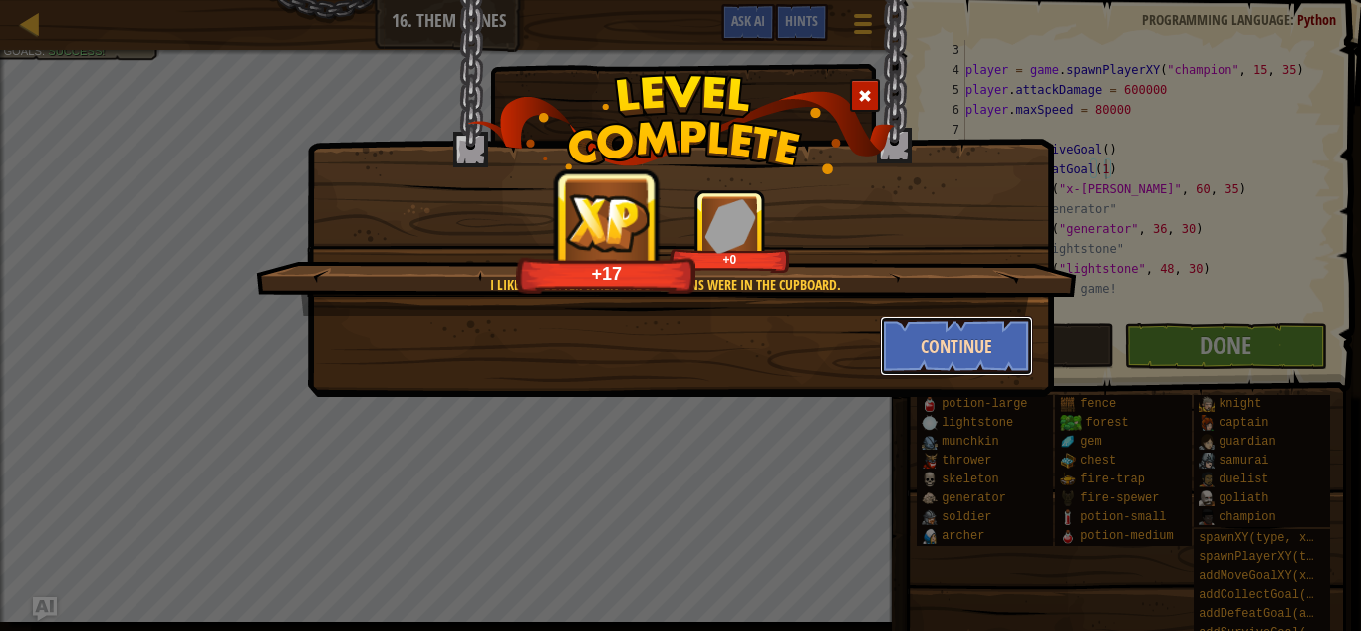
click at [920, 332] on button "Continue" at bounding box center [957, 346] width 154 height 60
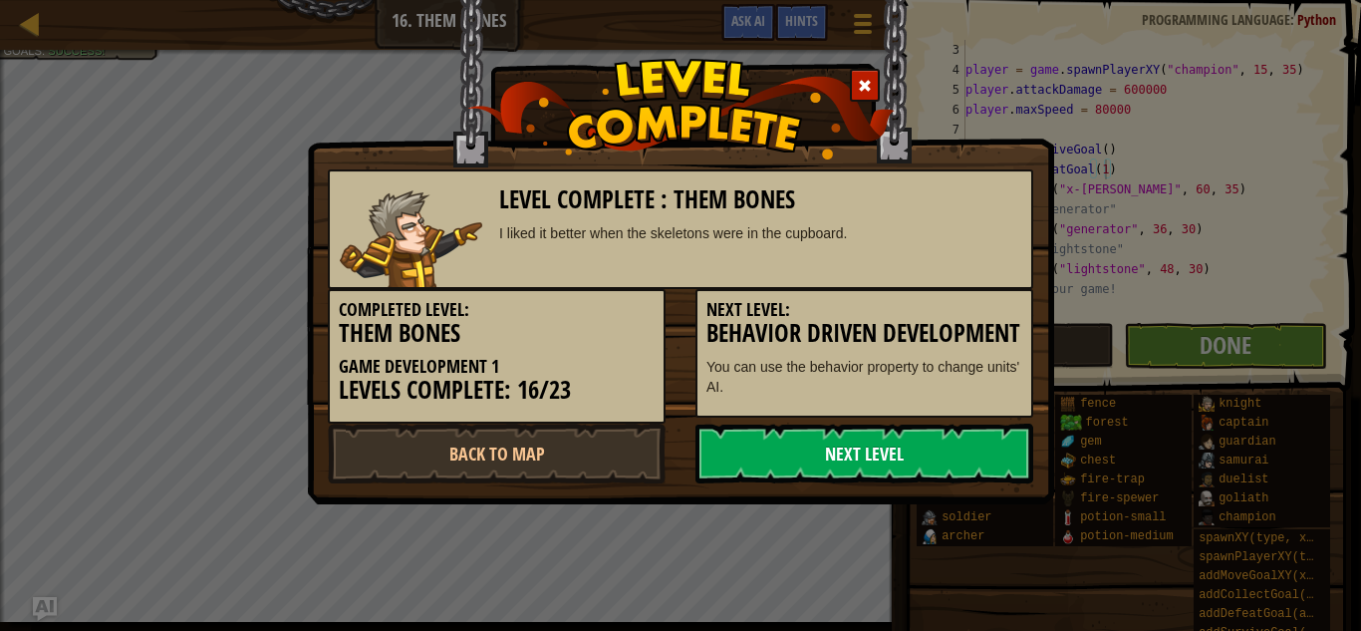
click at [813, 460] on link "Next Level" at bounding box center [864, 453] width 338 height 60
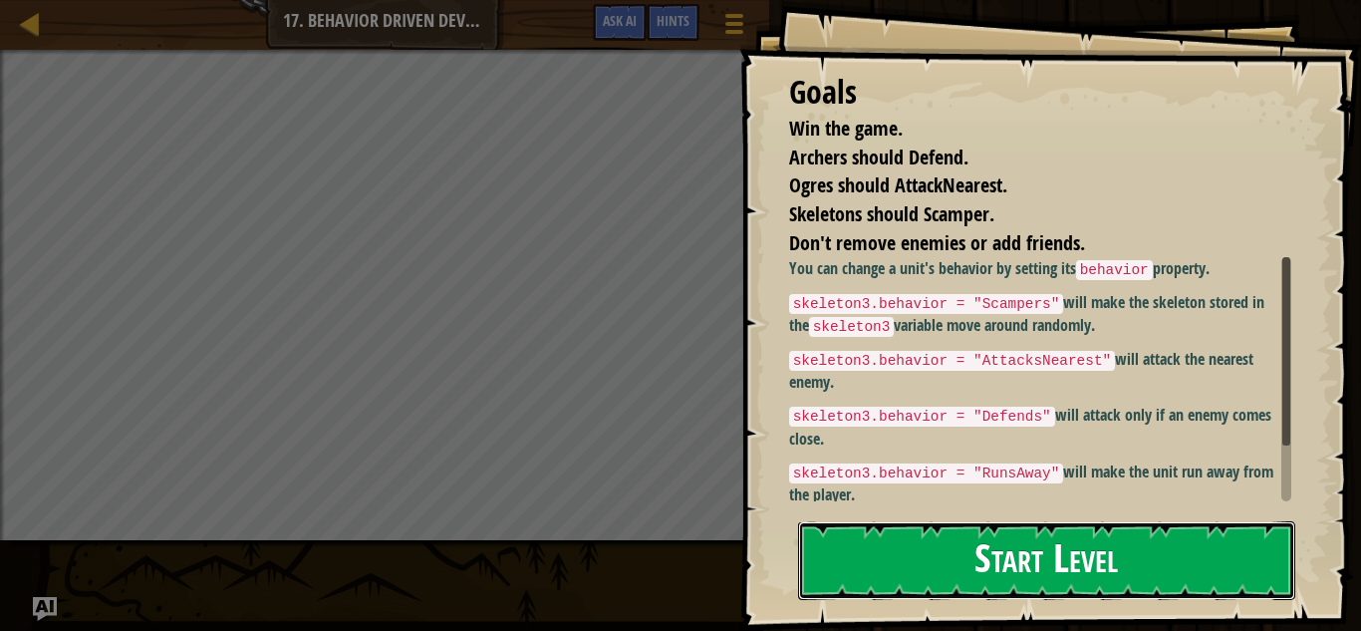
click at [885, 541] on button "Start Level" at bounding box center [1046, 560] width 497 height 79
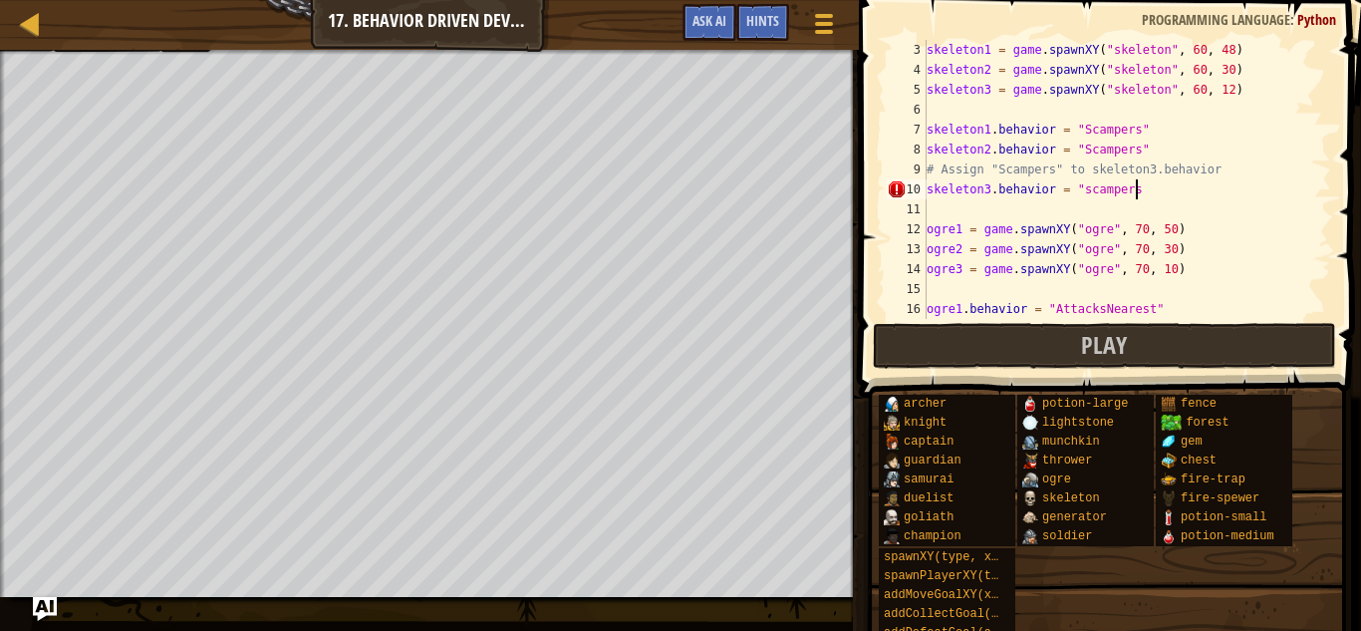
scroll to position [9, 30]
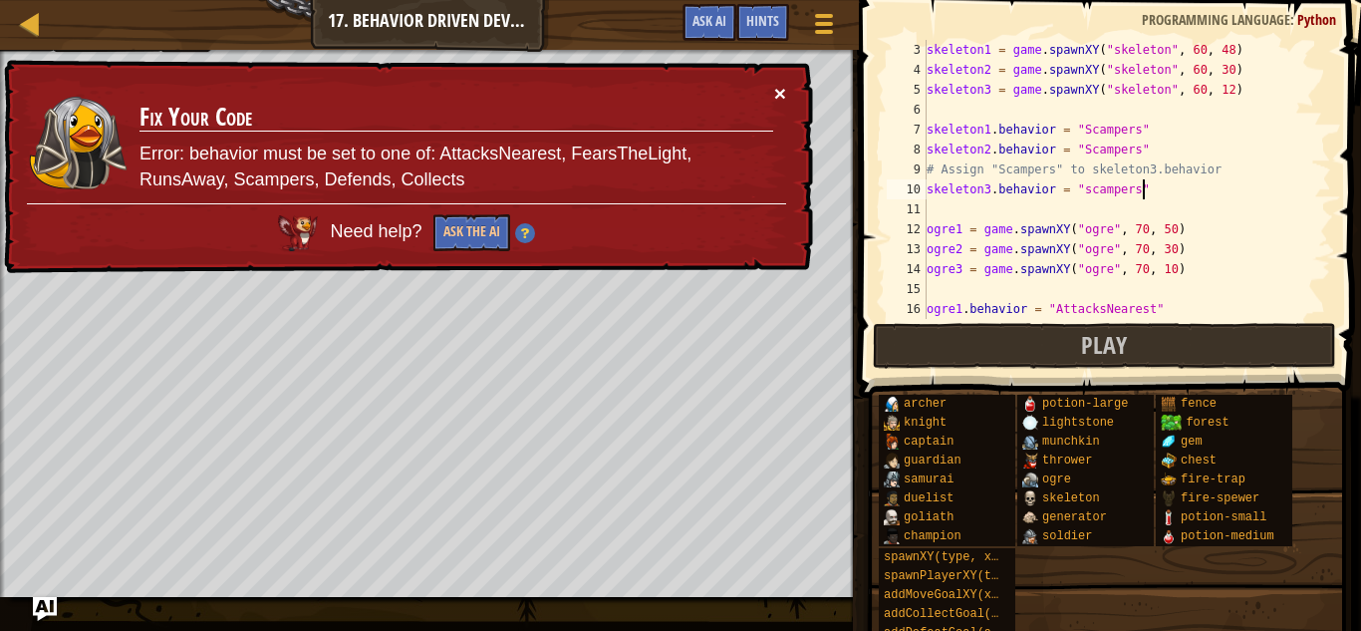
click at [775, 95] on button "×" at bounding box center [780, 93] width 12 height 21
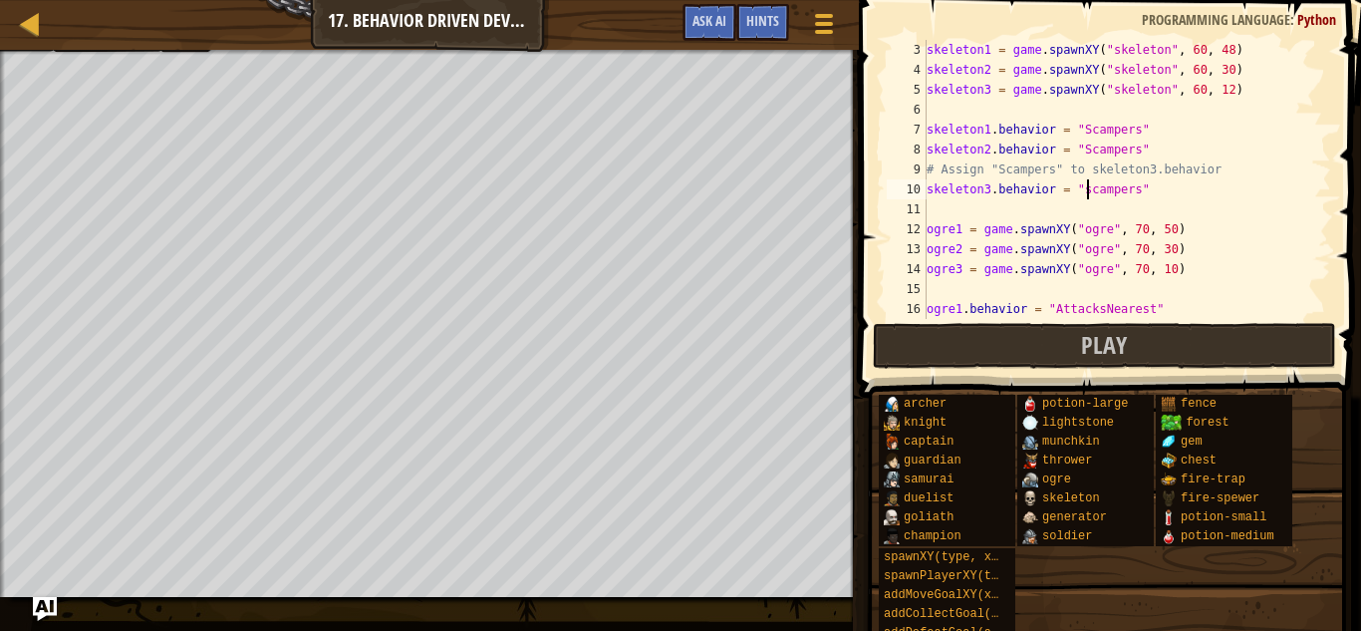
click at [1088, 192] on div "skeleton1 = game . spawnXY ( "skeleton" , 60 , 48 ) skeleton2 = game . spawnXY …" at bounding box center [1126, 199] width 408 height 319
type textarea "skeleton3.behavior = "Scampers""
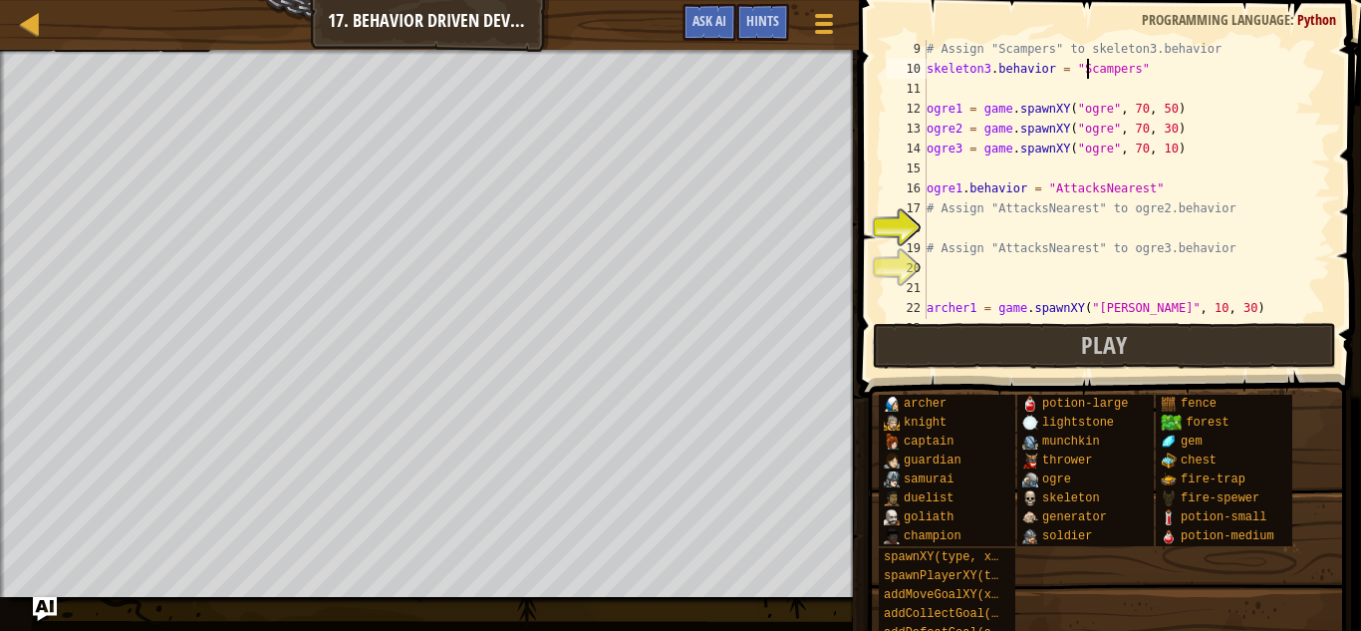
scroll to position [164, 0]
click at [1144, 223] on div "# Assign "Scampers" to skeleton3.behavior skeleton3 . behavior = "Scampers" ogr…" at bounding box center [1126, 195] width 408 height 319
type textarea "ogre2.behavior ="
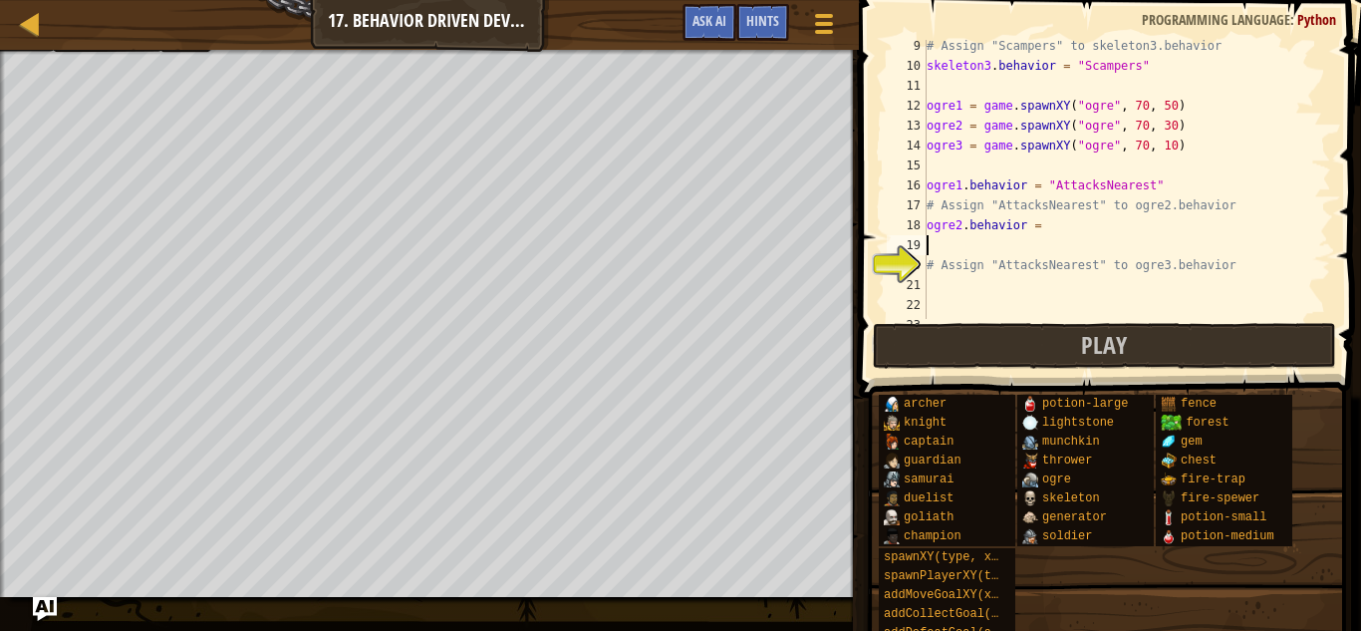
scroll to position [9, 0]
click at [1080, 223] on div "# Assign "Scampers" to skeleton3.behavior skeleton3 . behavior = "Scampers" ogr…" at bounding box center [1126, 195] width 408 height 319
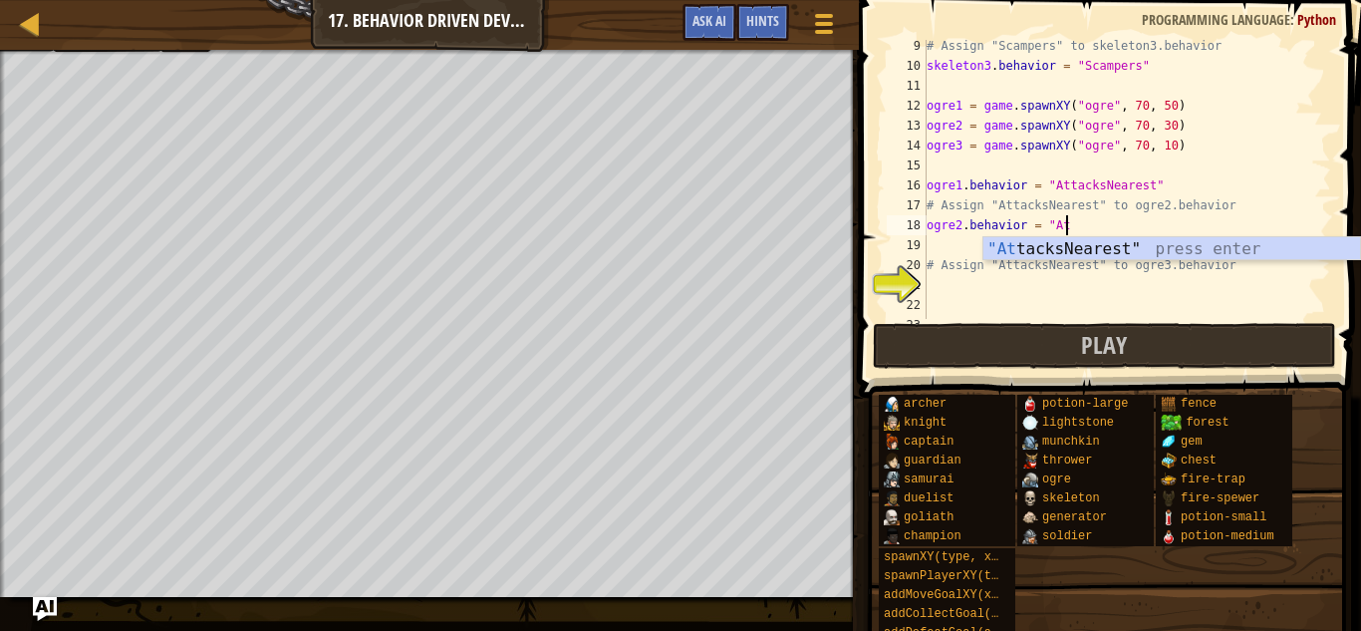
scroll to position [9, 20]
type textarea "ogre2.behavior = "AttacksNearest""
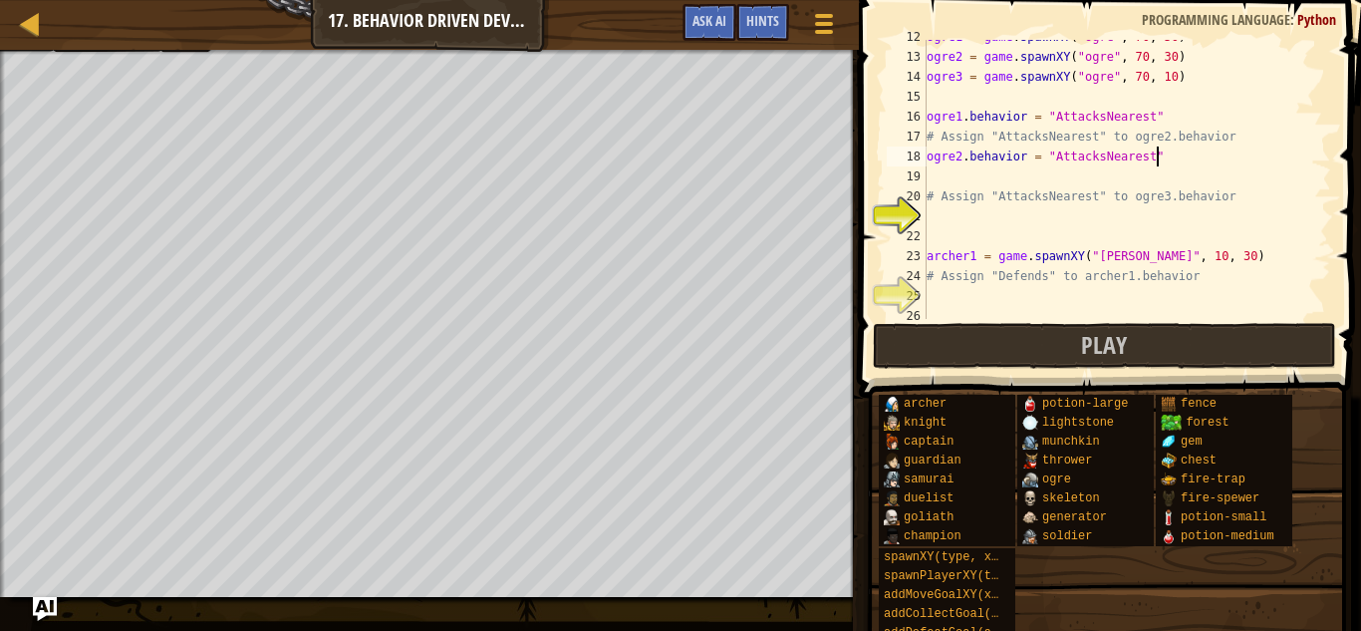
scroll to position [243, 0]
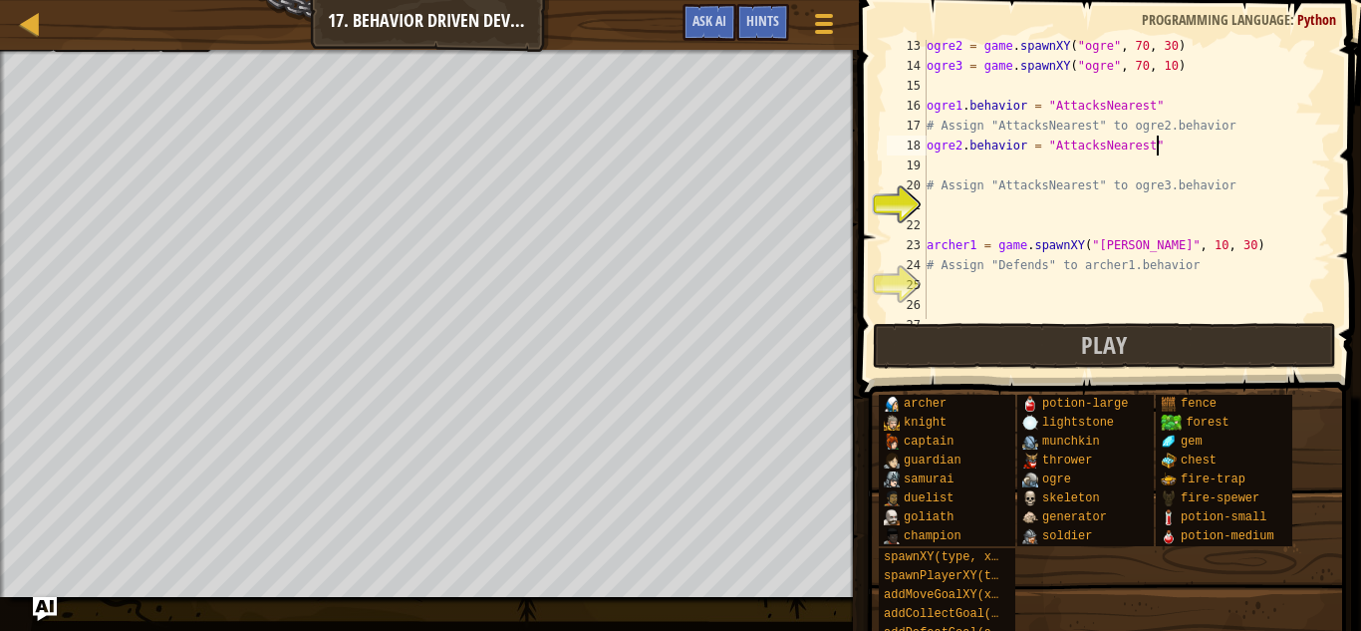
click at [1021, 207] on div "ogre2 = game . spawnXY ( "ogre" , 70 , 30 ) ogre3 = game . spawnXY ( "ogre" , 7…" at bounding box center [1126, 195] width 408 height 319
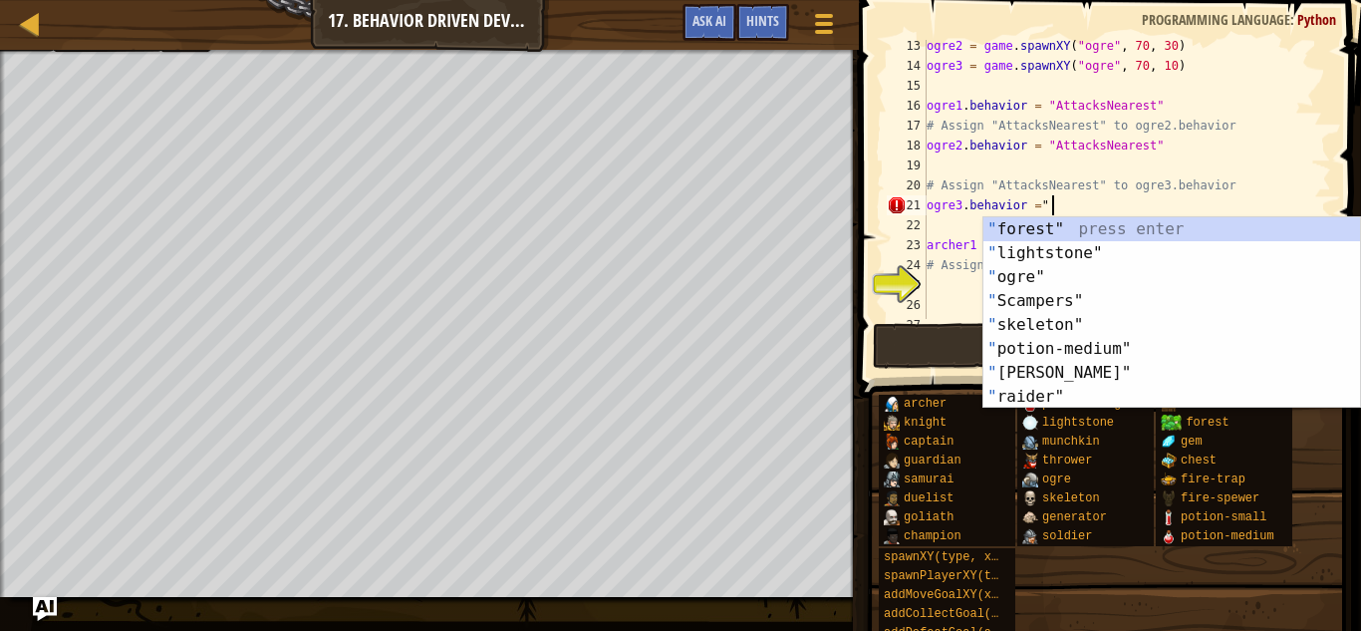
scroll to position [9, 18]
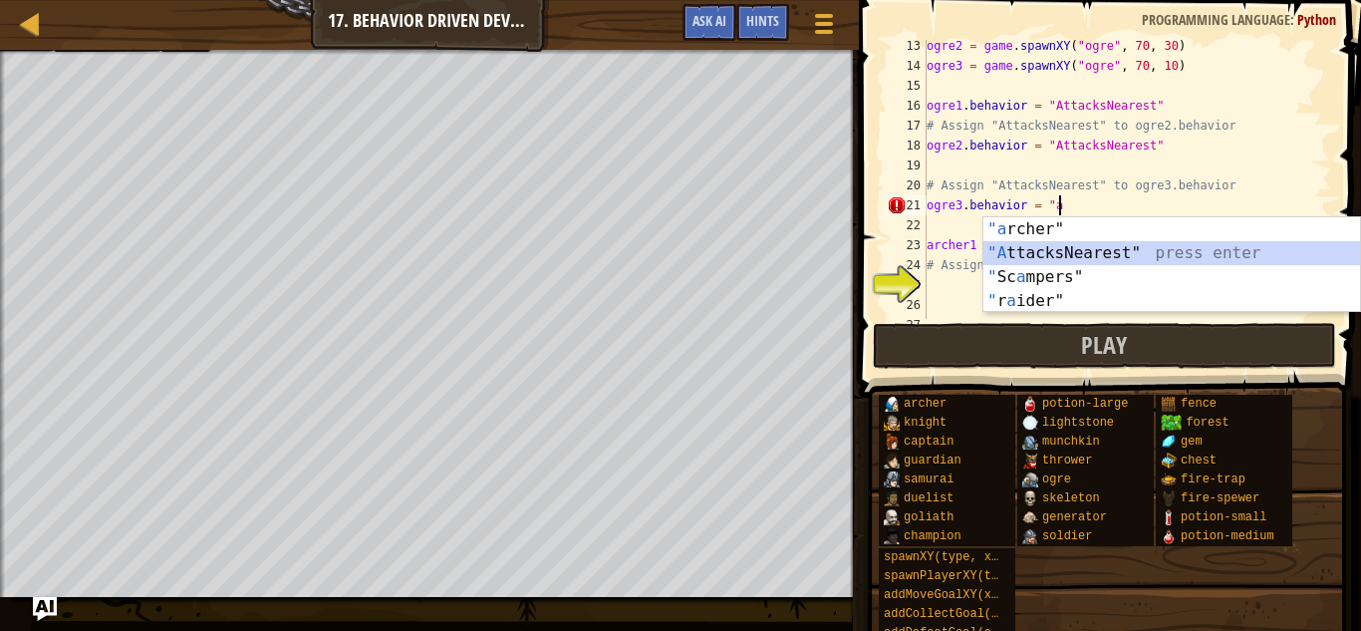
type textarea "ogre3.behavior = "AttacksNearest""
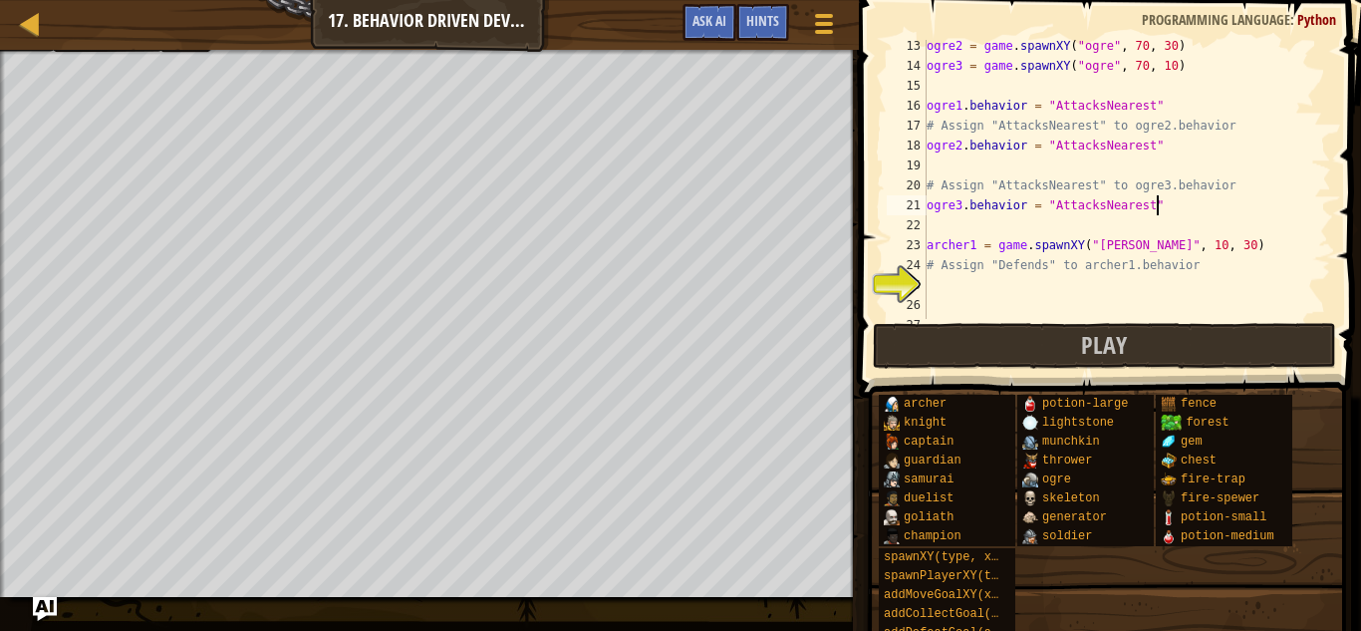
click at [1054, 284] on div "ogre2 = game . spawnXY ( "ogre" , 70 , 30 ) ogre3 = game . spawnXY ( "ogre" , 7…" at bounding box center [1126, 195] width 408 height 319
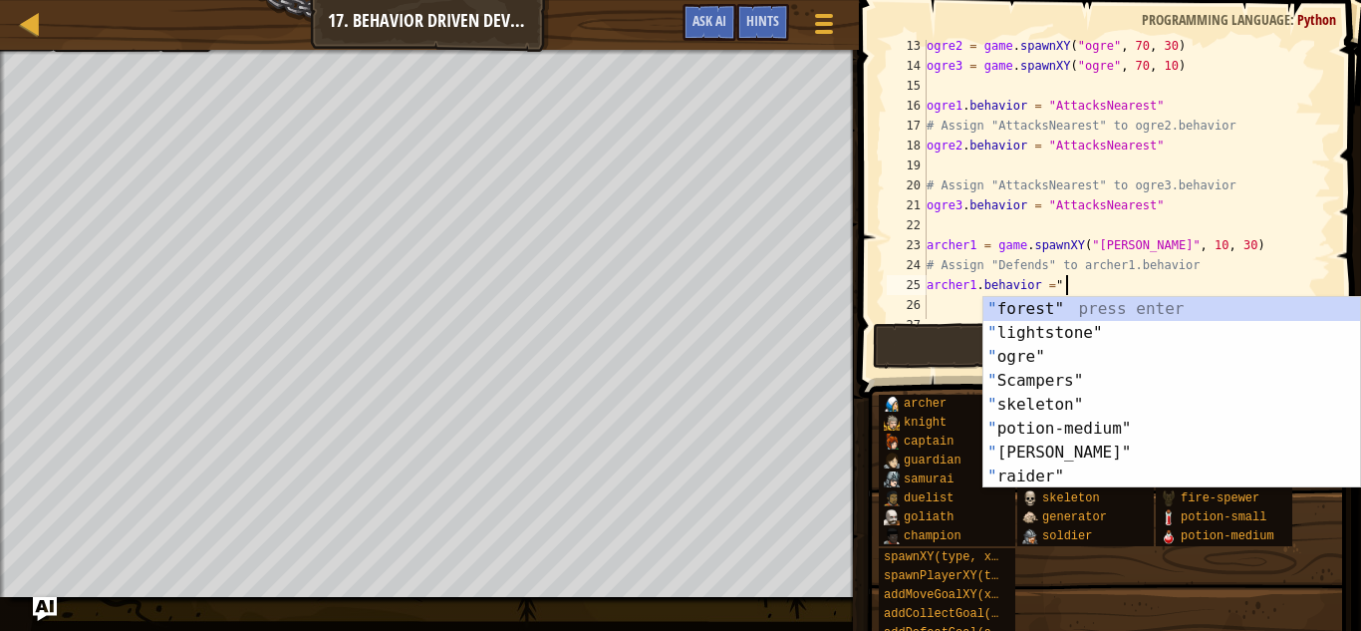
scroll to position [9, 20]
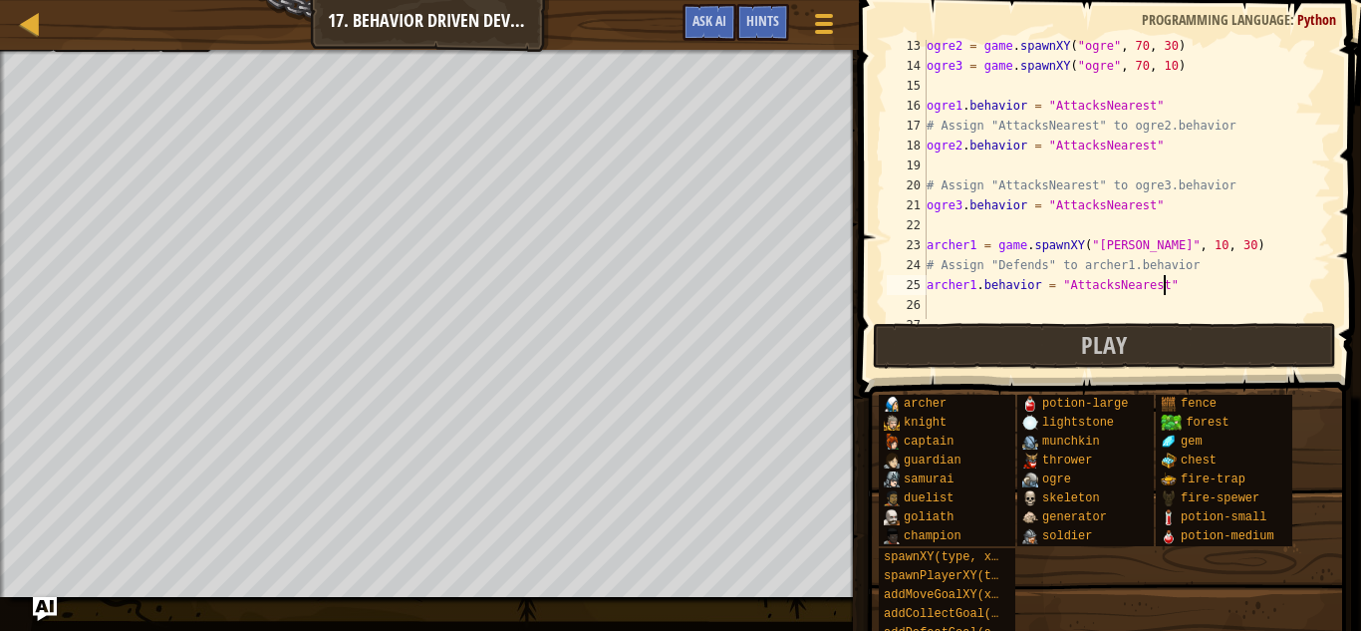
click at [1165, 281] on div "ogre2 = game . spawnXY ( "ogre" , 70 , 30 ) ogre3 = game . spawnXY ( "ogre" , 7…" at bounding box center [1126, 195] width 408 height 319
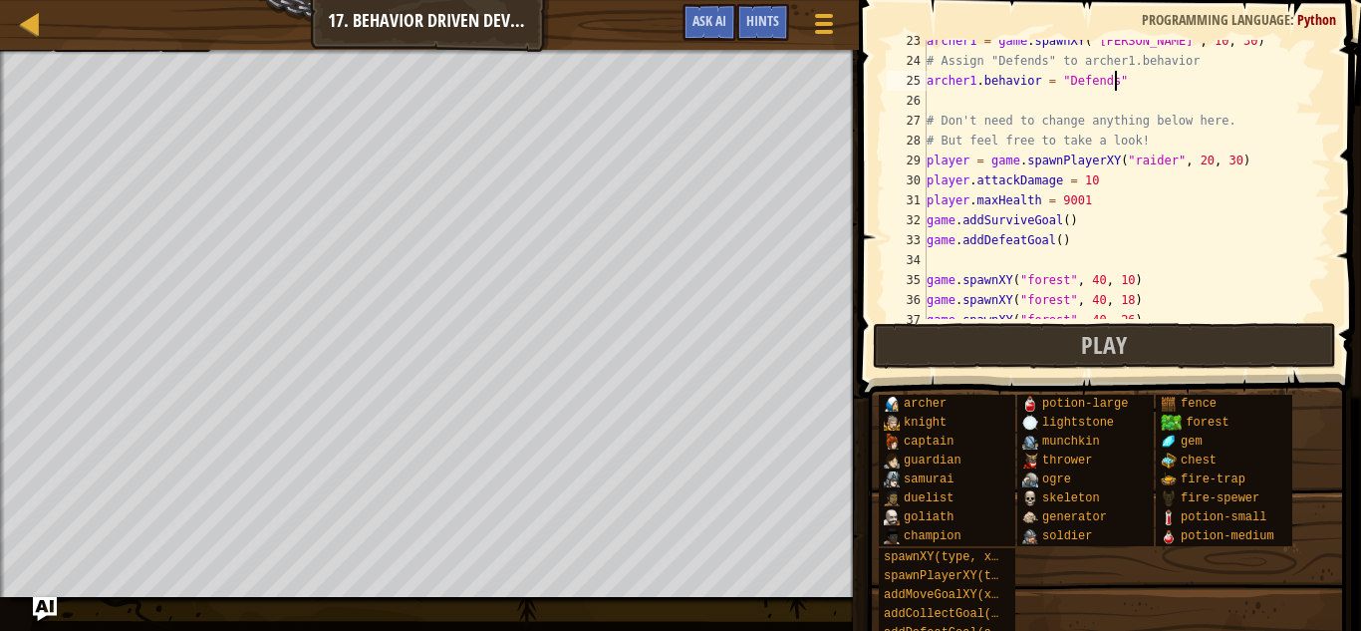
scroll to position [448, 0]
click at [1099, 333] on span "Play" at bounding box center [1104, 345] width 46 height 32
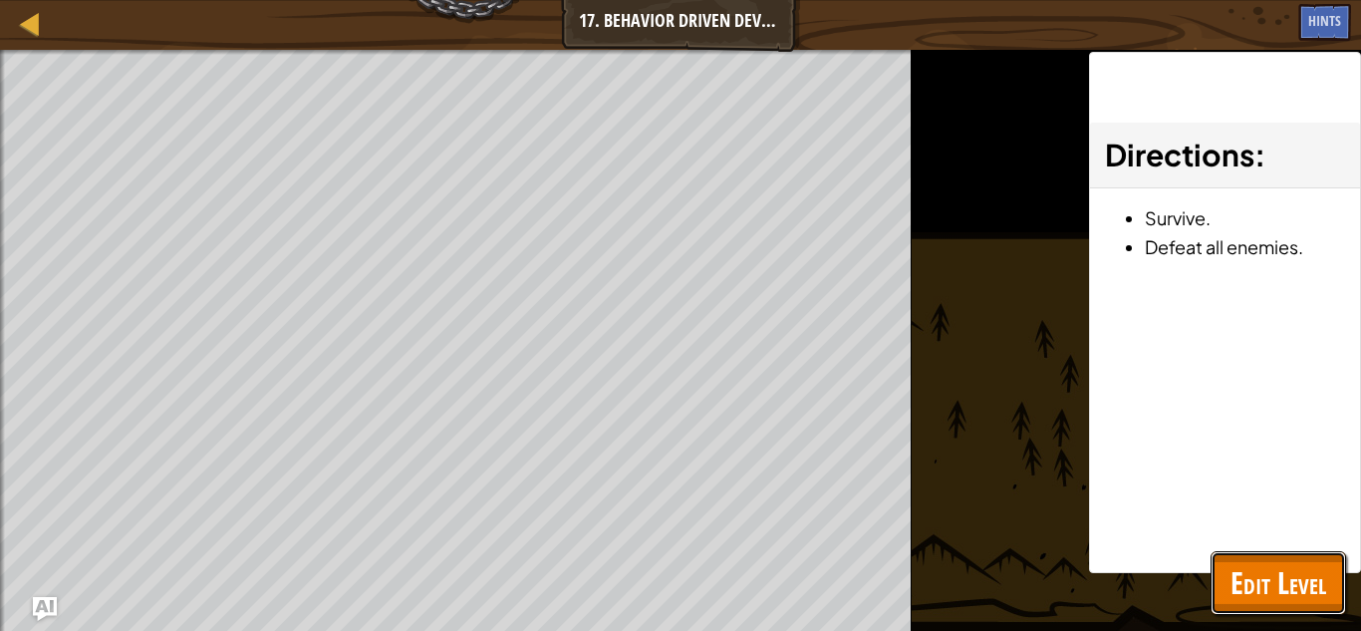
click at [1256, 588] on span "Edit Level" at bounding box center [1278, 582] width 96 height 41
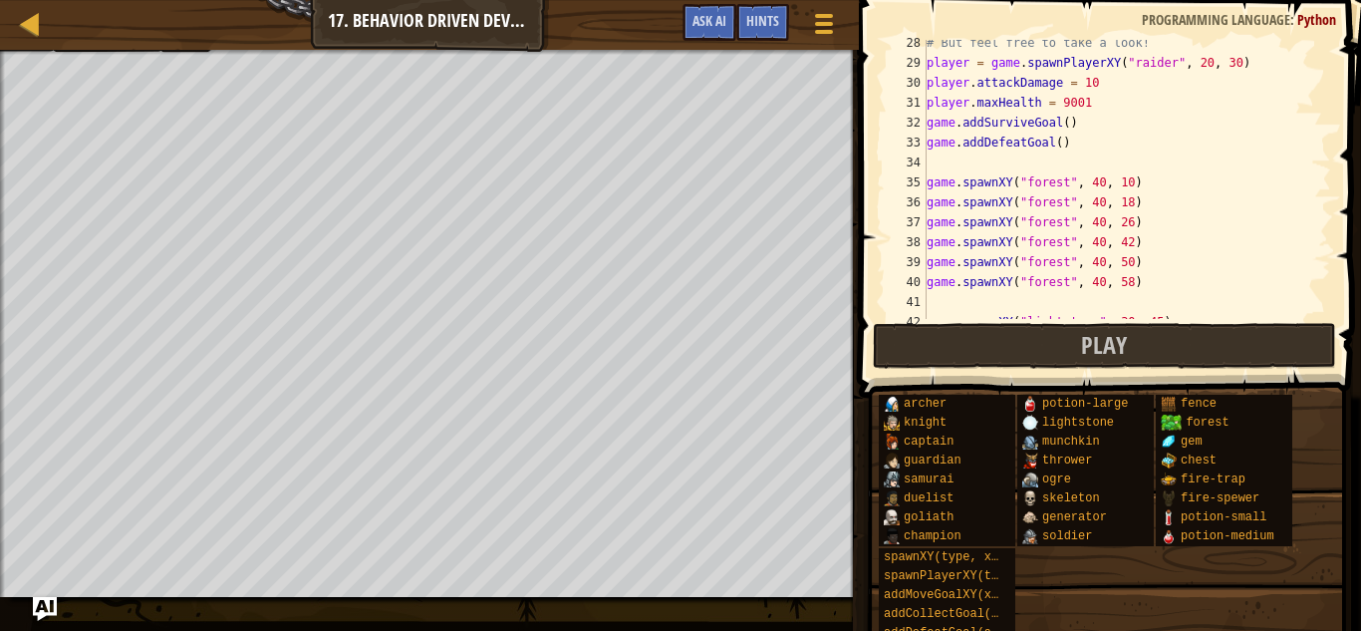
scroll to position [546, 0]
click at [1108, 85] on div "# But feel free to take a look! player = game . spawnPlayerXY ( "raider" , 20 ,…" at bounding box center [1126, 192] width 408 height 319
type textarea "player.attackDamage = 100000"
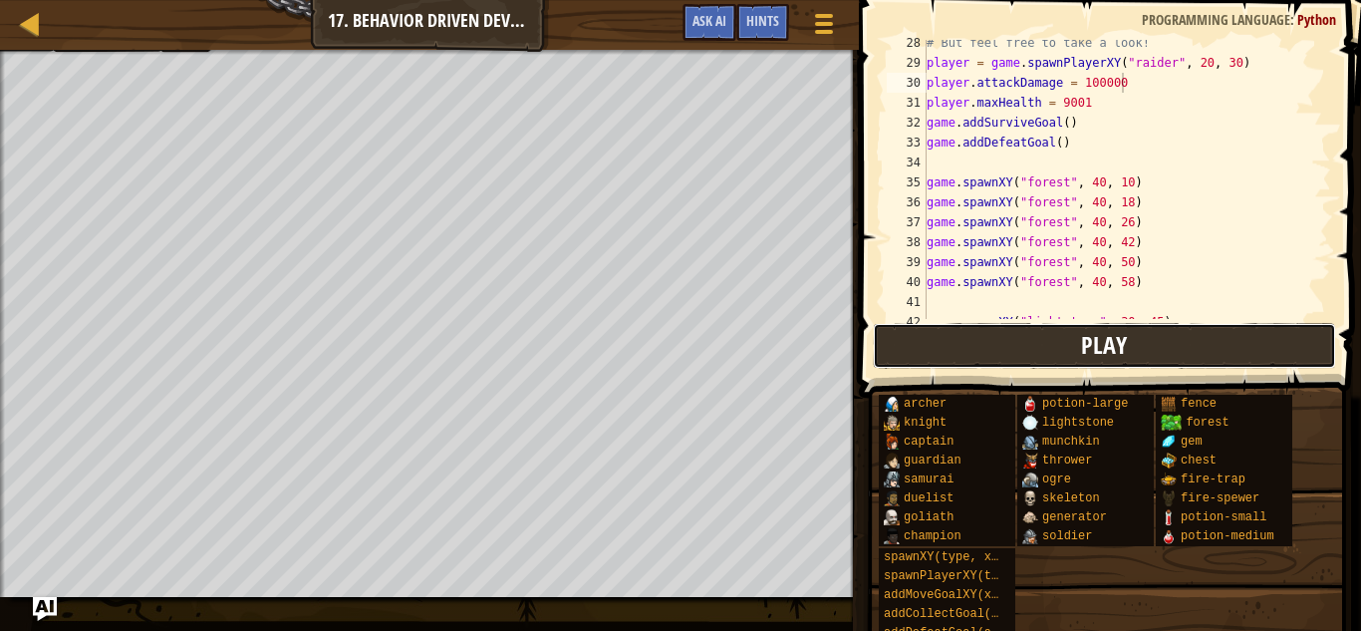
click at [997, 344] on button "Play" at bounding box center [1105, 346] width 464 height 46
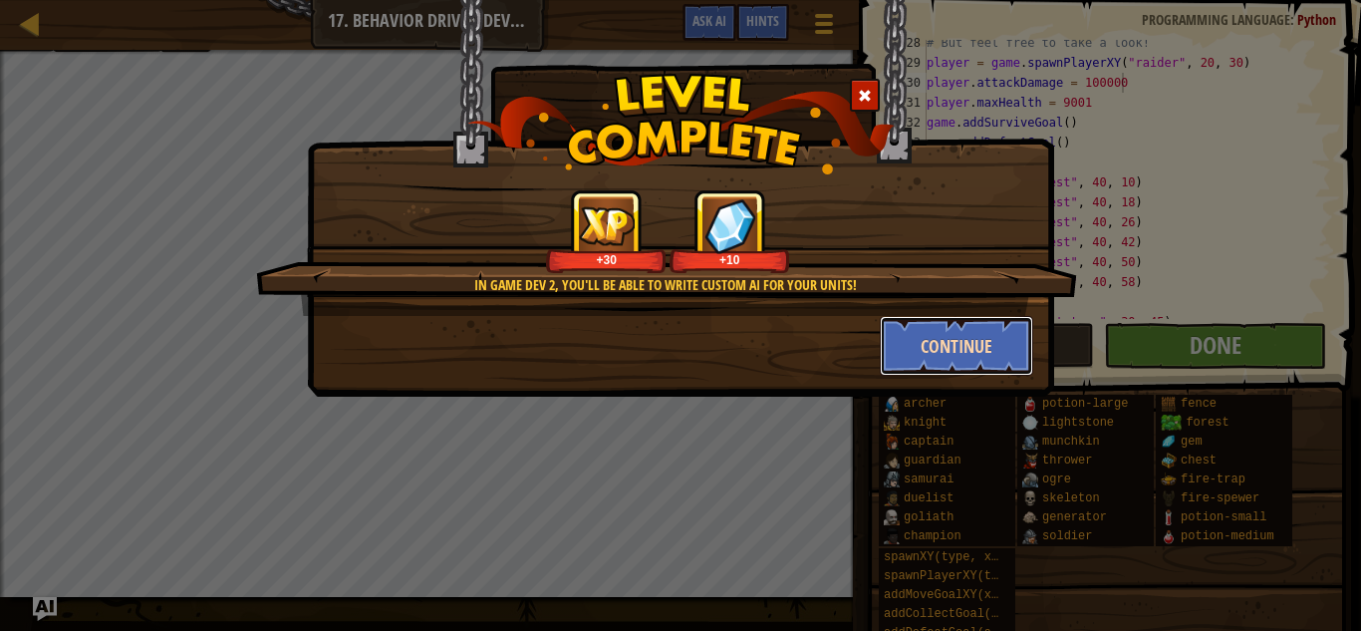
click at [963, 370] on button "Continue" at bounding box center [957, 346] width 154 height 60
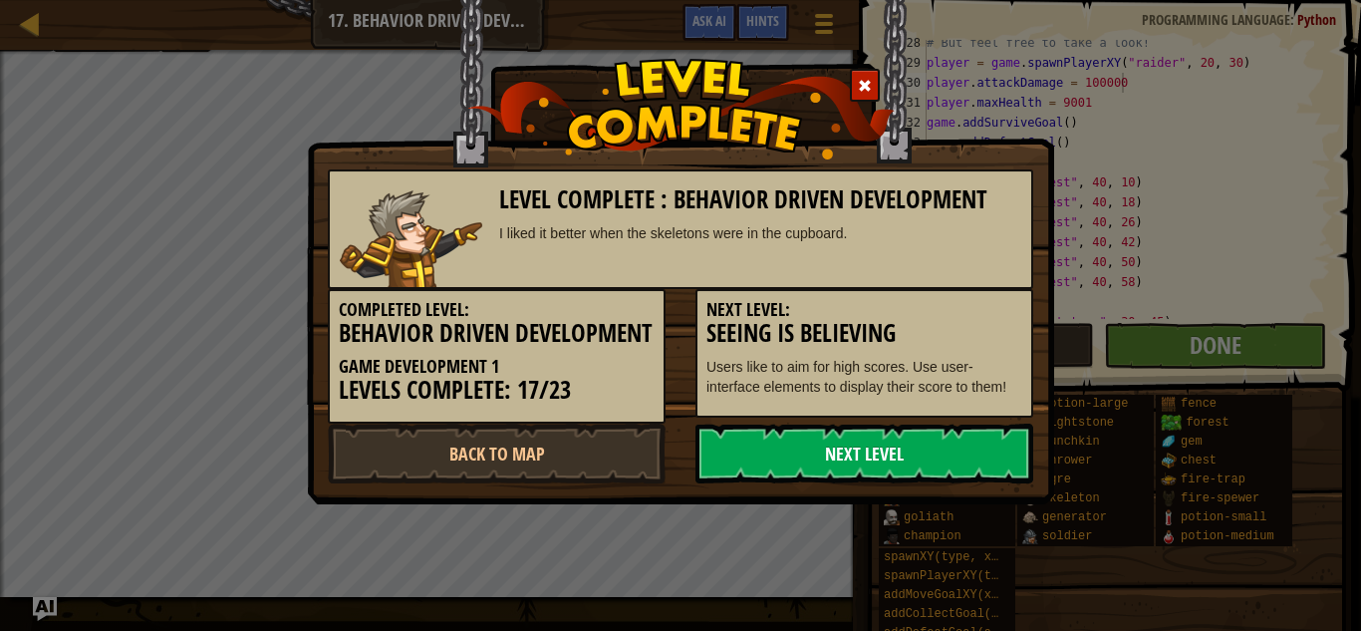
click at [908, 483] on link "Next Level" at bounding box center [864, 453] width 338 height 60
